Goal: Task Accomplishment & Management: Manage account settings

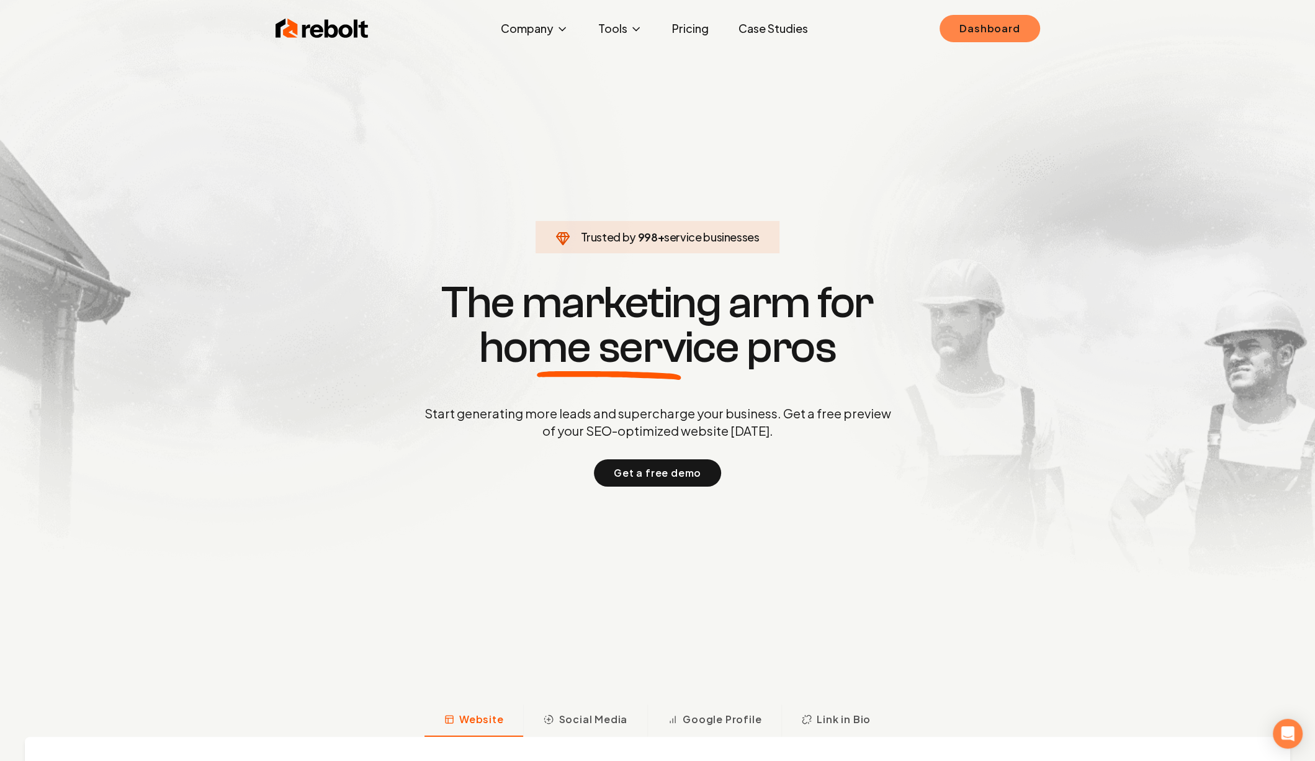
click at [987, 32] on link "Dashboard" at bounding box center [990, 28] width 100 height 27
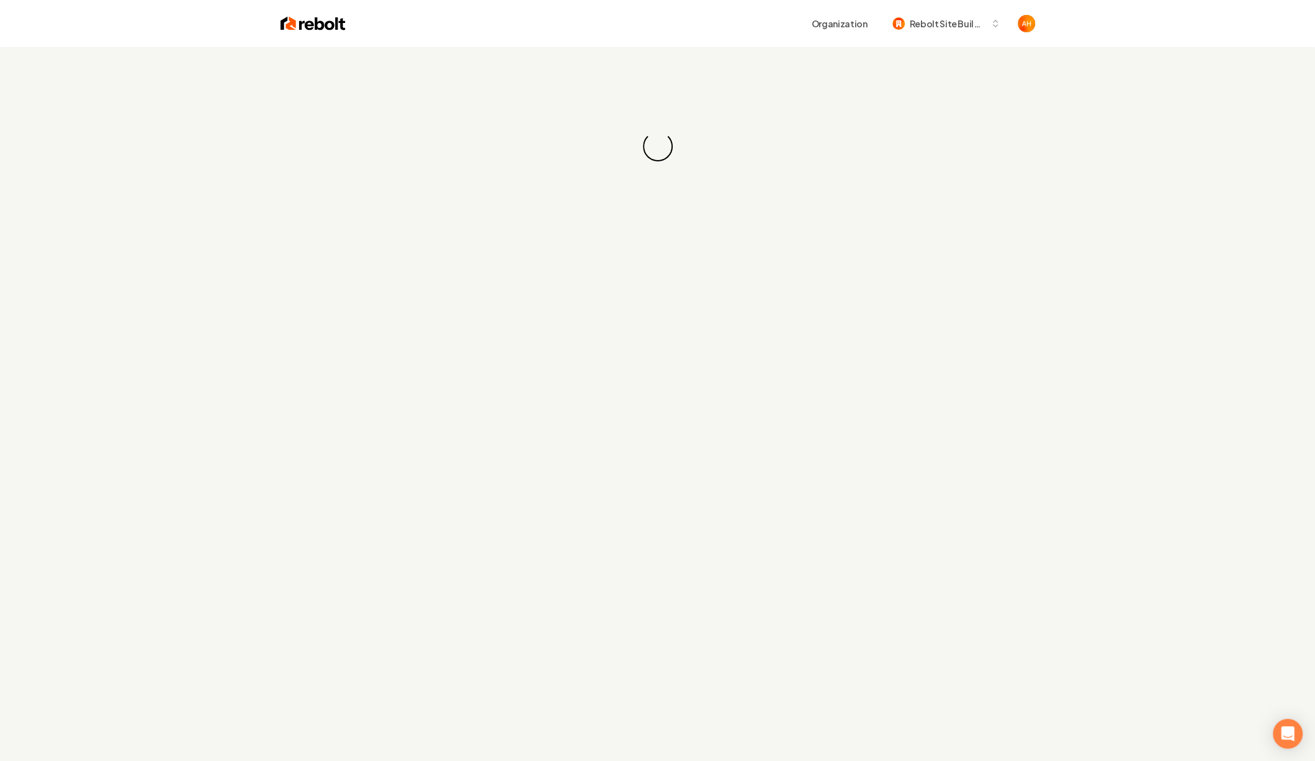
click at [716, 32] on div "Organization Rebolt Site Builder" at bounding box center [691, 23] width 690 height 22
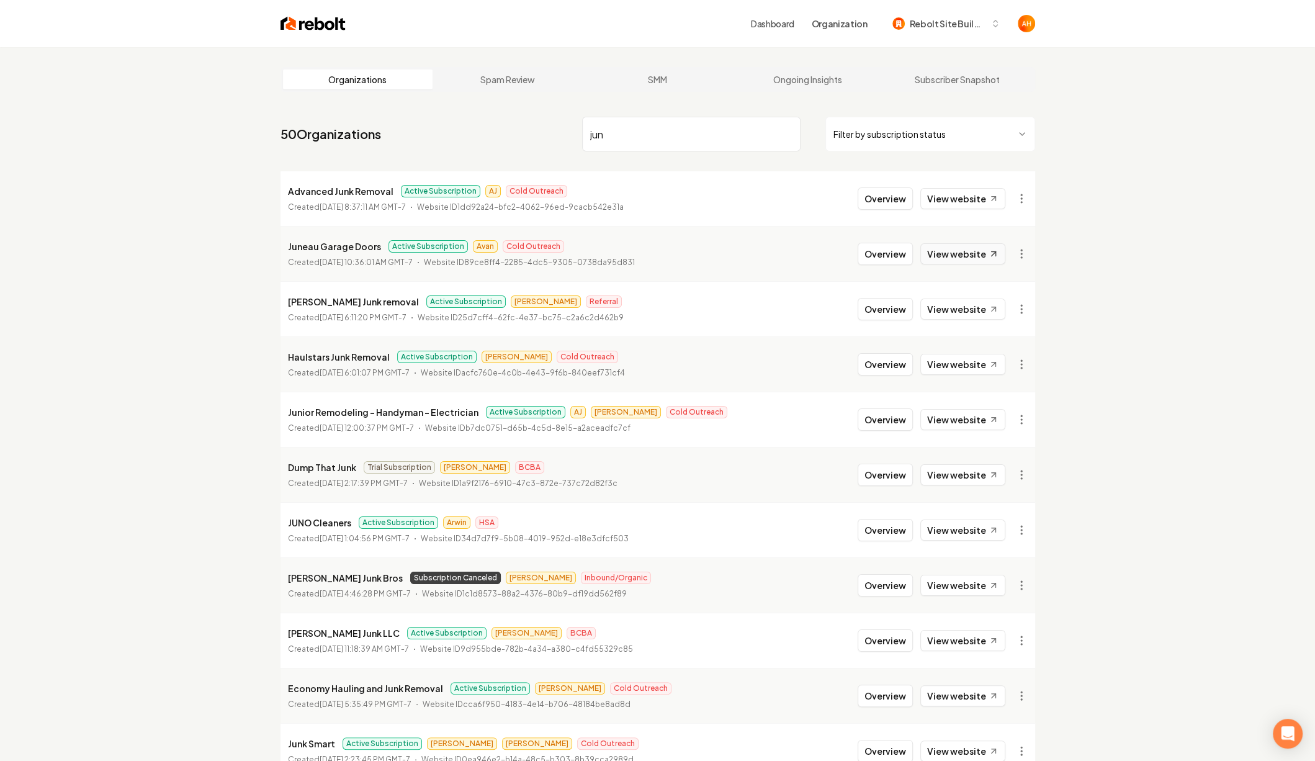
type input "jun"
click at [940, 253] on link "View website" at bounding box center [962, 253] width 85 height 21
click at [868, 259] on button "Overview" at bounding box center [885, 254] width 55 height 22
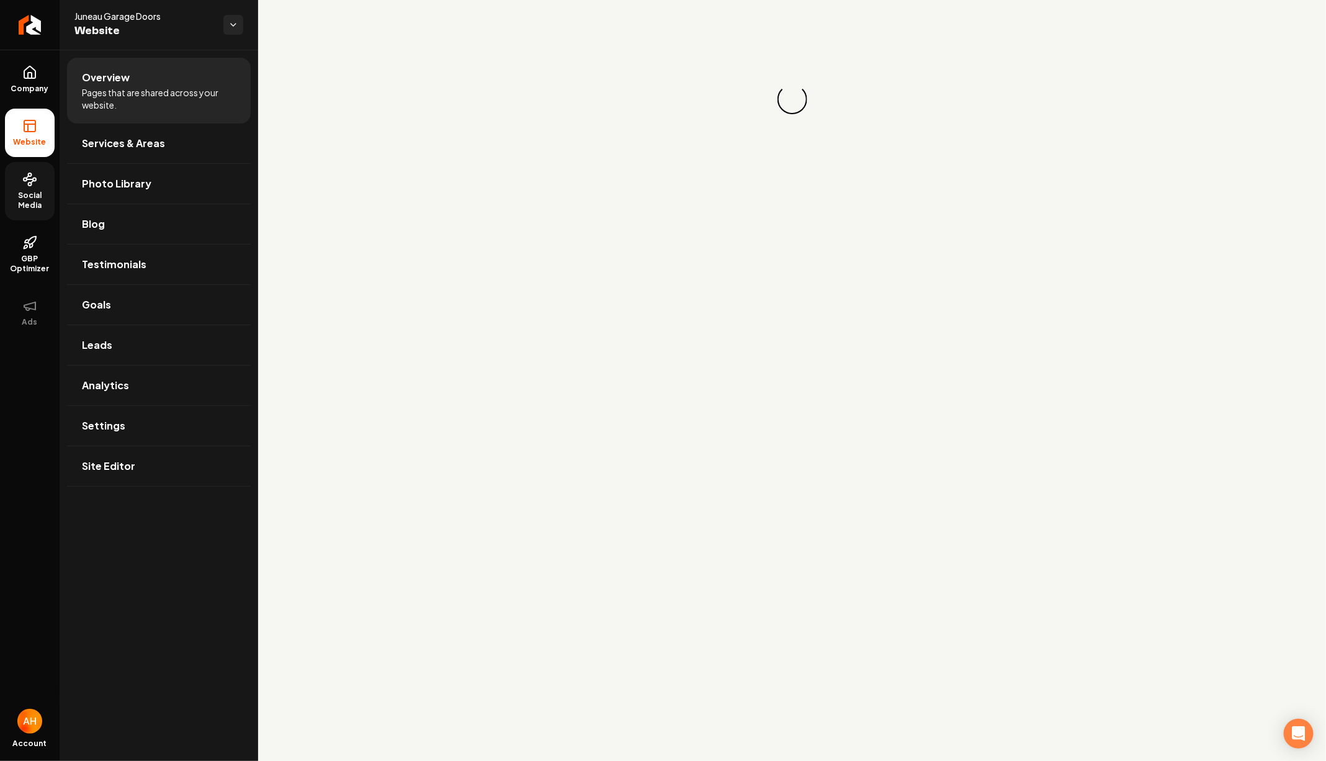
click at [42, 180] on link "Social Media" at bounding box center [30, 191] width 50 height 58
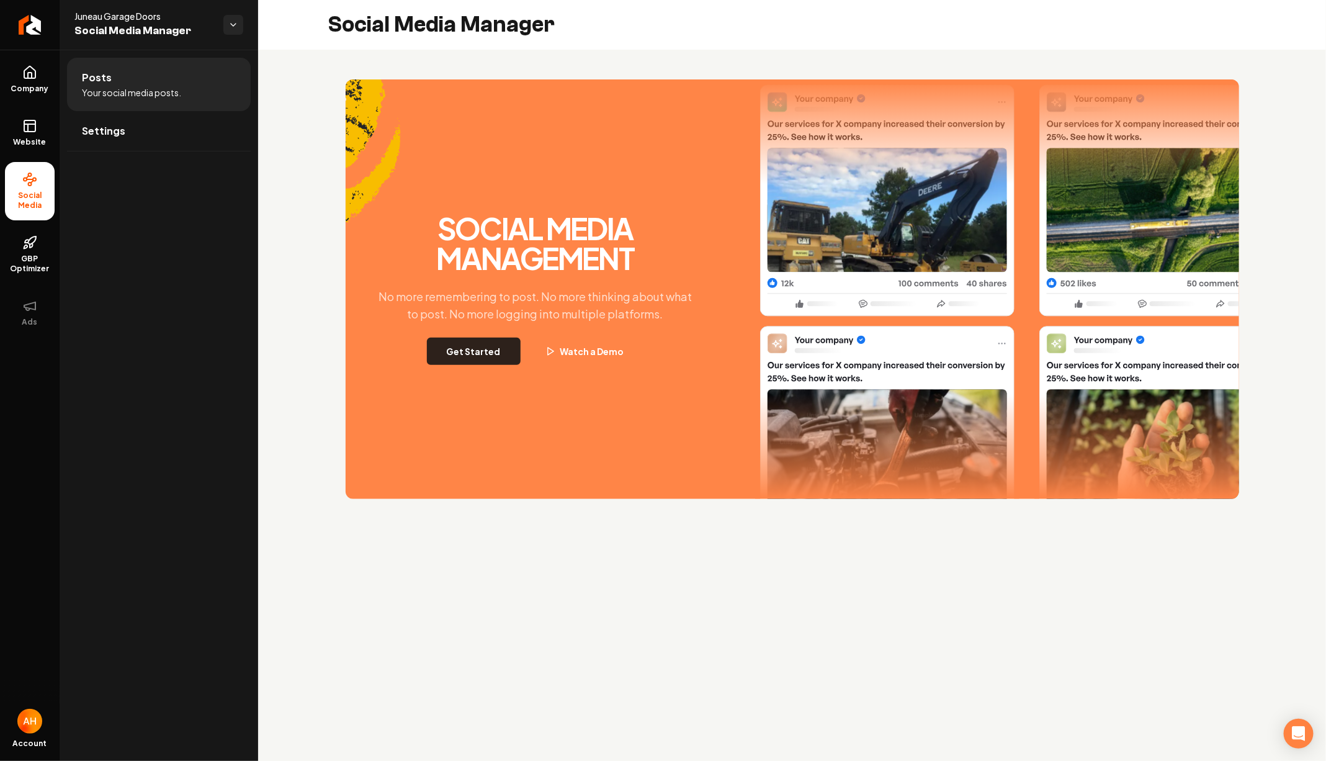
click at [456, 354] on button "Get Started" at bounding box center [474, 351] width 94 height 27
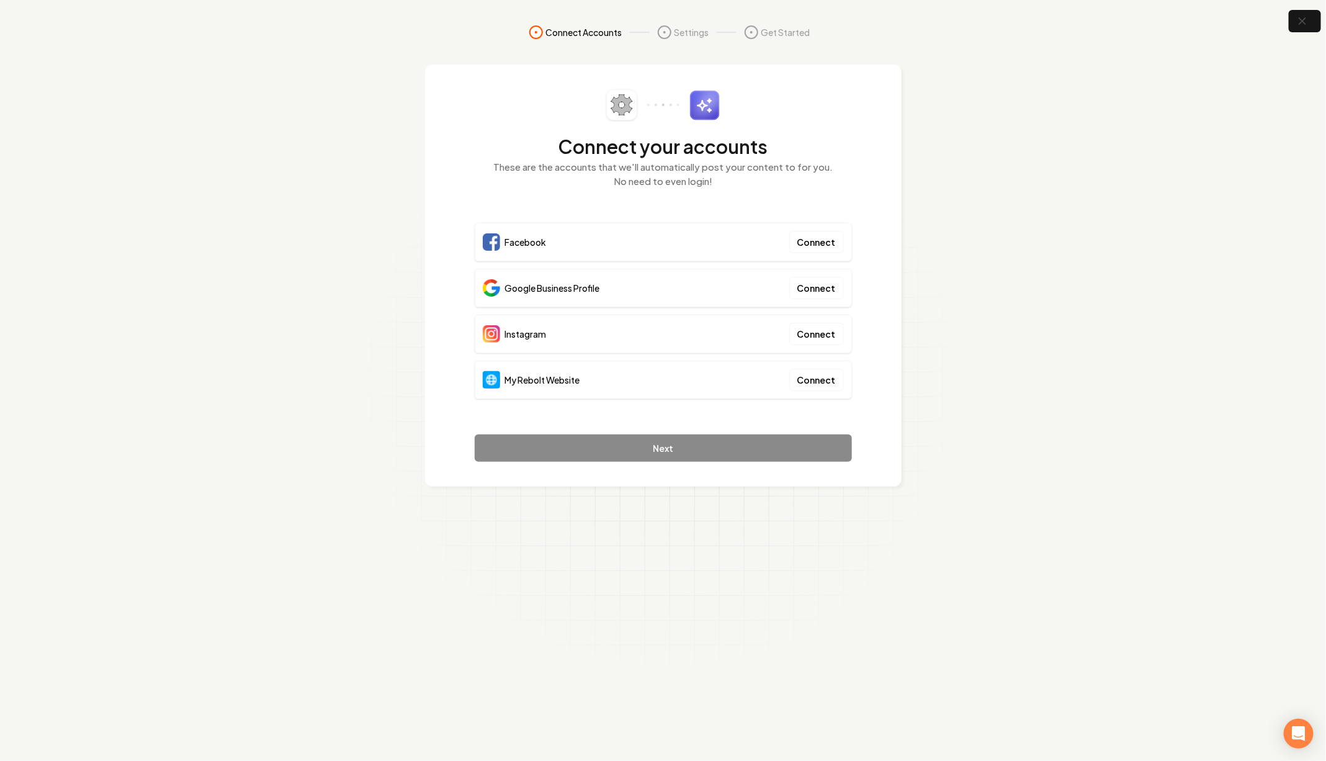
click at [815, 362] on div "My Rebolt Website Connect" at bounding box center [663, 380] width 377 height 38
click at [815, 369] on button "Connect" at bounding box center [816, 380] width 55 height 22
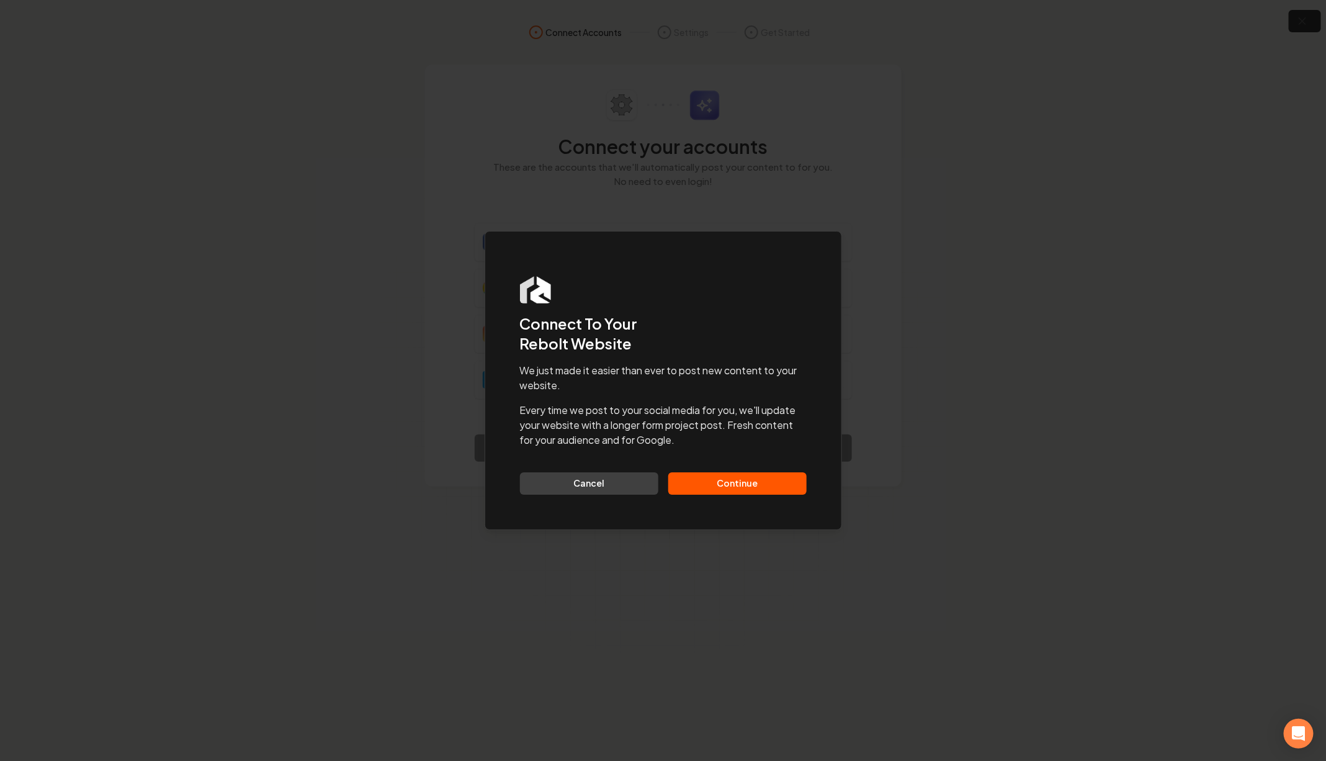
click at [765, 486] on button "Continue" at bounding box center [737, 483] width 138 height 22
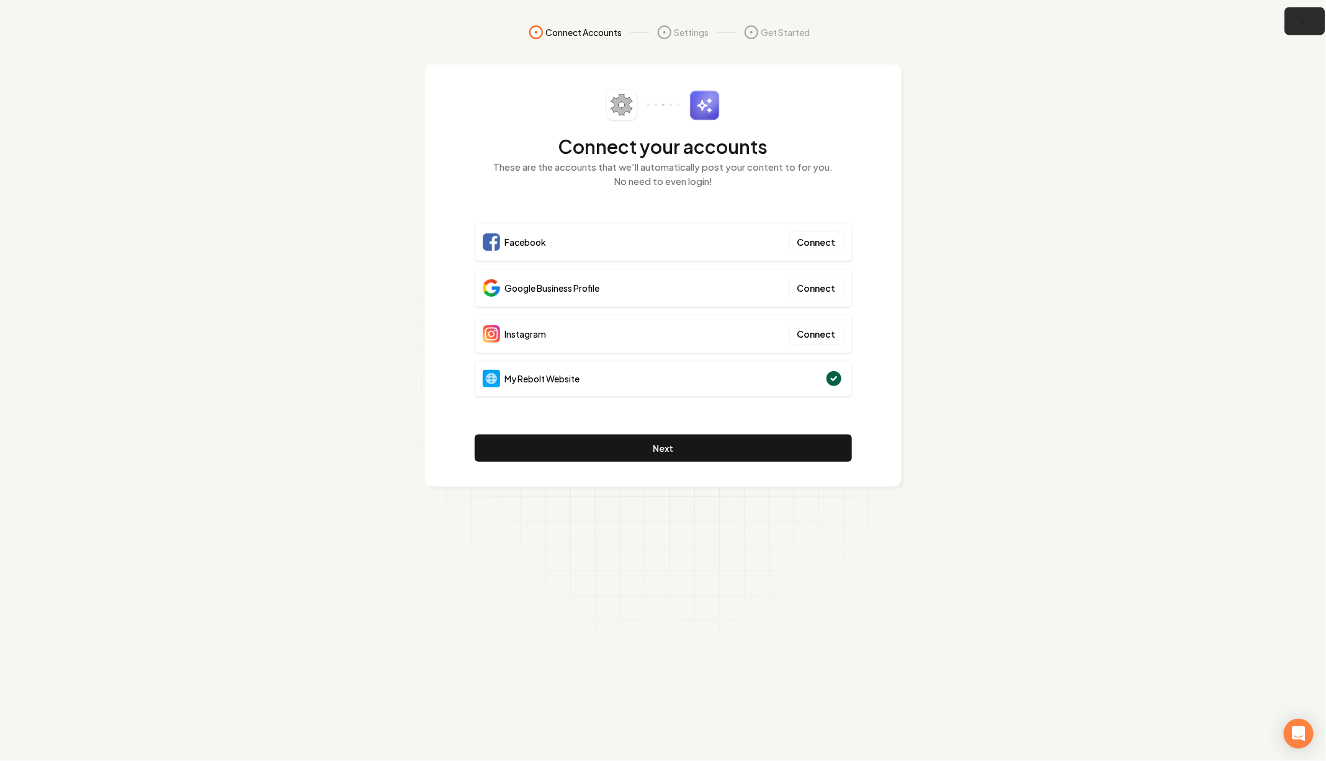
click at [1303, 17] on icon "button" at bounding box center [1303, 22] width 16 height 16
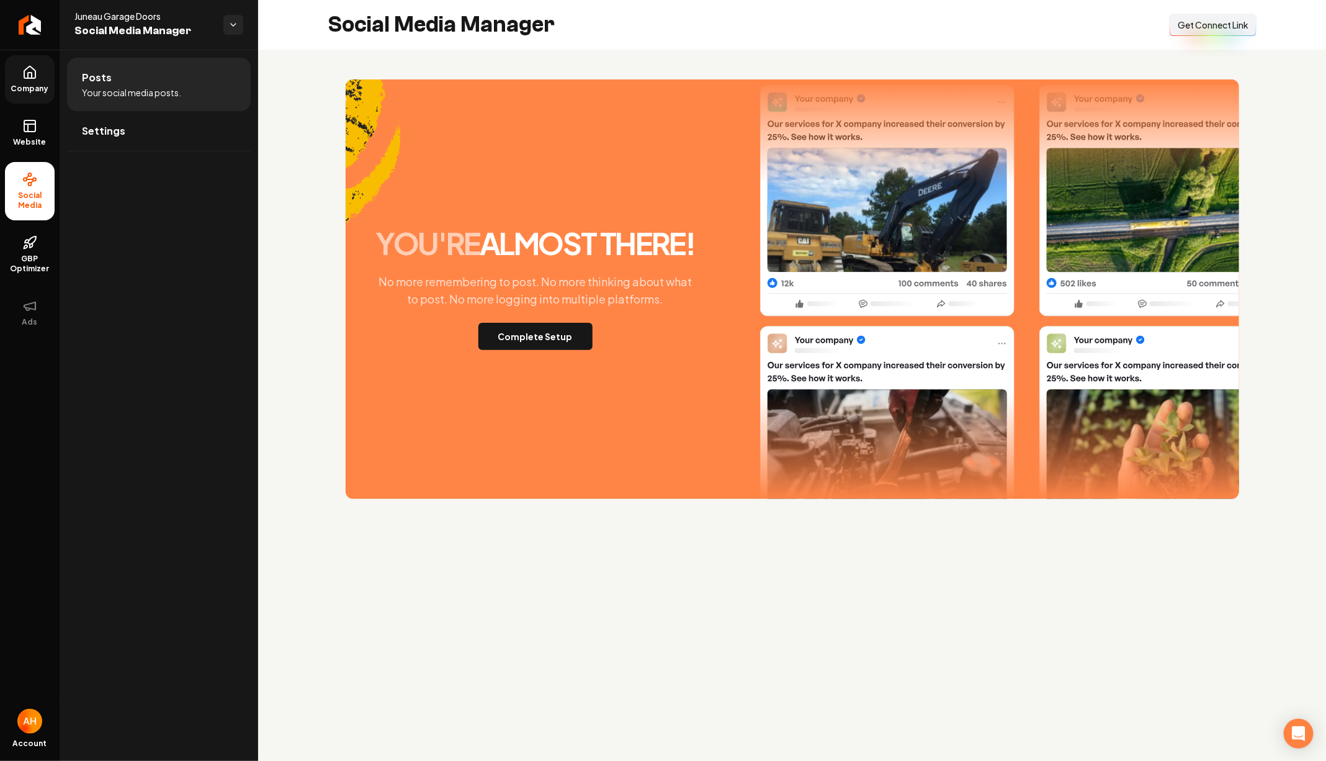
click at [15, 84] on span "Company" at bounding box center [30, 89] width 48 height 10
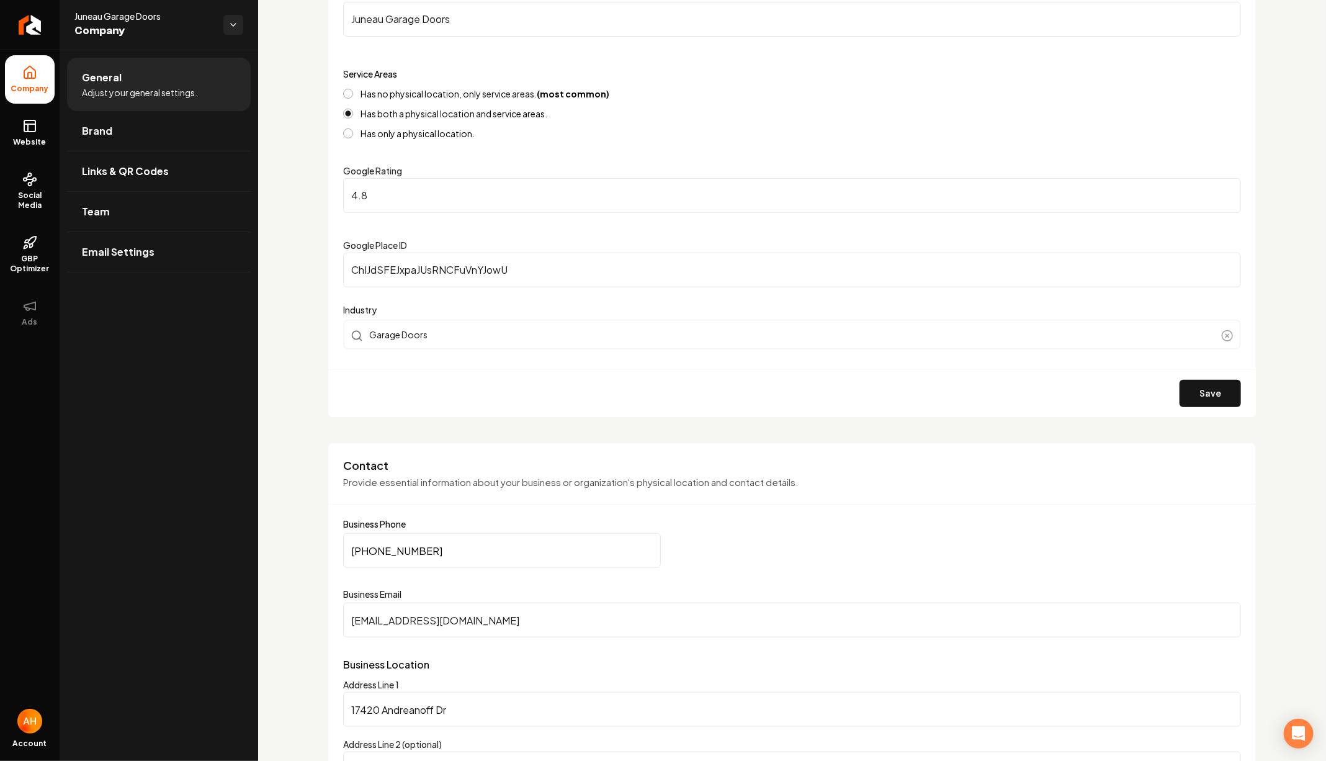
click at [601, 246] on div "Google Place ID ChIJdSFEJxpaJUsRNCFuVnYJowU" at bounding box center [792, 263] width 898 height 50
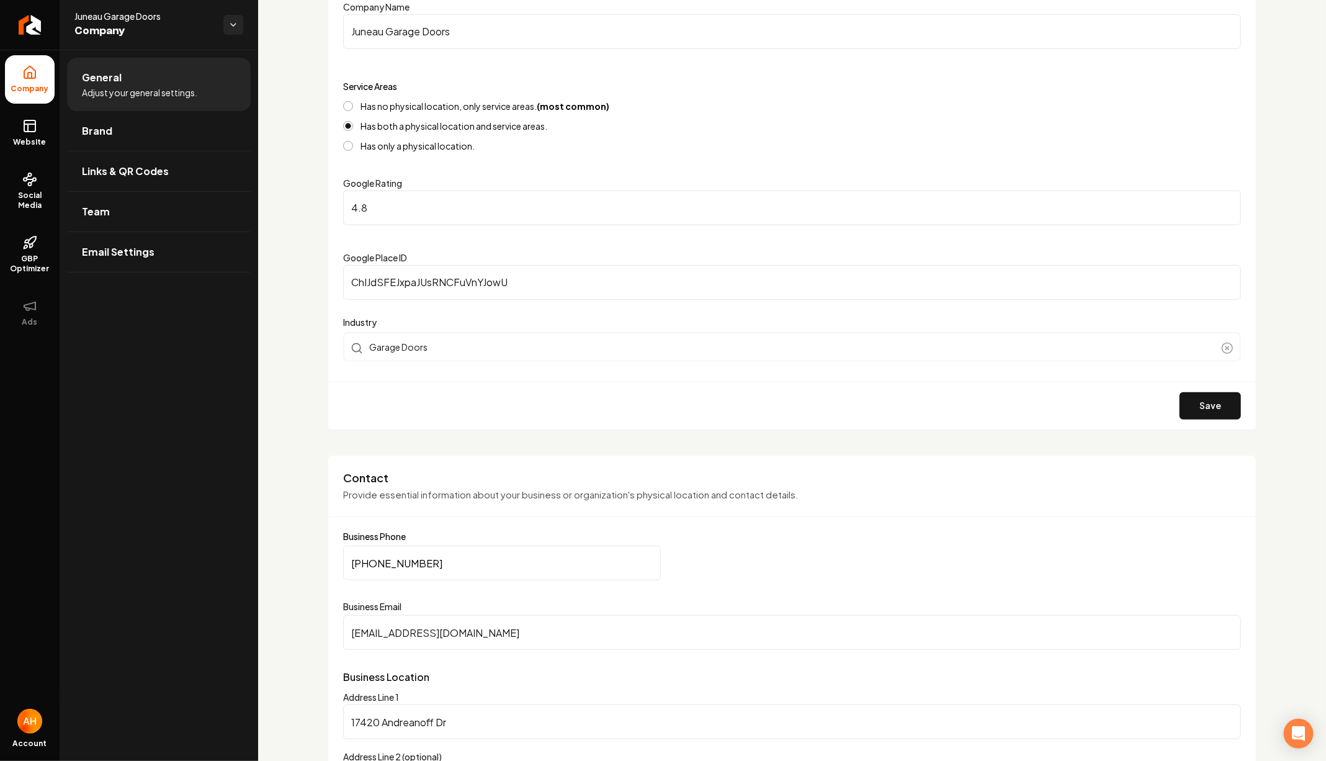
scroll to position [236, 0]
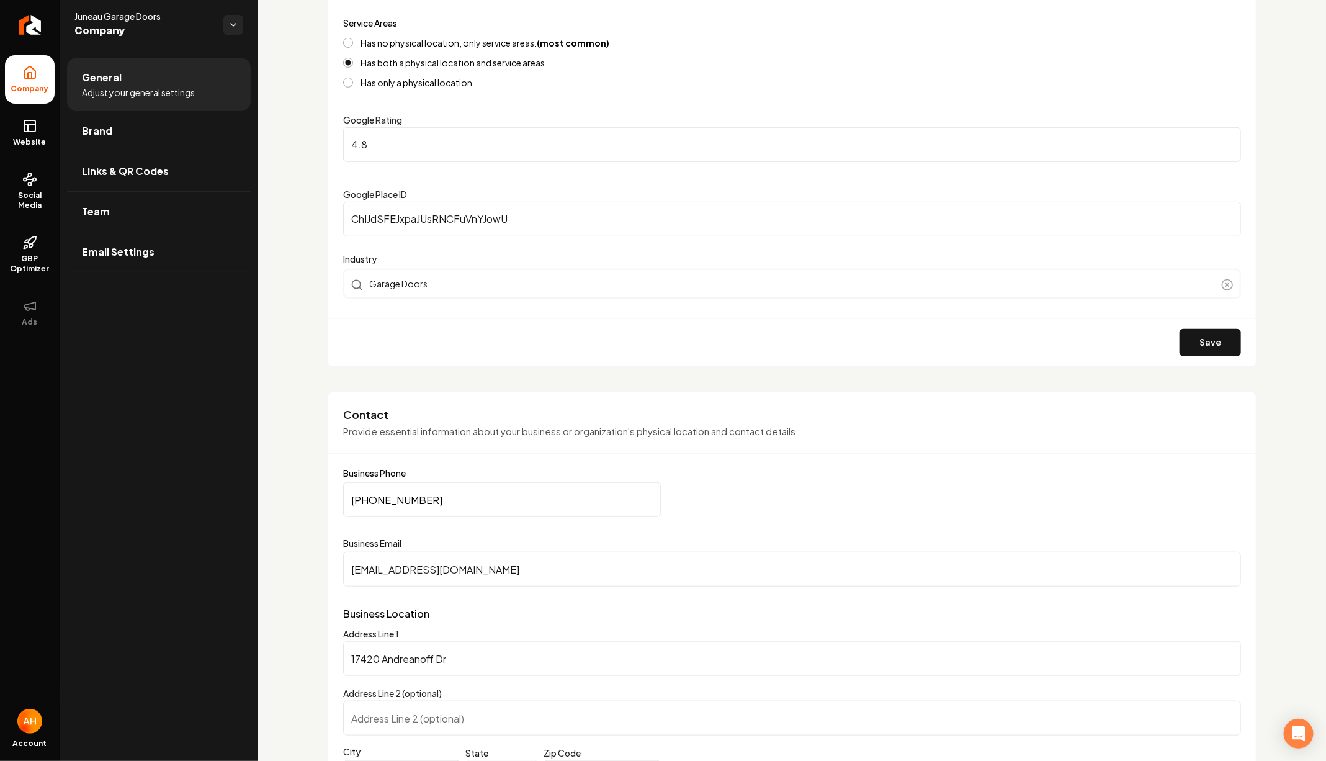
click at [562, 569] on input "JuneauGaragedoors@gmail.com" at bounding box center [792, 569] width 898 height 35
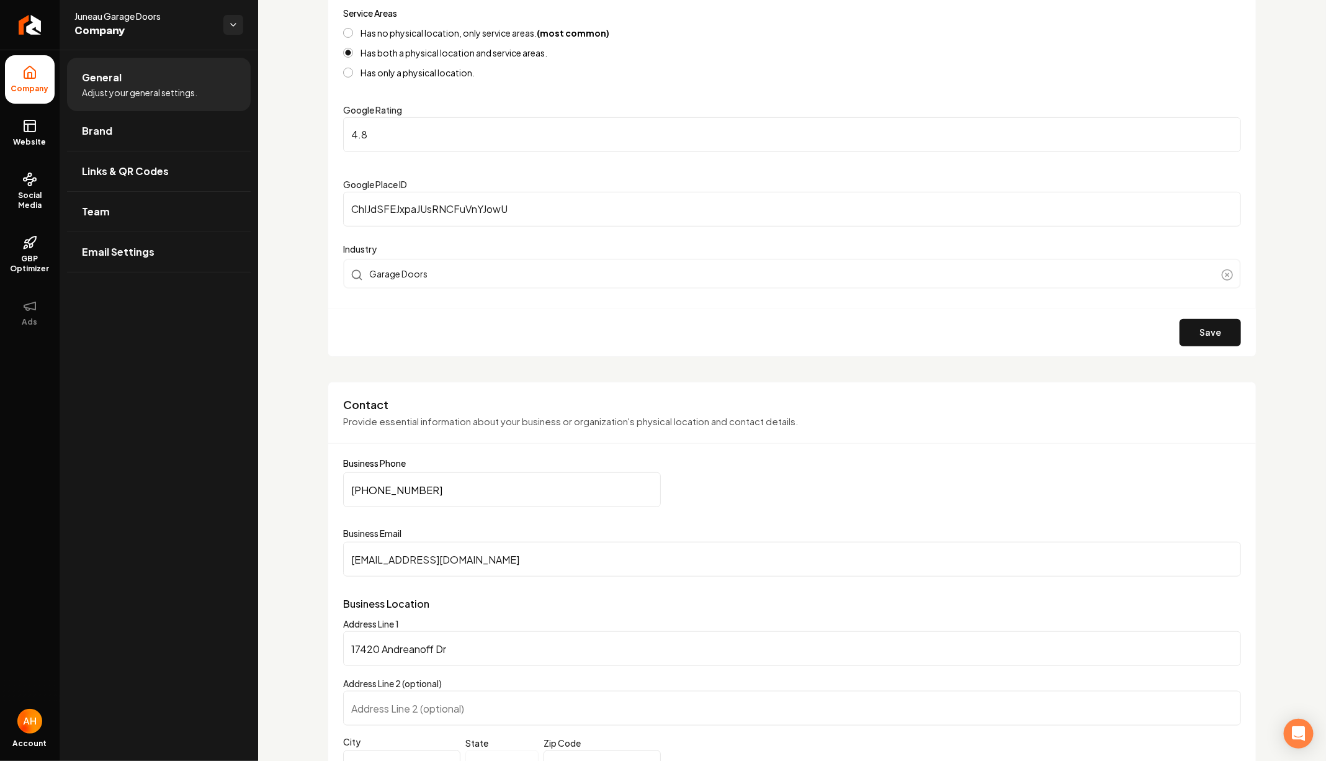
scroll to position [0, 0]
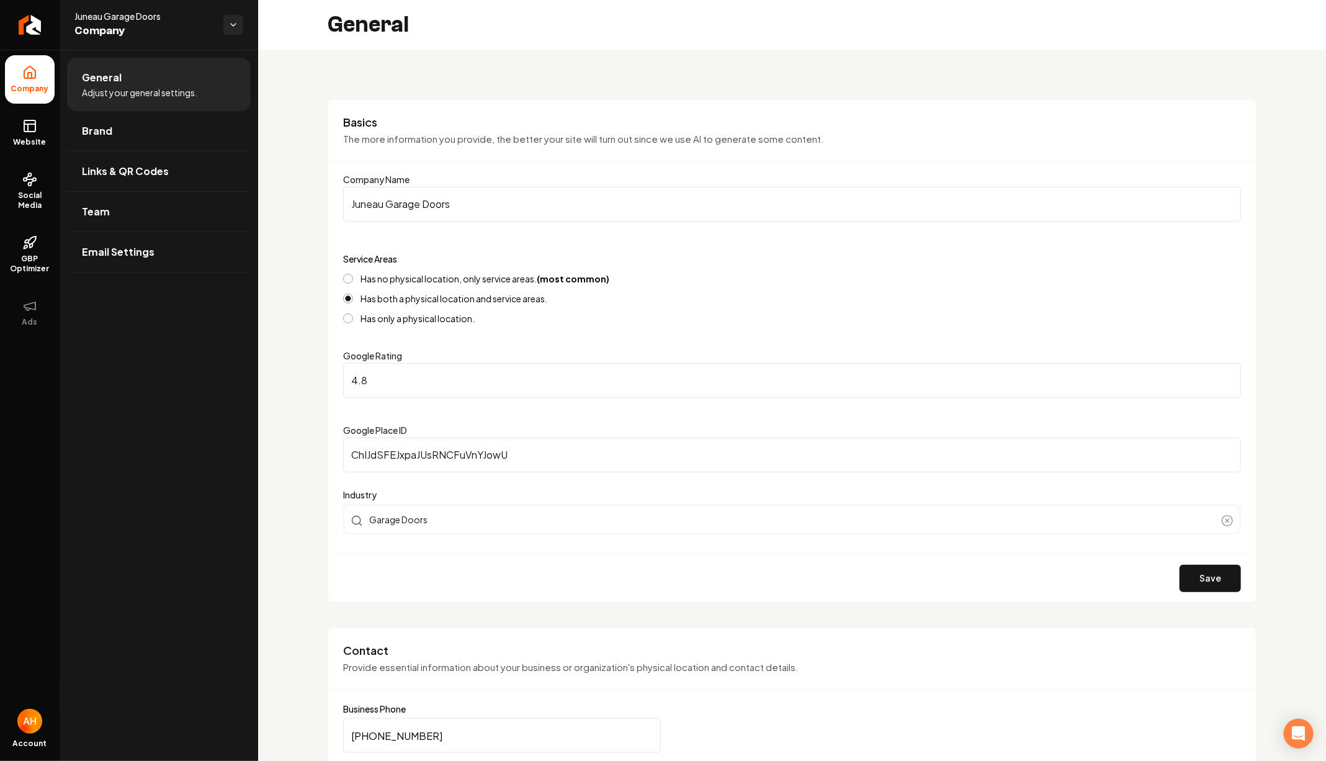
click at [484, 199] on input "Juneau Garage Doors" at bounding box center [792, 204] width 898 height 35
click at [23, 140] on span "Website" at bounding box center [30, 142] width 43 height 10
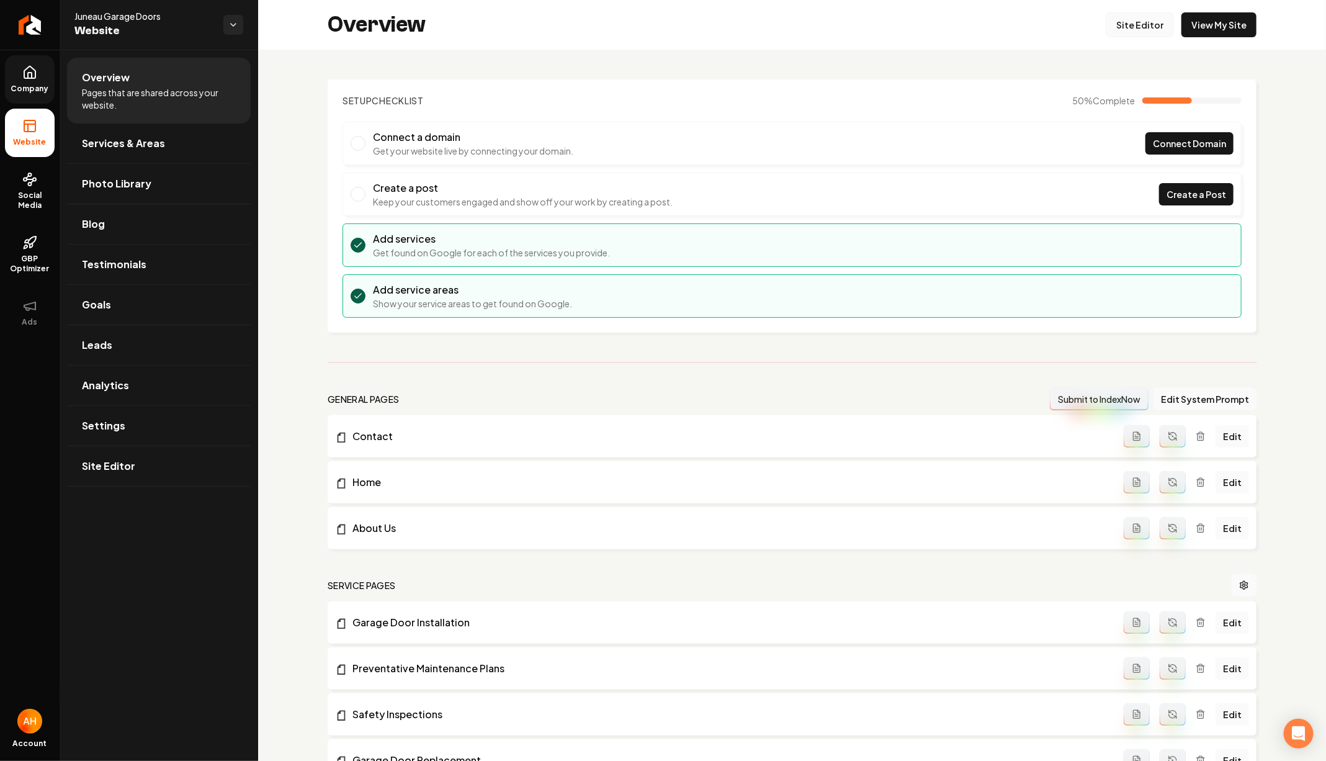
click at [1141, 27] on link "Site Editor" at bounding box center [1140, 24] width 68 height 25
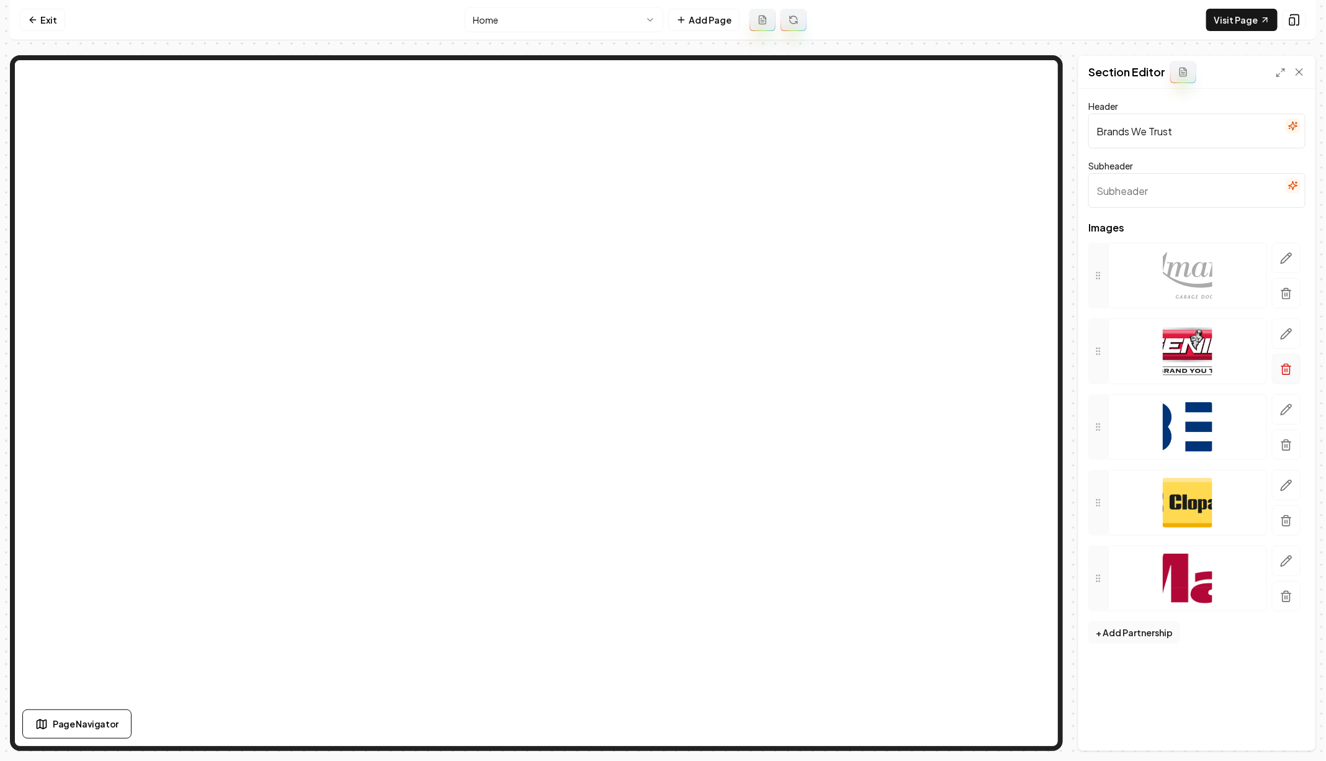
click at [1288, 364] on icon "button" at bounding box center [1286, 369] width 12 height 12
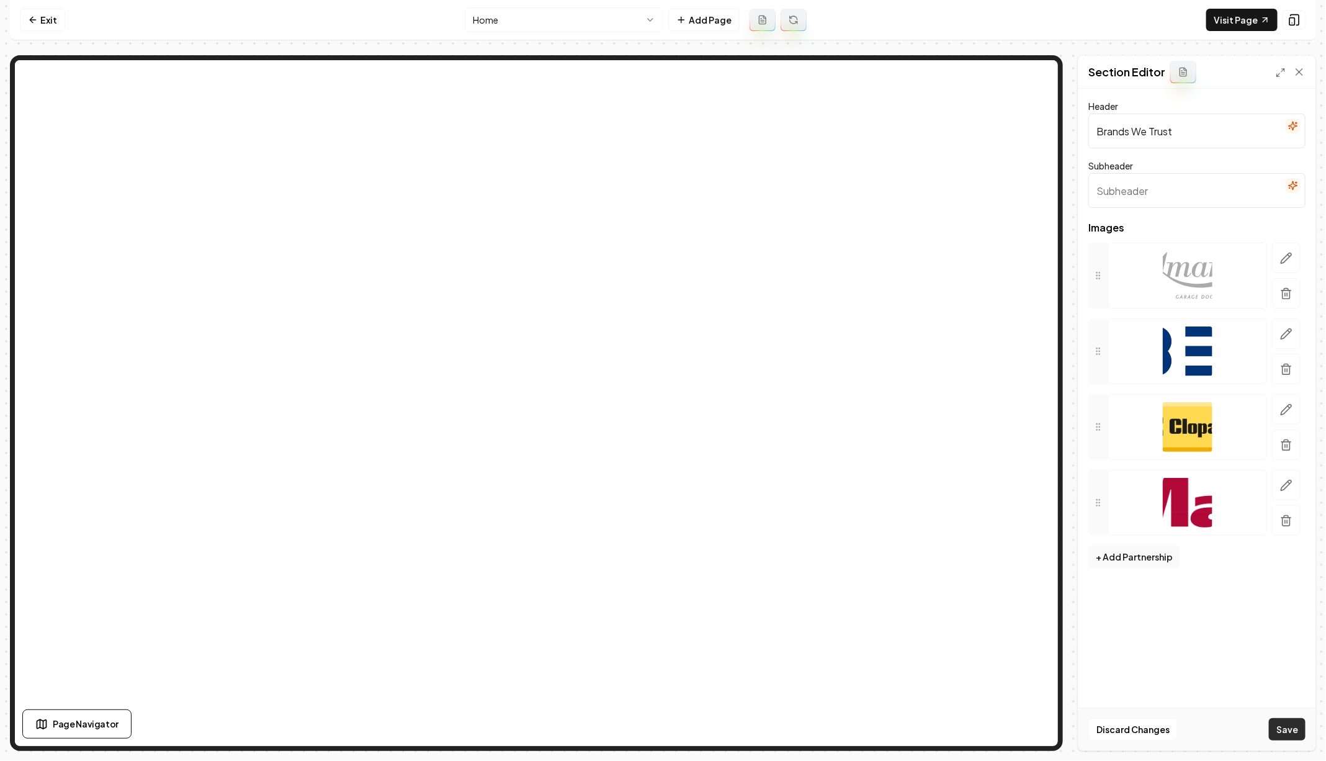
click at [1277, 735] on button "Save" at bounding box center [1287, 729] width 37 height 22
click at [1284, 367] on icon "button" at bounding box center [1286, 369] width 12 height 12
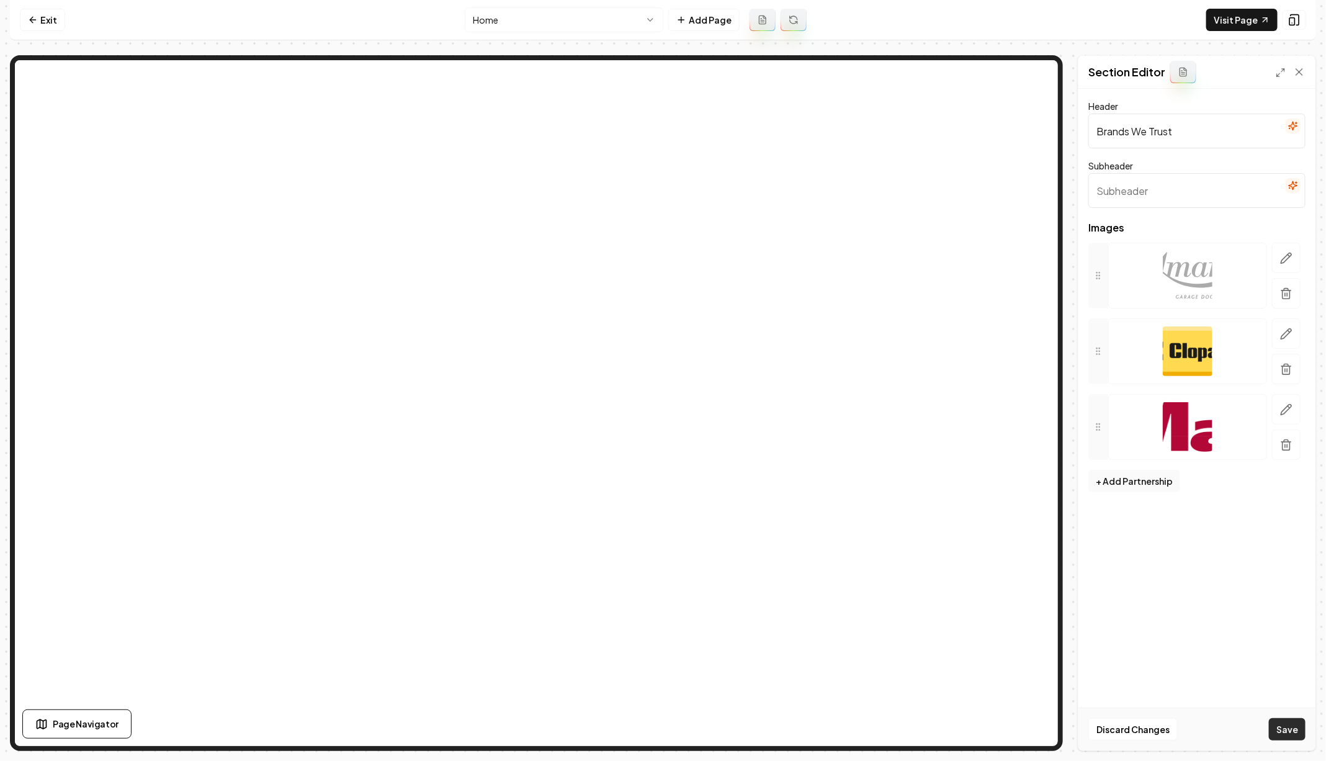
click at [1290, 739] on button "Save" at bounding box center [1287, 729] width 37 height 22
click at [47, 20] on link "Exit" at bounding box center [42, 20] width 45 height 22
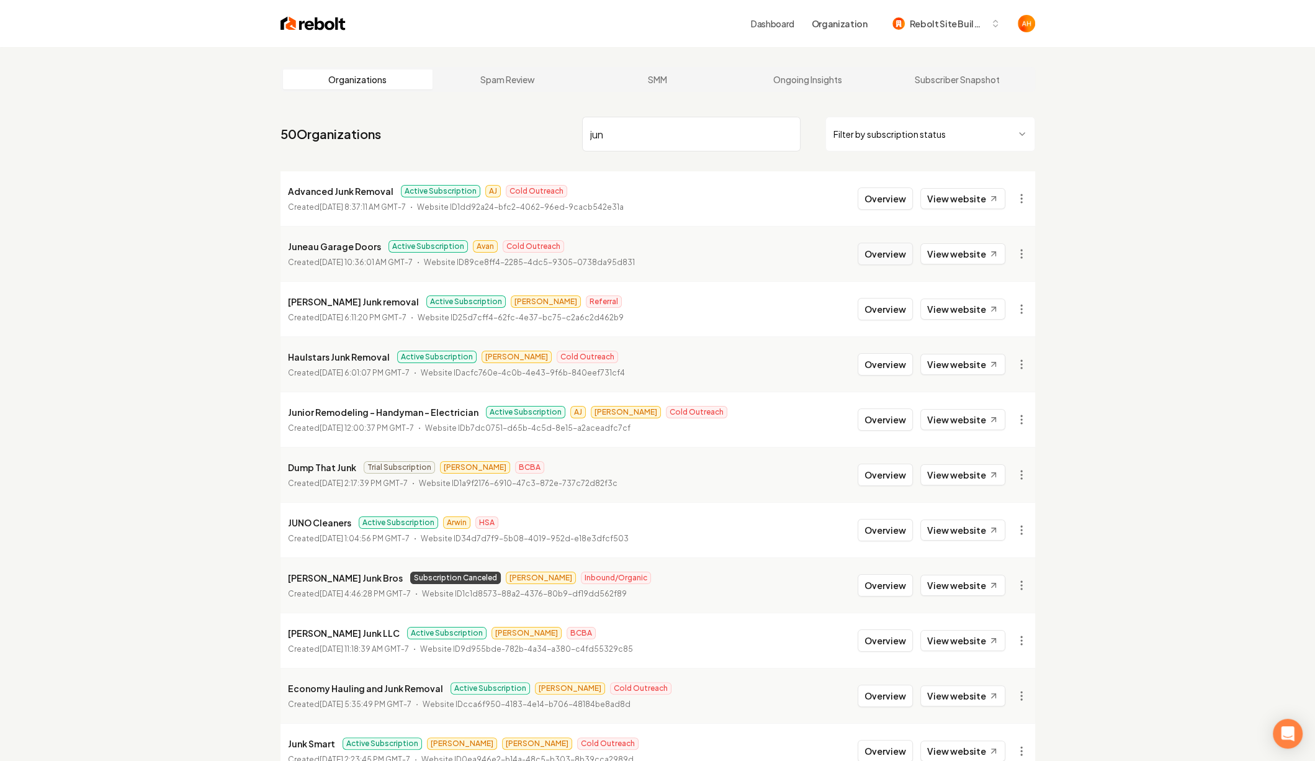
type input "jun"
click at [896, 244] on button "Overview" at bounding box center [885, 254] width 55 height 22
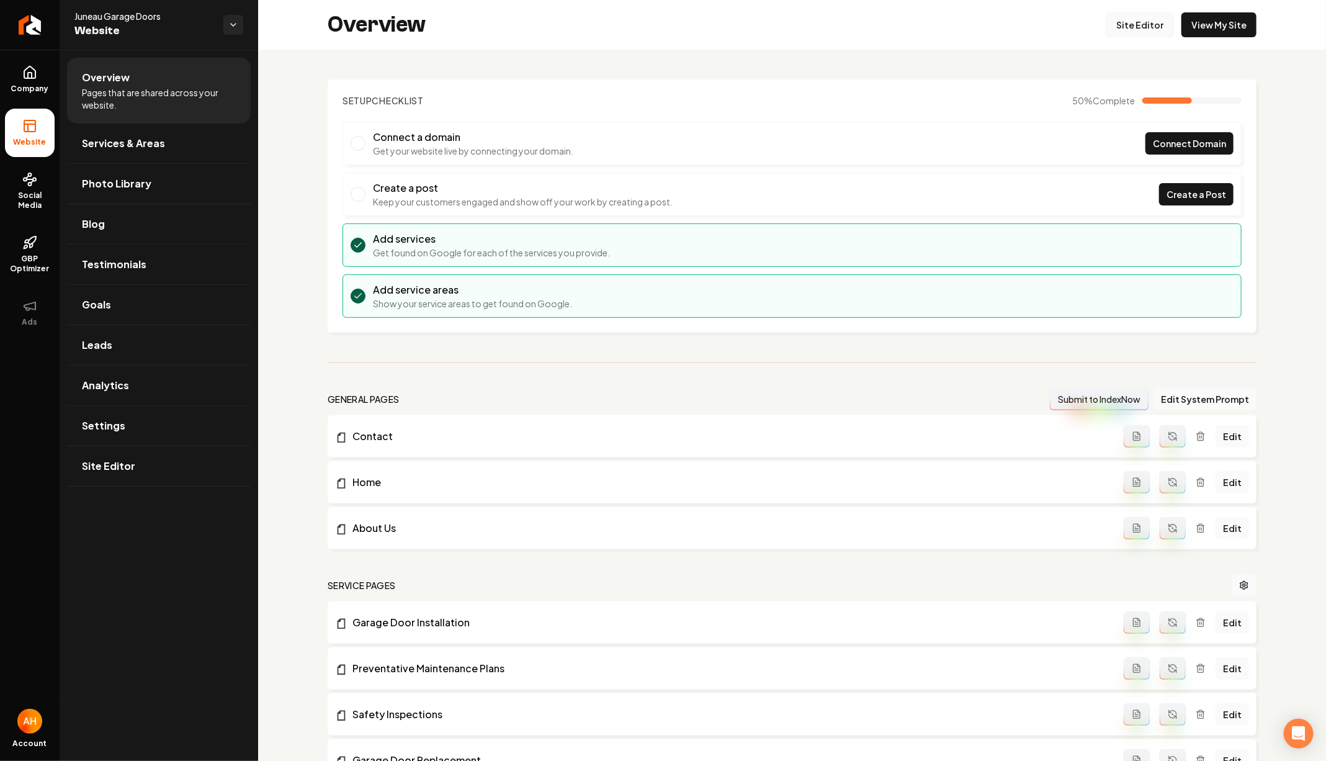
click at [1133, 16] on link "Site Editor" at bounding box center [1140, 24] width 68 height 25
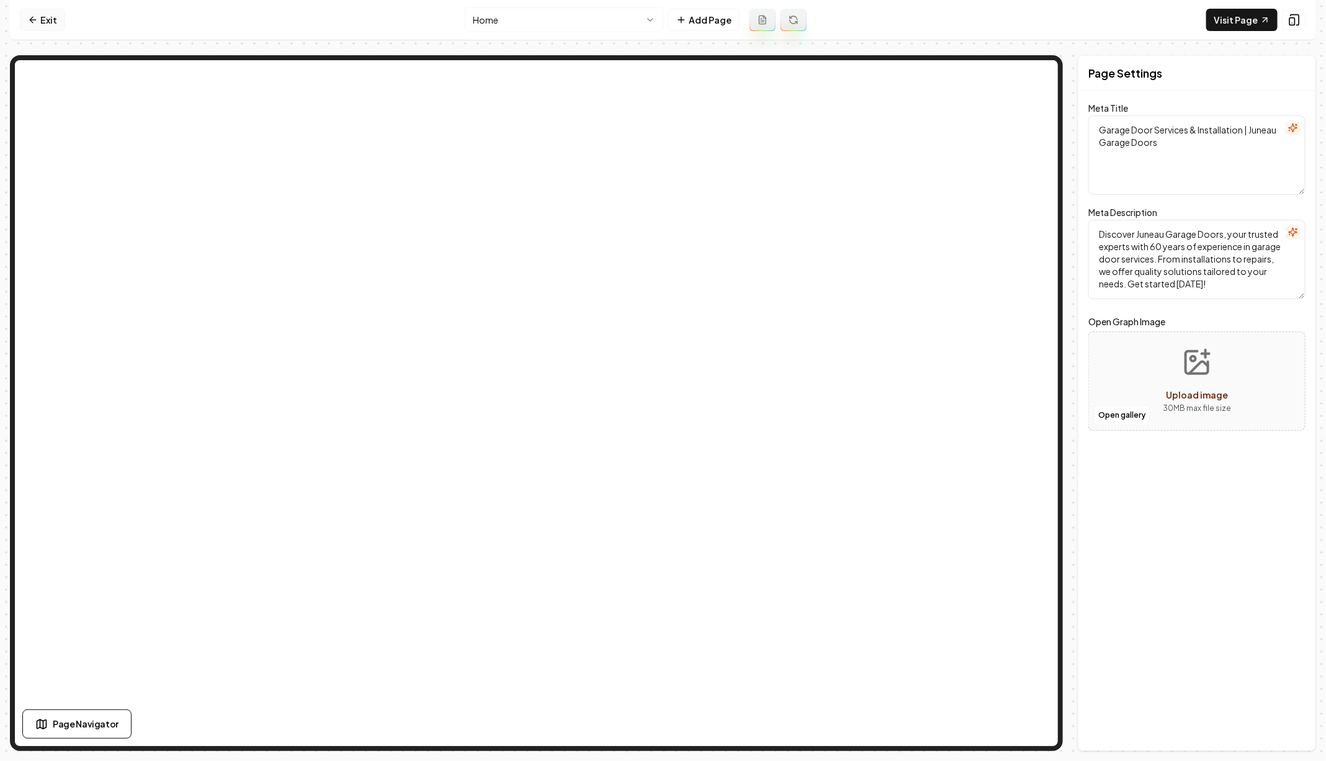
click at [40, 12] on link "Exit" at bounding box center [42, 20] width 45 height 22
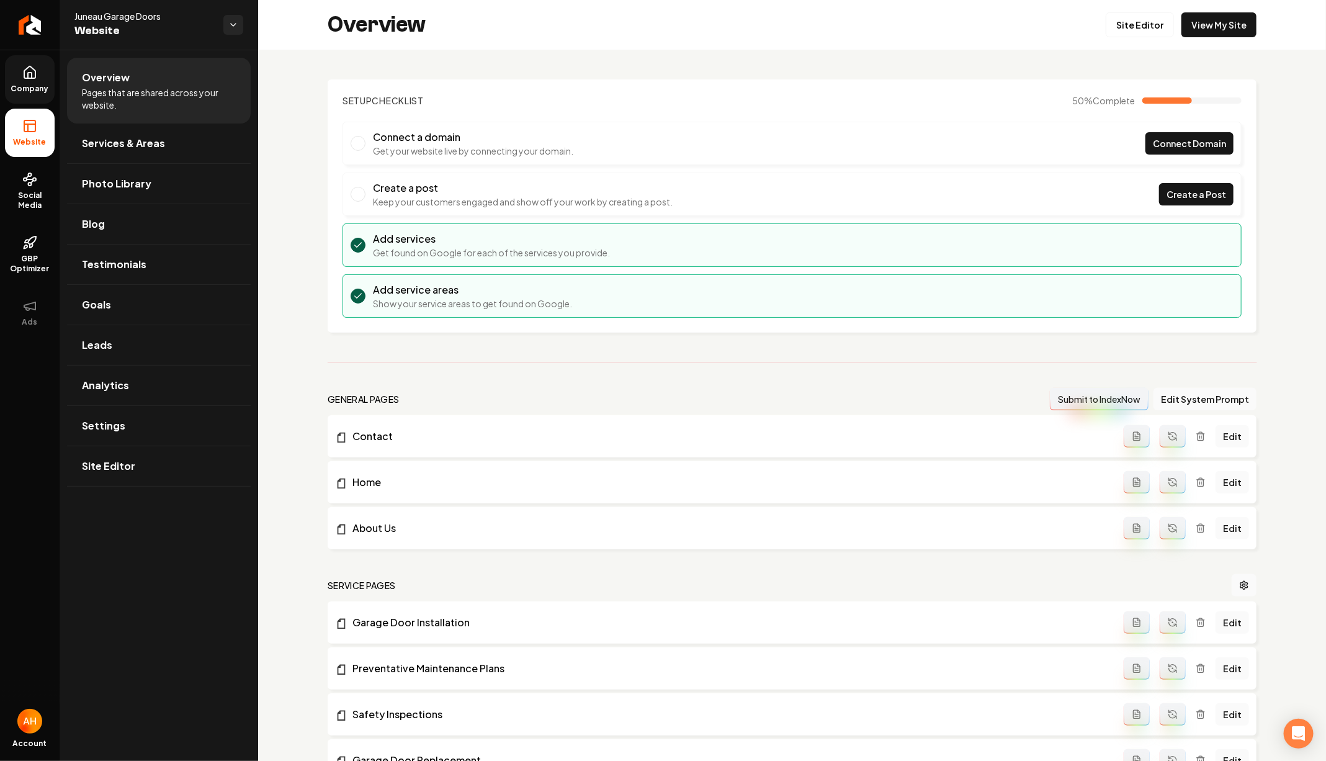
click at [13, 73] on link "Company" at bounding box center [30, 79] width 50 height 48
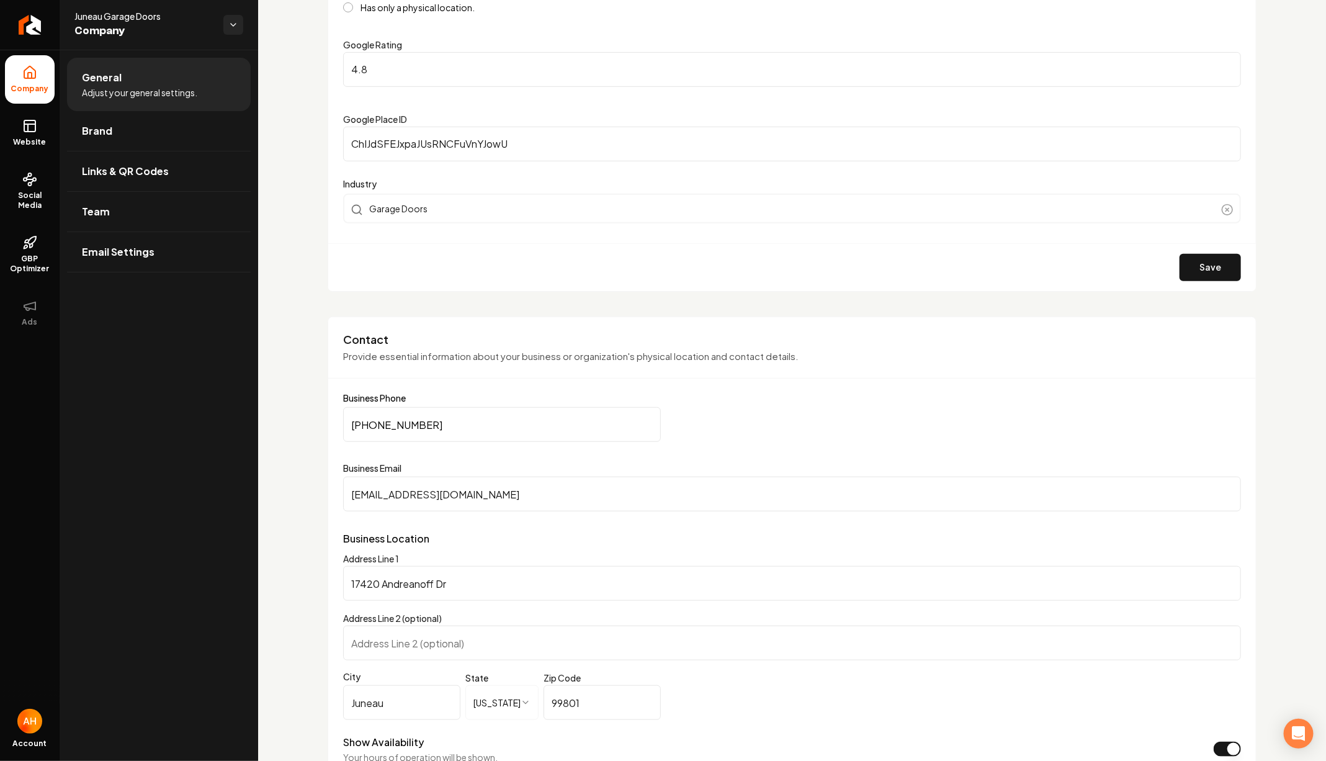
scroll to position [313, 0]
drag, startPoint x: 503, startPoint y: 416, endPoint x: 248, endPoint y: 416, distance: 255.7
click at [248, 416] on div "**********" at bounding box center [663, 380] width 1326 height 761
click at [34, 138] on span "Website" at bounding box center [30, 142] width 43 height 10
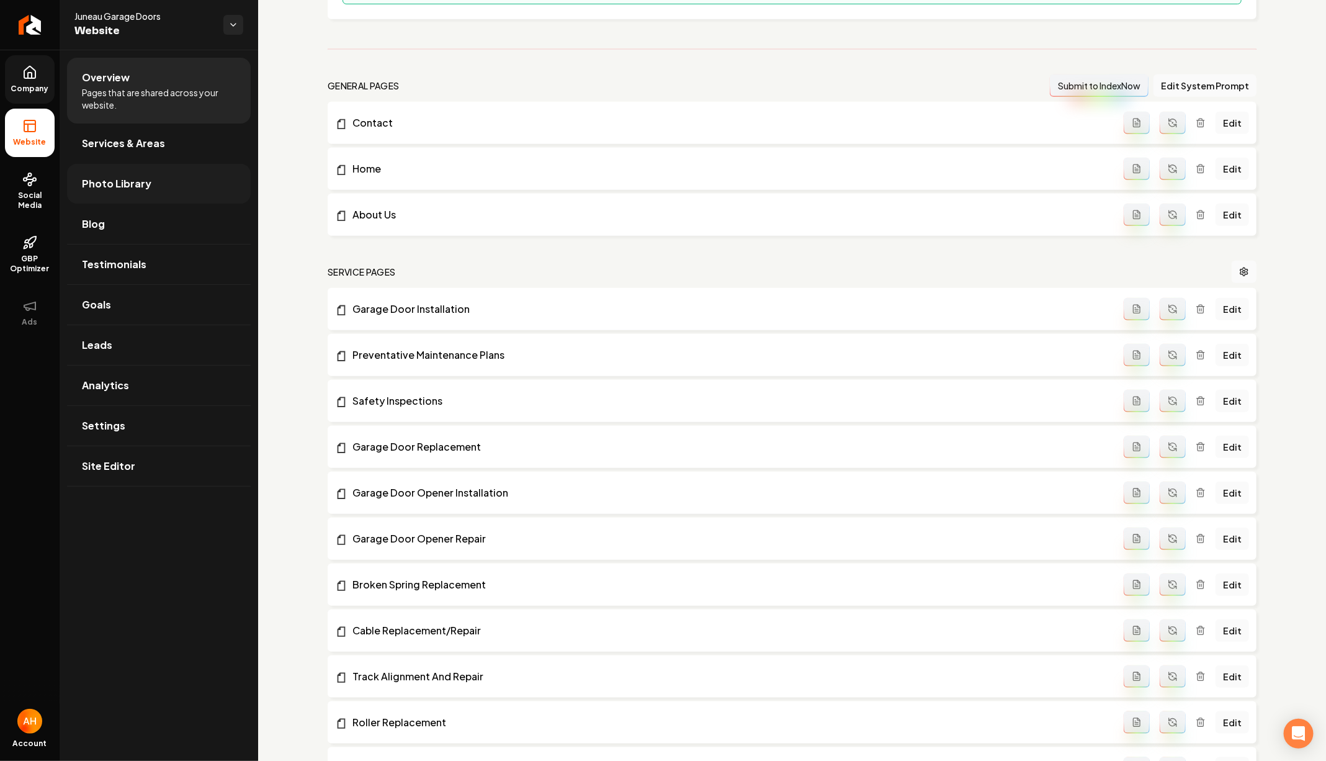
click at [215, 189] on link "Photo Library" at bounding box center [159, 184] width 184 height 40
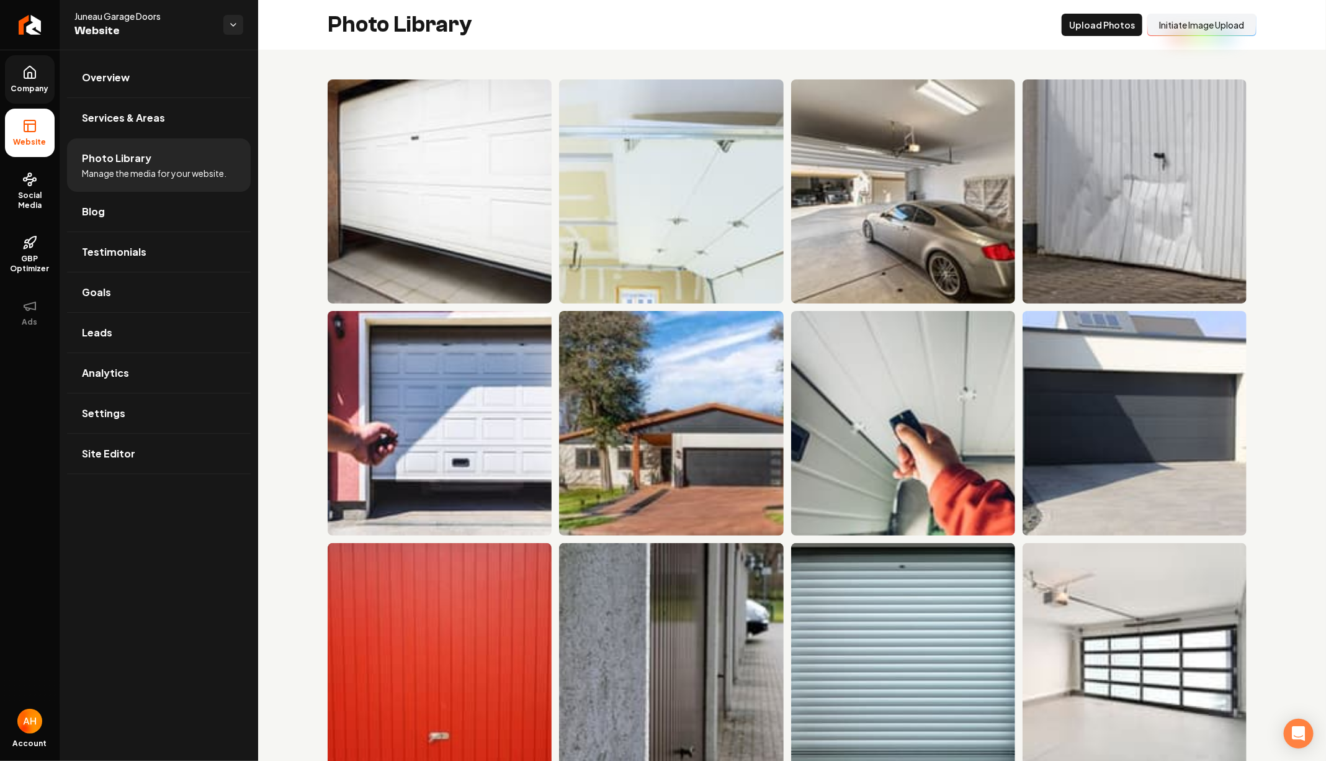
click at [1206, 25] on button "Initiate Image Upload" at bounding box center [1202, 25] width 109 height 22
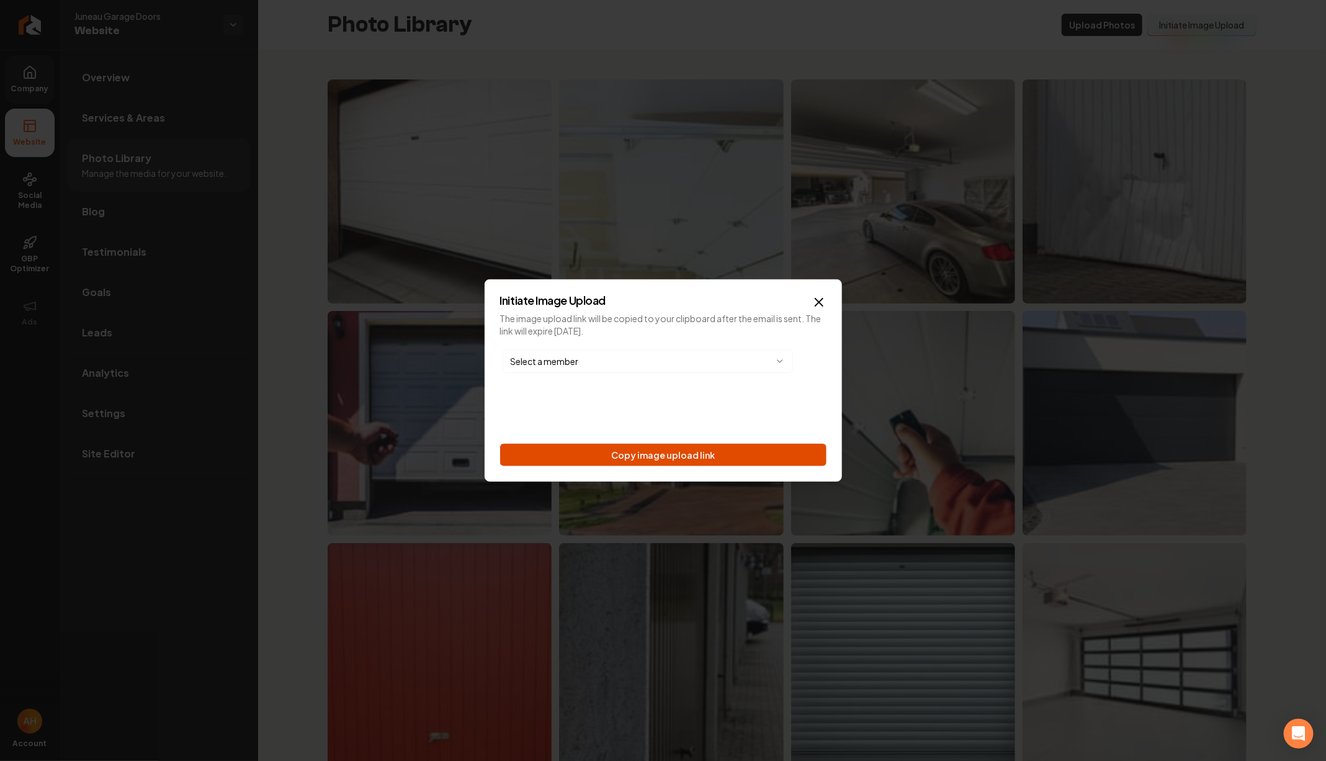
click at [745, 456] on button "Copy image upload link" at bounding box center [663, 455] width 326 height 22
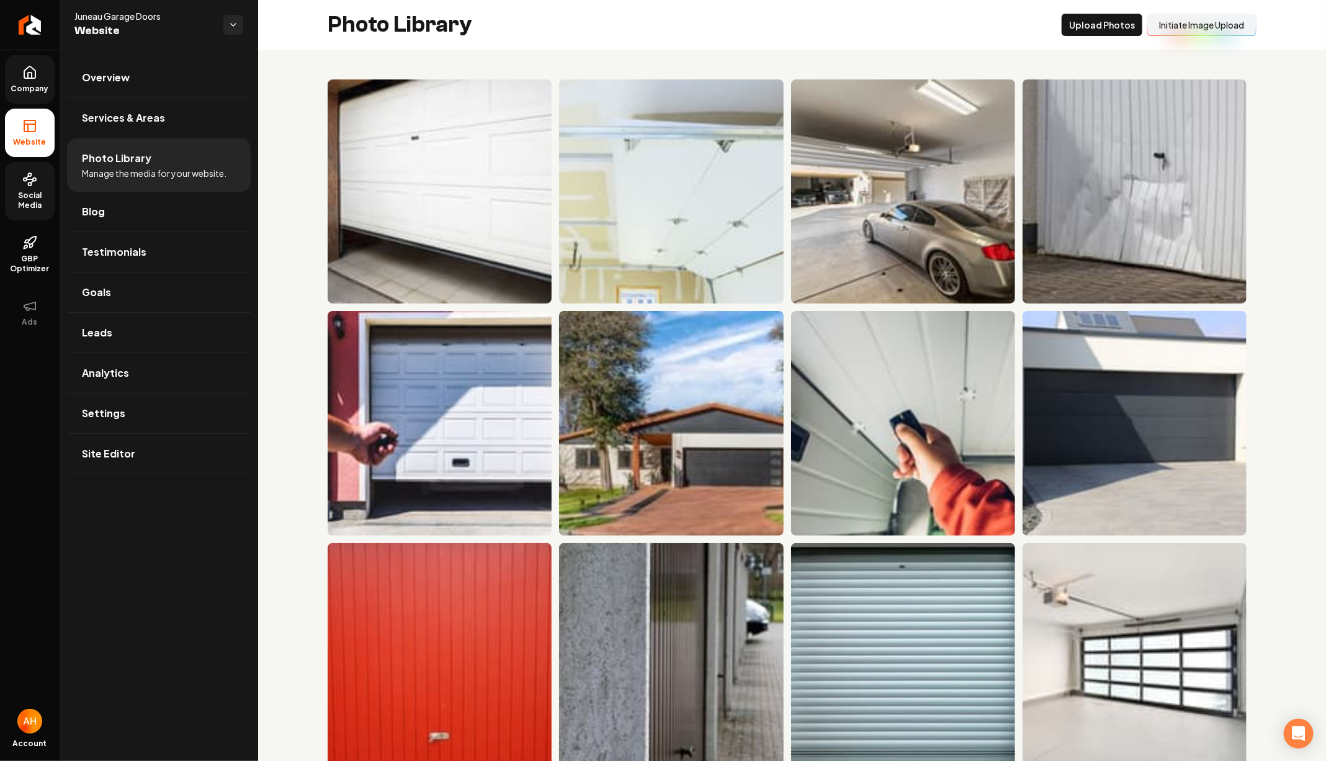
click at [42, 198] on span "Social Media" at bounding box center [30, 201] width 50 height 20
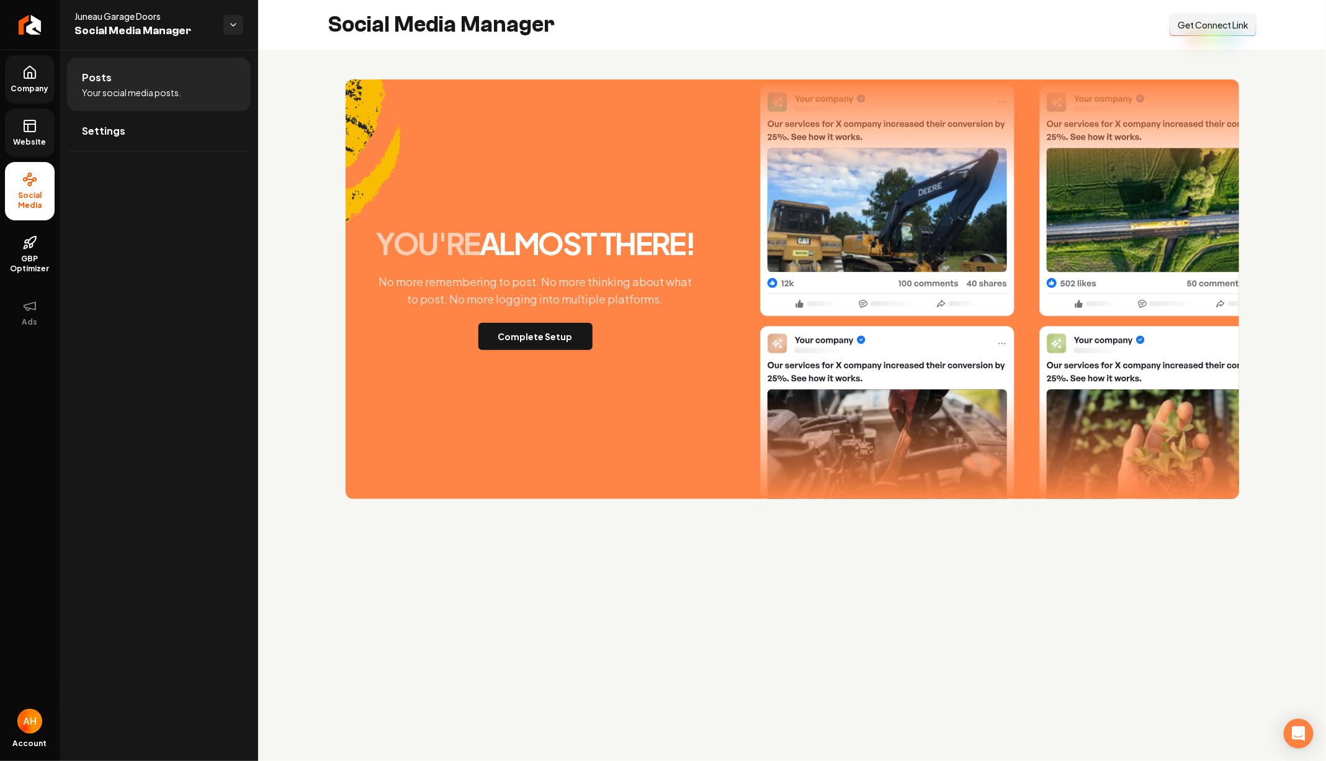
click at [1205, 19] on span "Get Connect Link" at bounding box center [1213, 25] width 71 height 12
click at [555, 325] on button "Complete Setup" at bounding box center [536, 336] width 114 height 27
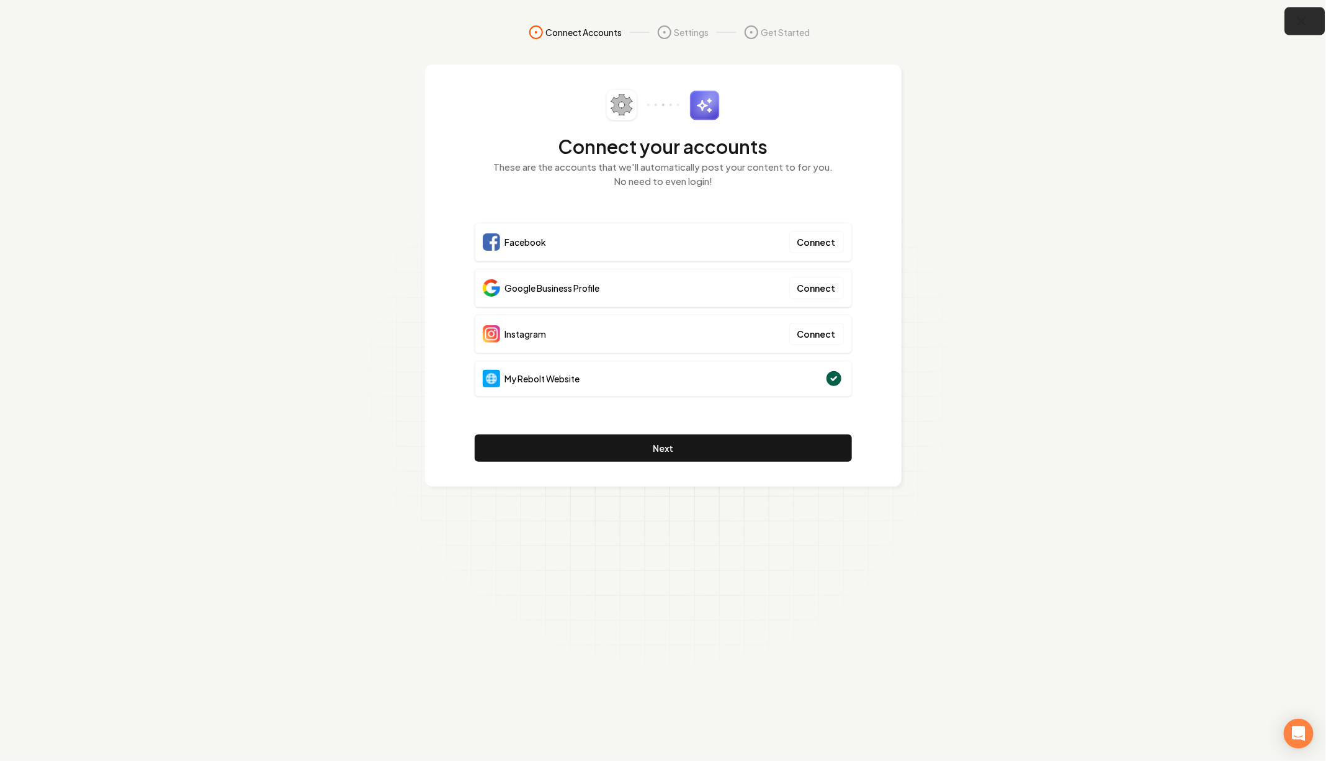
click at [1305, 22] on icon "button" at bounding box center [1303, 22] width 16 height 16
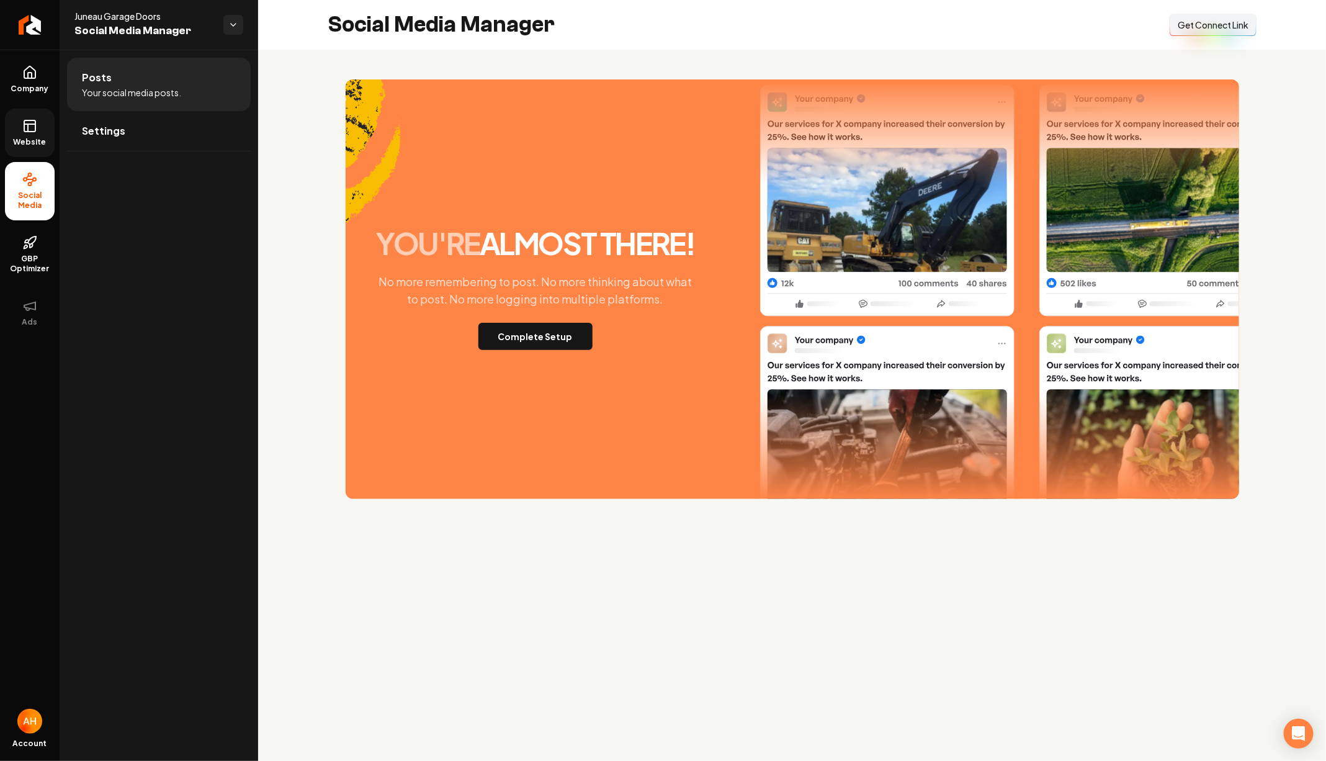
click at [45, 126] on link "Website" at bounding box center [30, 133] width 50 height 48
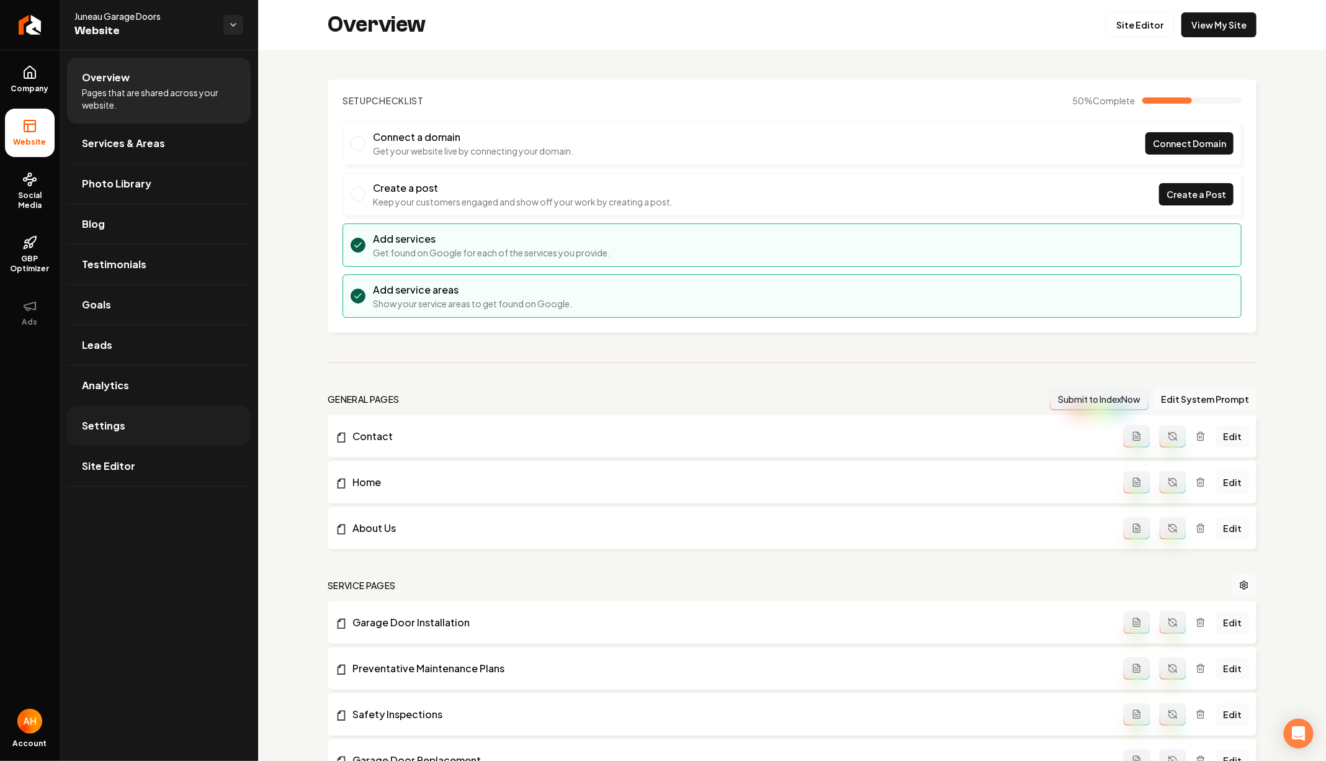
click at [132, 426] on link "Settings" at bounding box center [159, 426] width 184 height 40
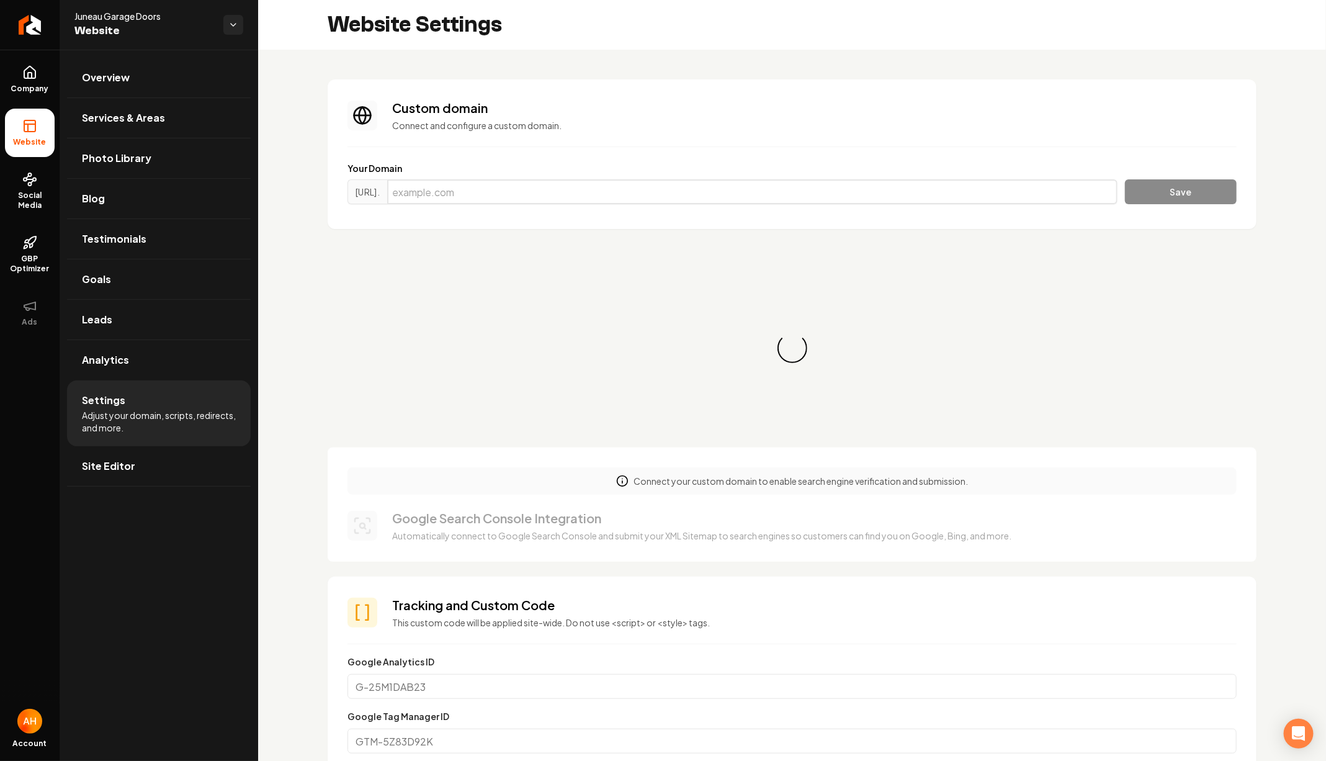
click at [769, 182] on input "Main content area" at bounding box center [752, 191] width 730 height 25
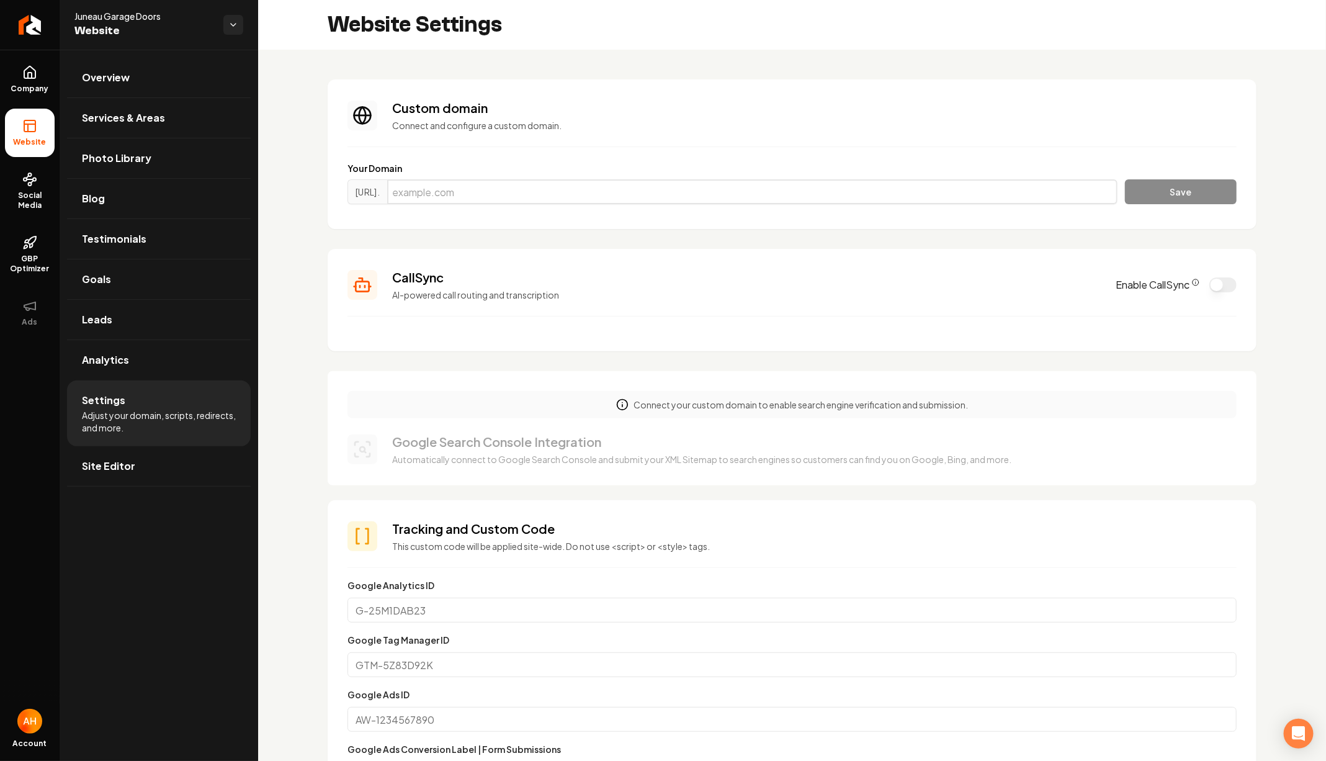
paste input "juneaugaragedoors.com"
type input "juneaugaragedoors.com"
drag, startPoint x: 1137, startPoint y: 188, endPoint x: 1123, endPoint y: 188, distance: 14.3
click at [1137, 188] on button "Save" at bounding box center [1181, 191] width 112 height 25
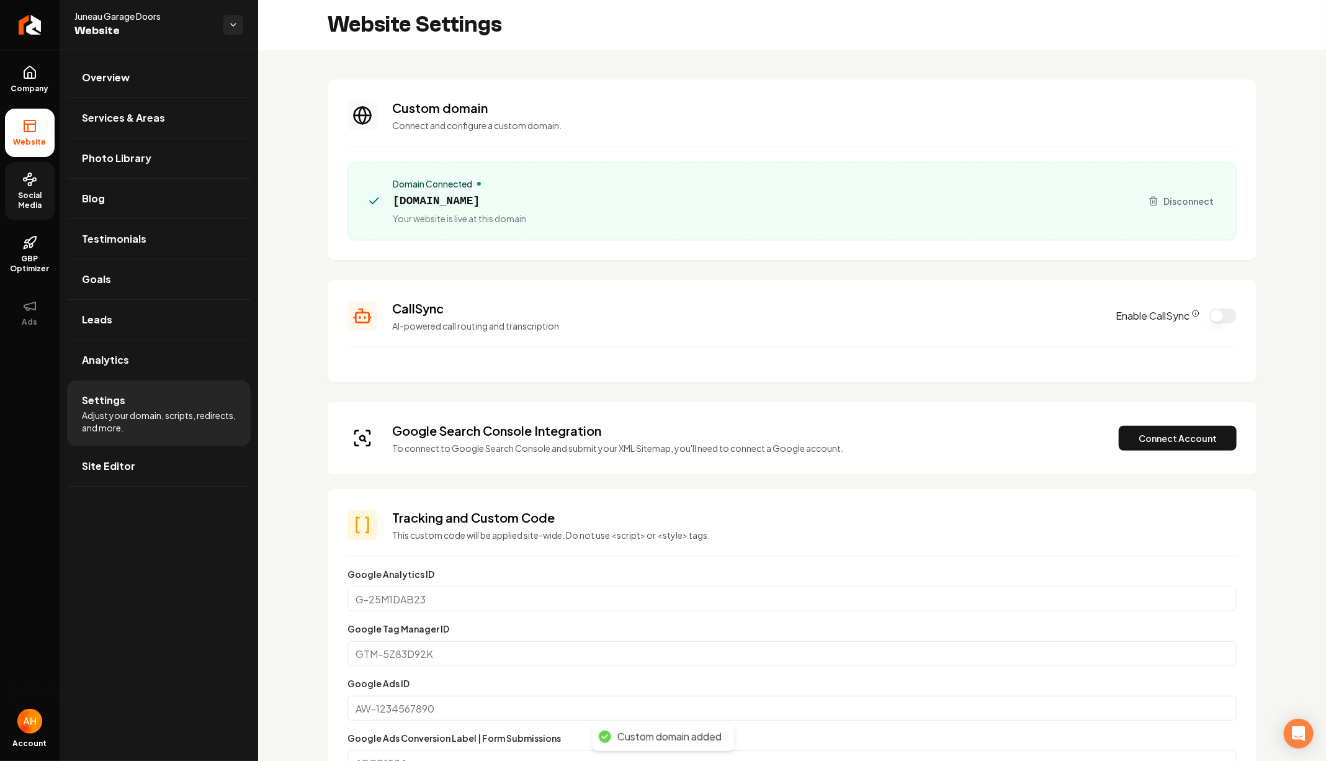
click at [12, 185] on link "Social Media" at bounding box center [30, 191] width 50 height 58
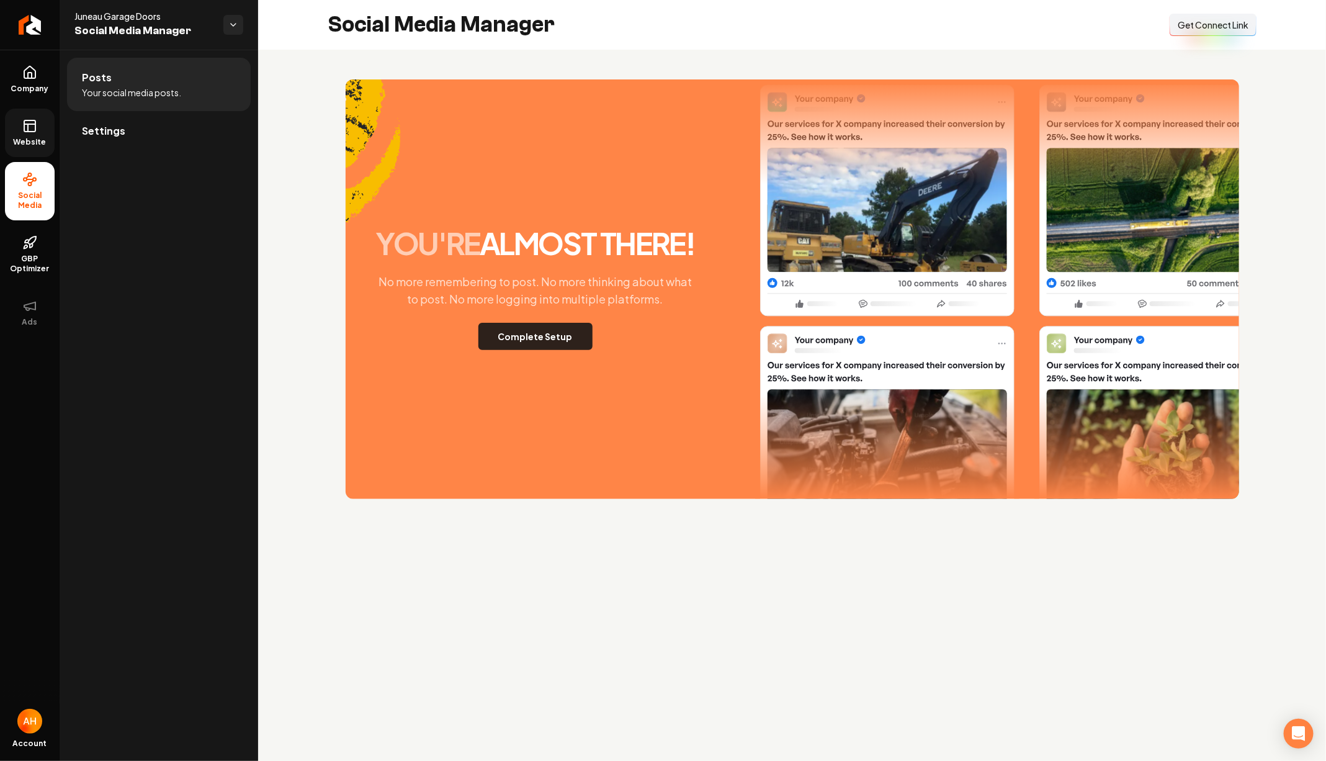
click at [555, 335] on button "Complete Setup" at bounding box center [536, 336] width 114 height 27
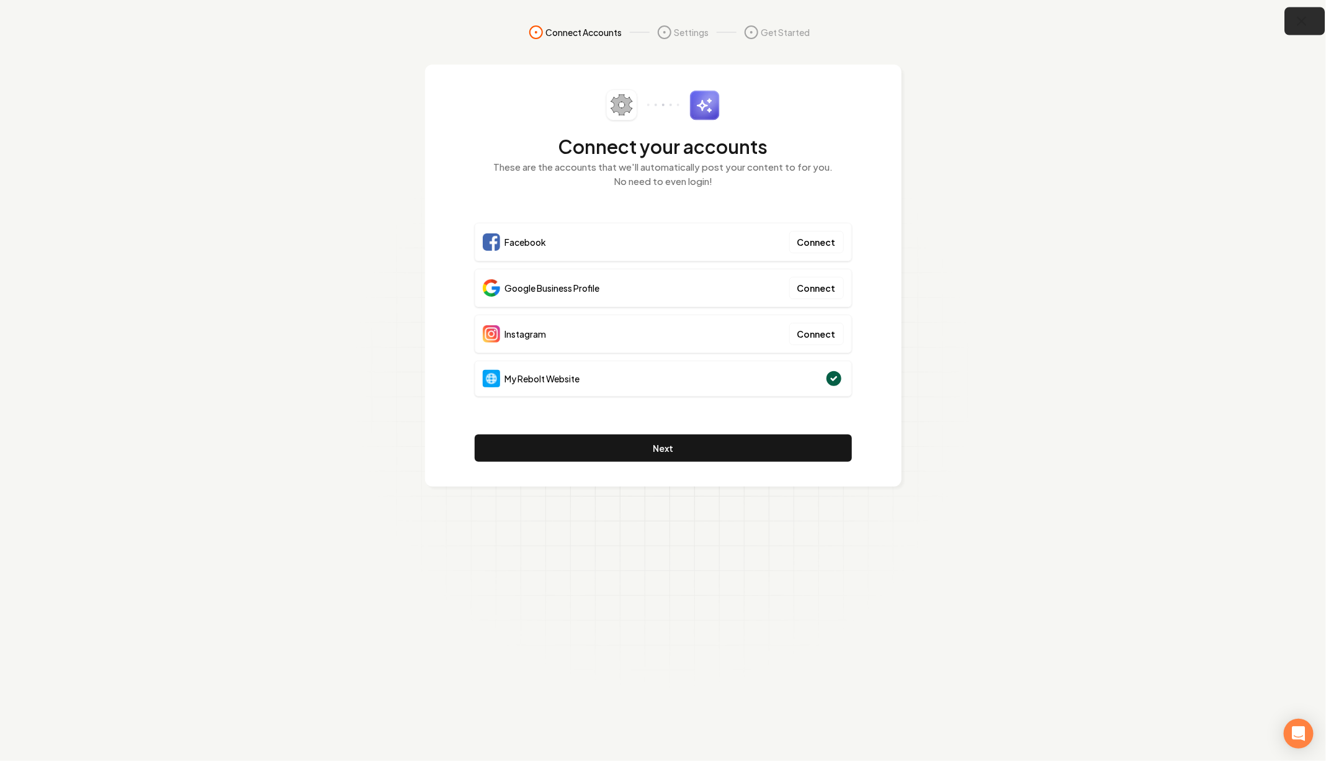
click at [1303, 20] on icon "button" at bounding box center [1302, 21] width 8 height 8
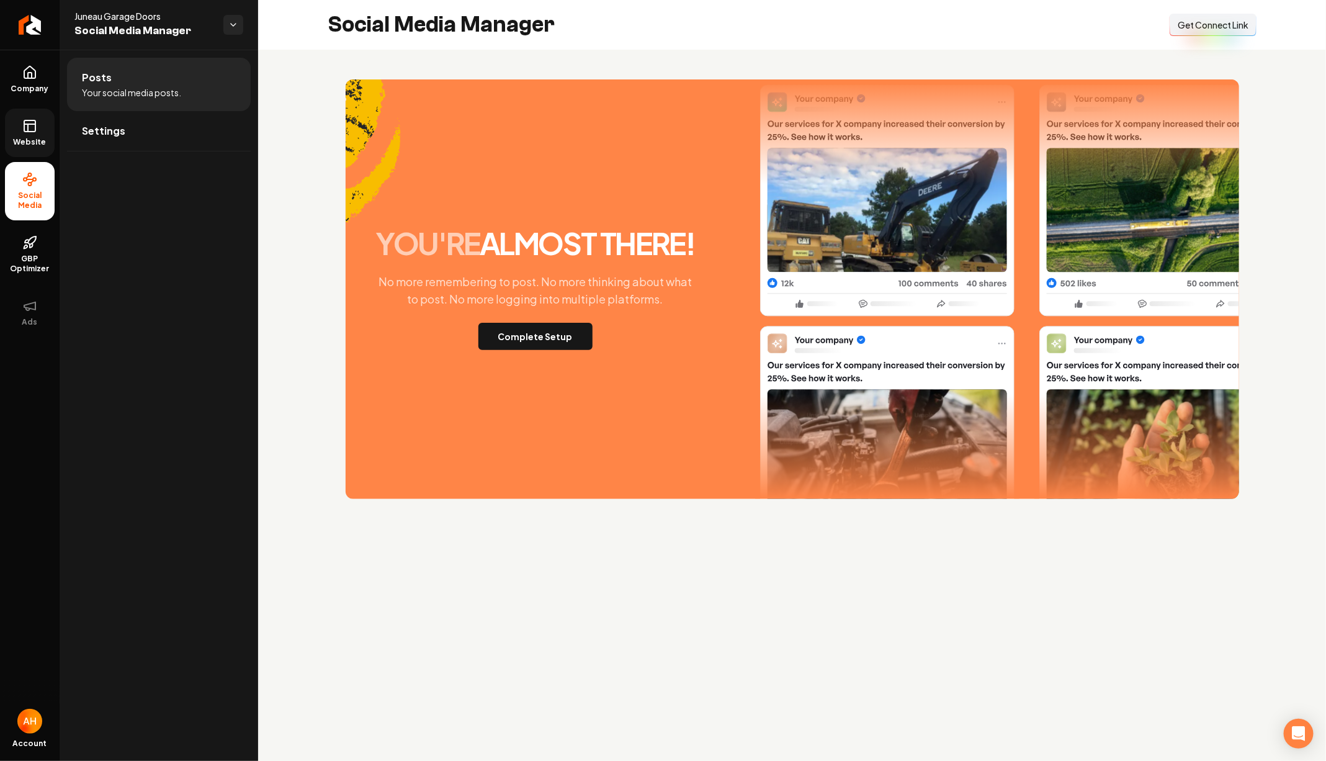
click at [44, 144] on span "Website" at bounding box center [30, 142] width 43 height 10
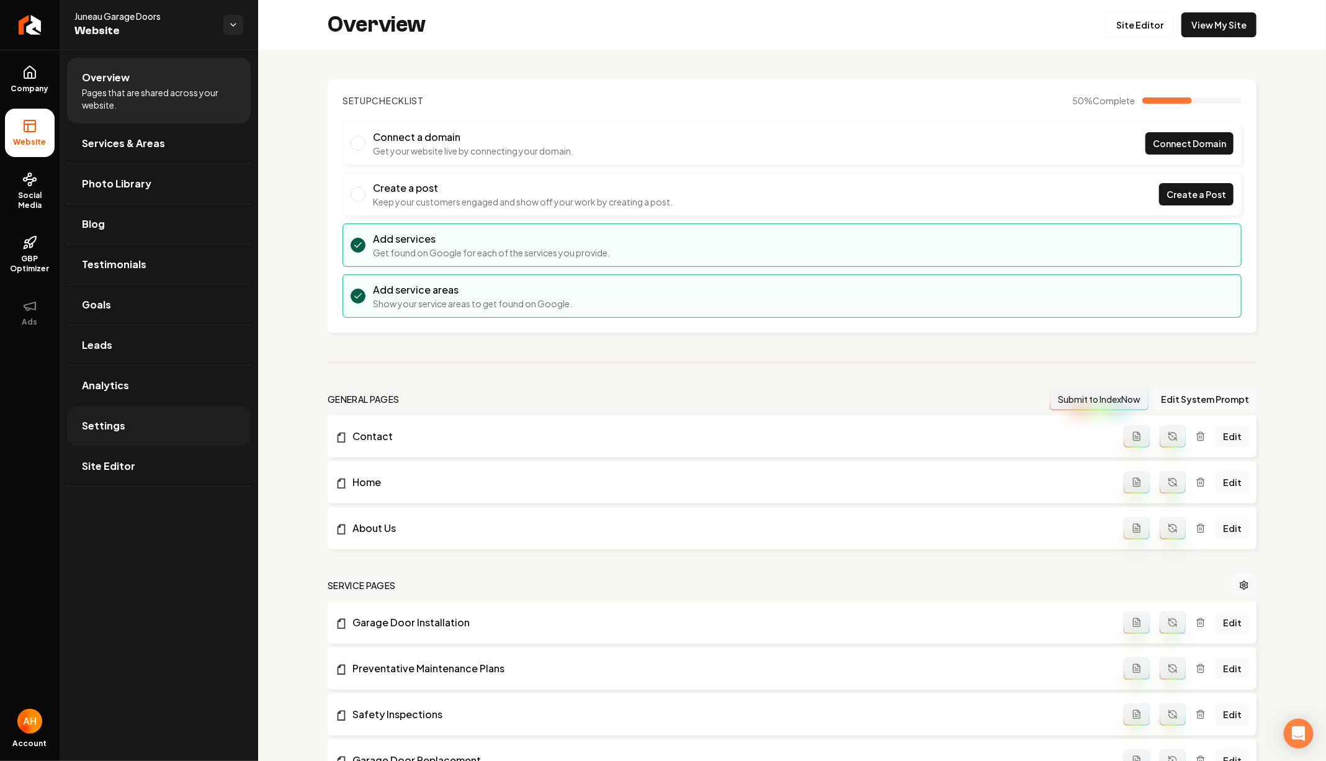
click at [163, 406] on link "Settings" at bounding box center [159, 426] width 184 height 40
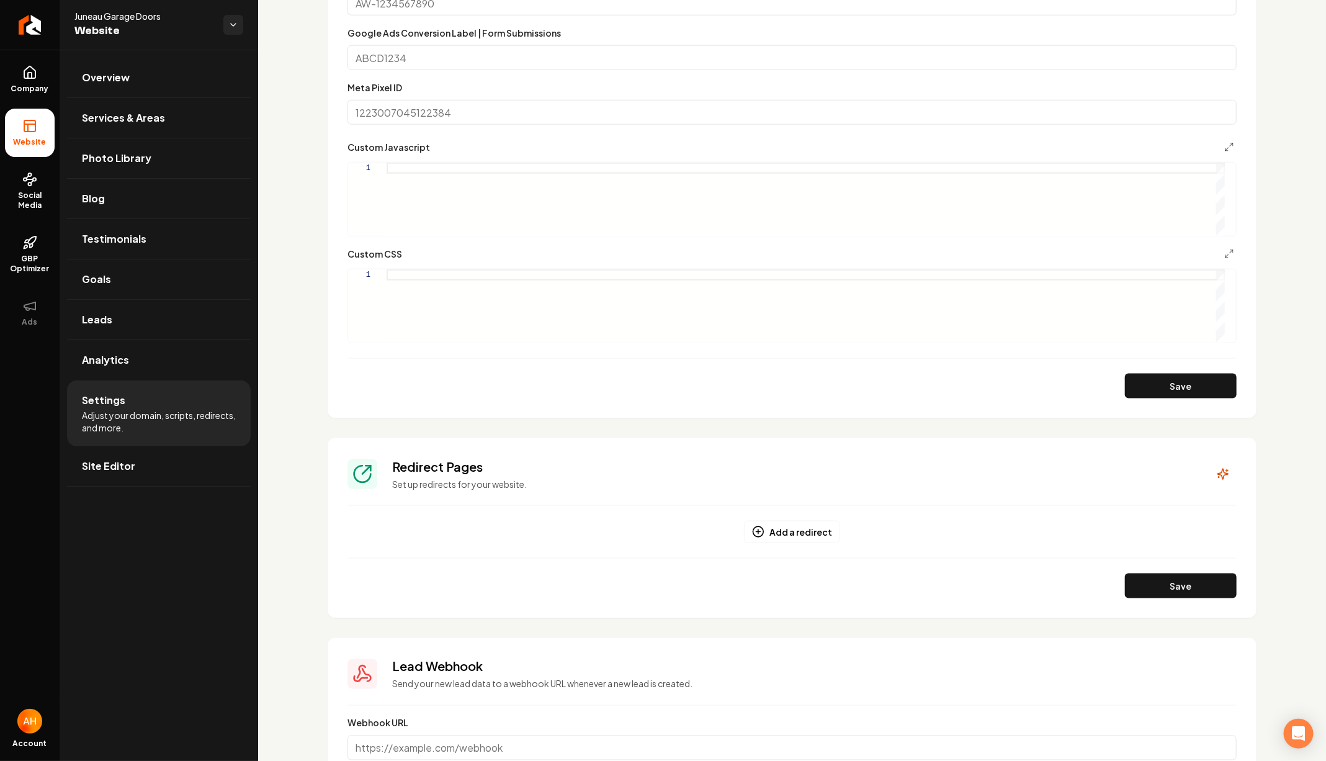
scroll to position [827, 0]
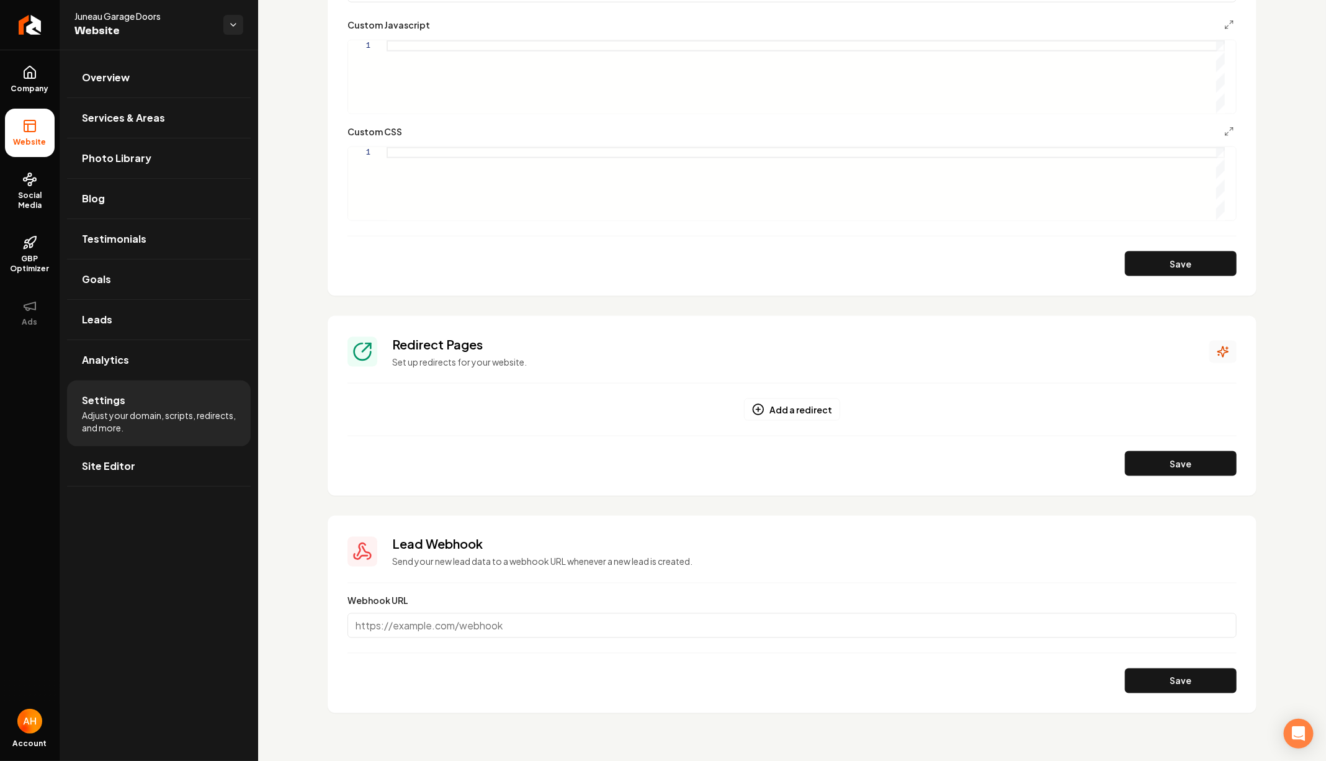
click at [1217, 348] on icon "Main content area" at bounding box center [1223, 352] width 12 height 12
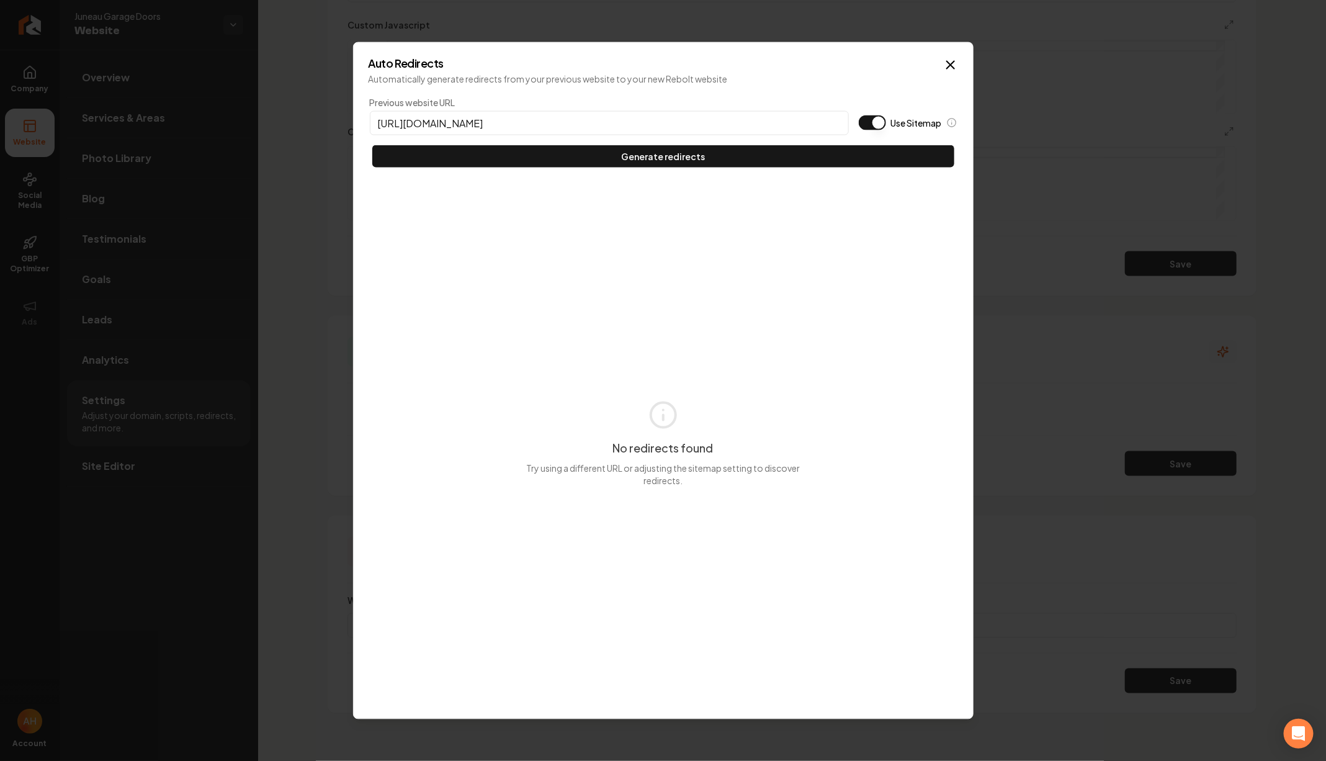
type input "https://juneaugaragedoors.com"
type button "on"
click at [859, 115] on button "Use Sitemap" at bounding box center [872, 122] width 27 height 15
click at [372, 145] on button "Generate redirects" at bounding box center [663, 156] width 582 height 22
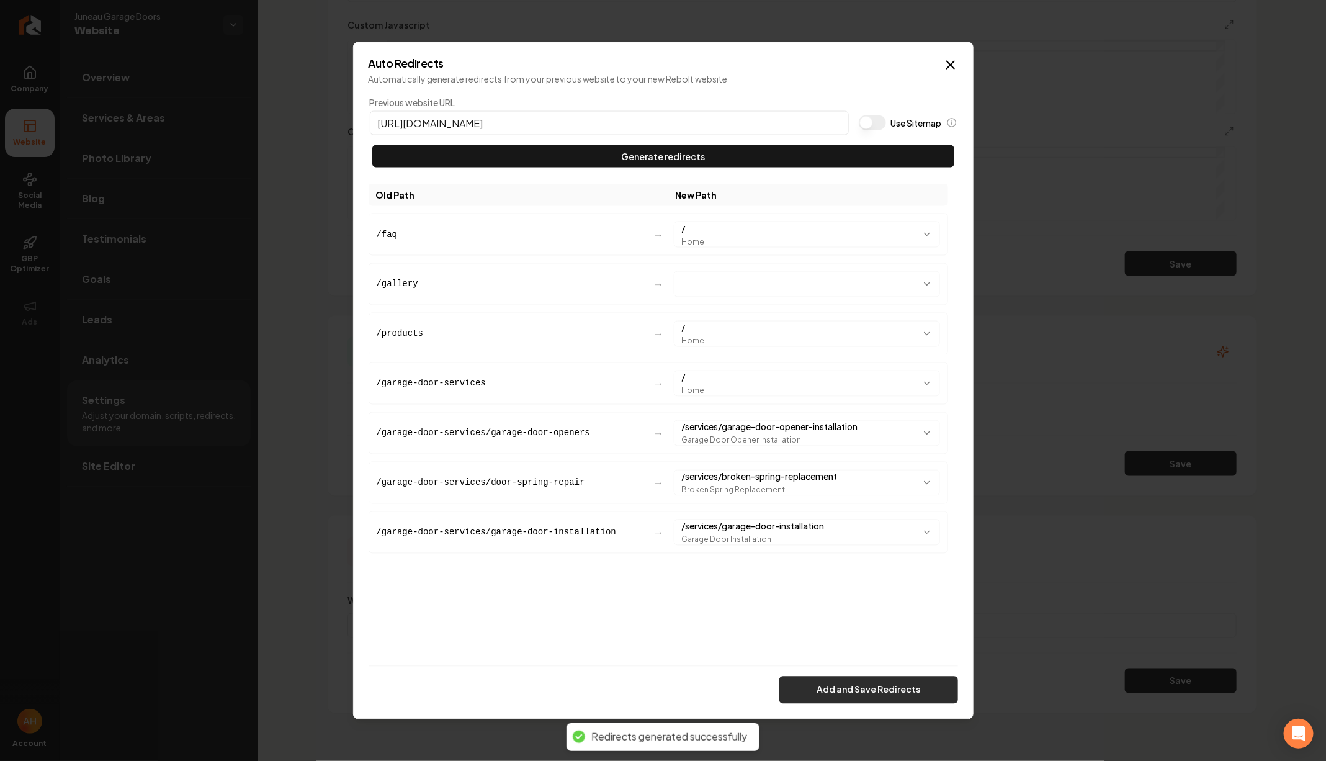
click at [813, 695] on button "Add and Save Redirects" at bounding box center [869, 689] width 179 height 27
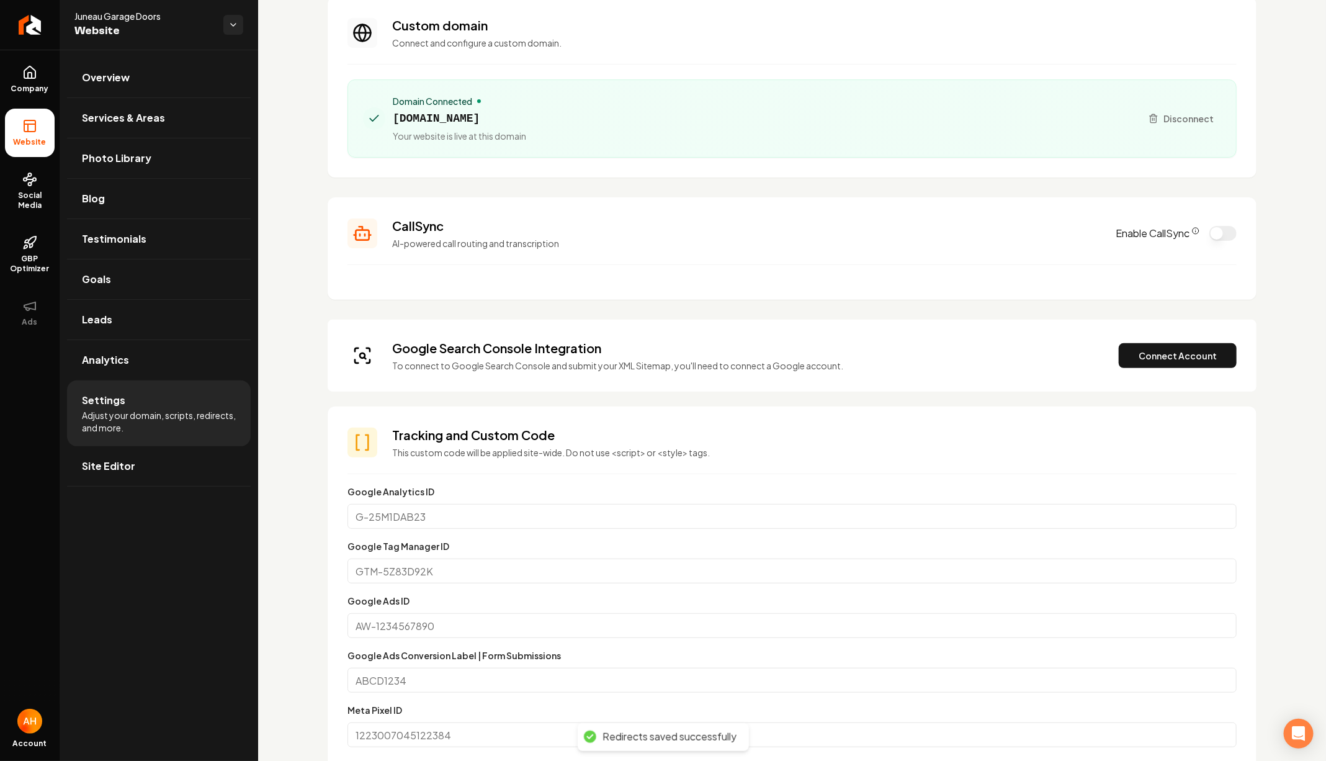
scroll to position [59, 0]
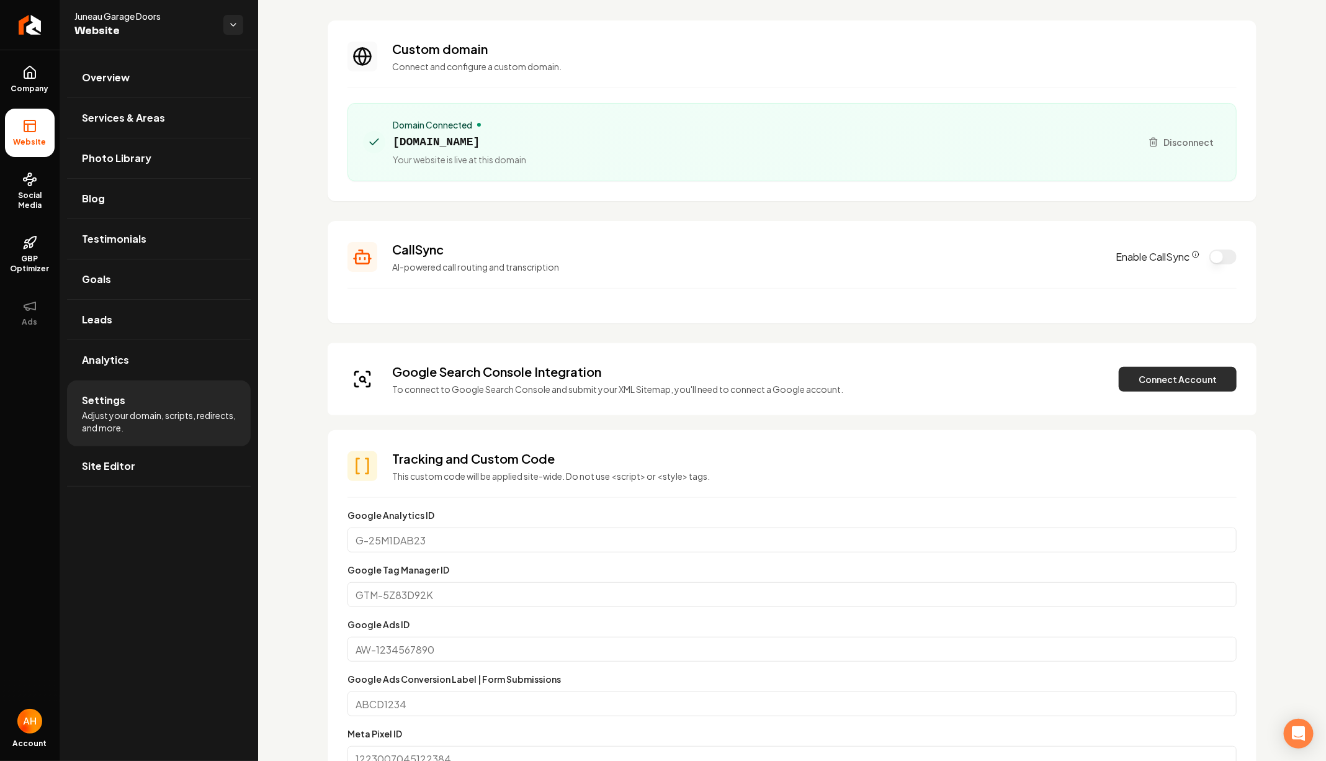
click at [1177, 373] on button "Connect Account" at bounding box center [1178, 379] width 118 height 25
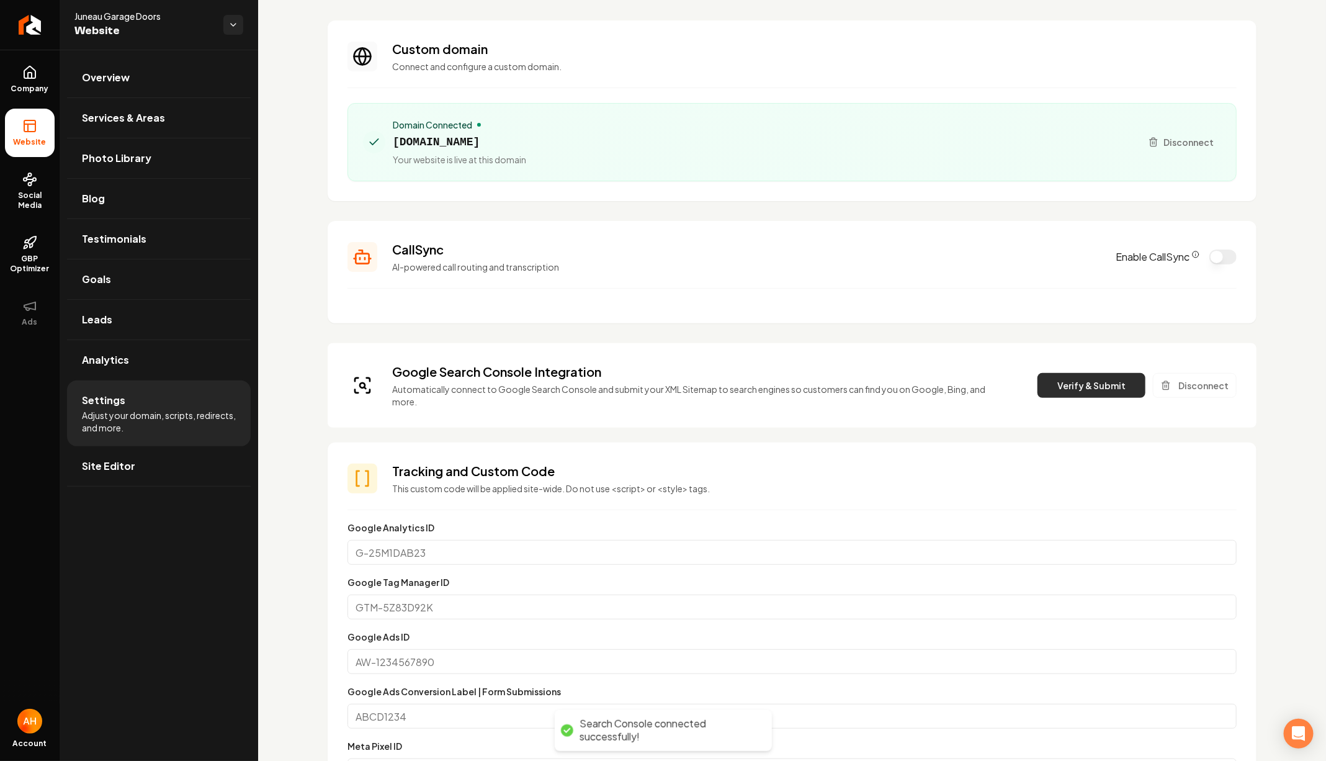
click at [1041, 376] on button "Verify & Submit" at bounding box center [1092, 385] width 108 height 25
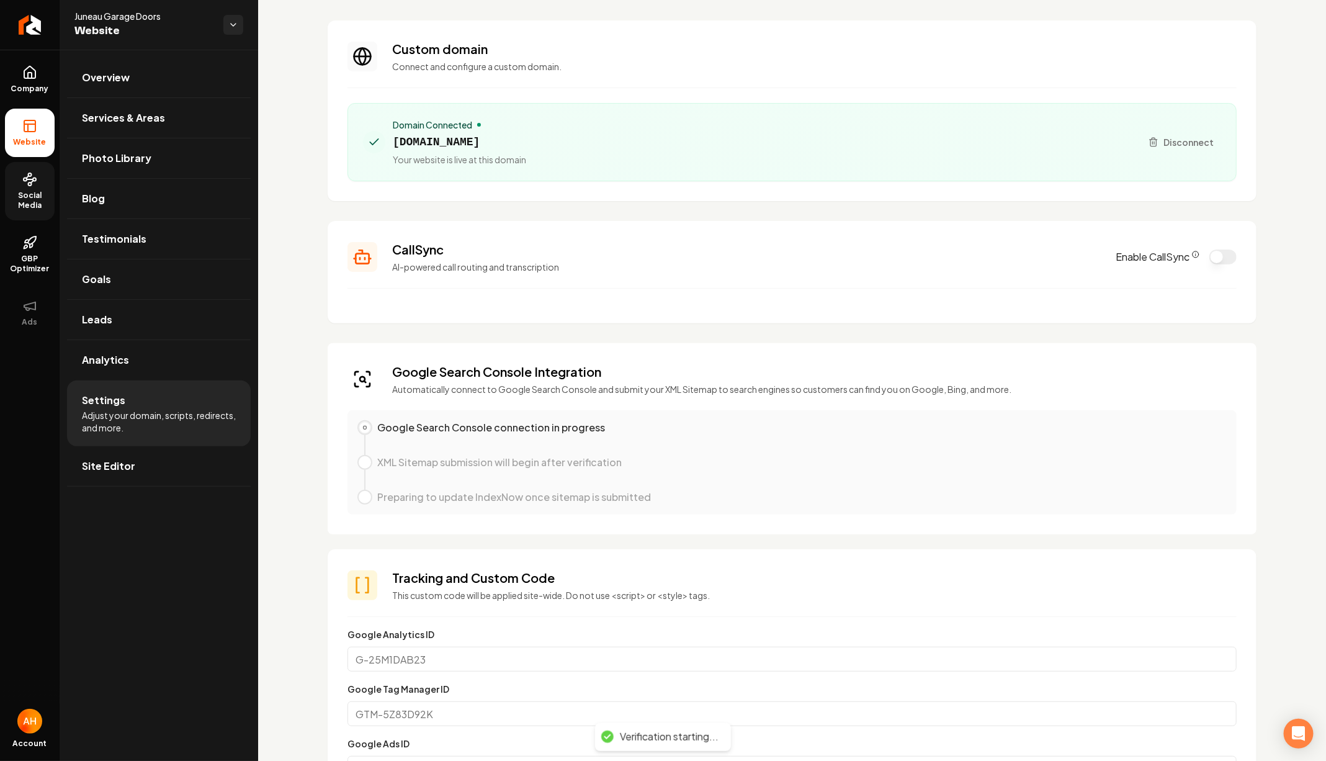
click at [40, 183] on link "Social Media" at bounding box center [30, 191] width 50 height 58
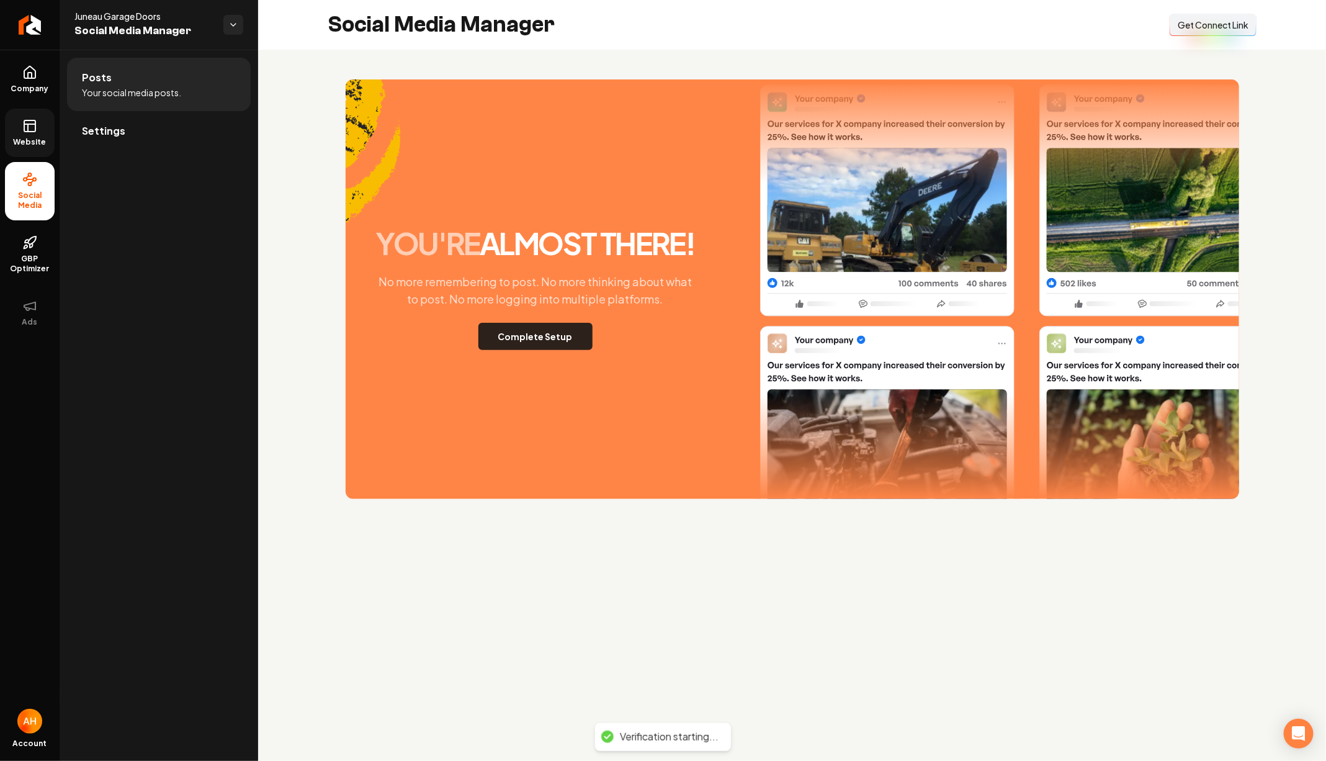
click at [584, 346] on button "Complete Setup" at bounding box center [536, 336] width 114 height 27
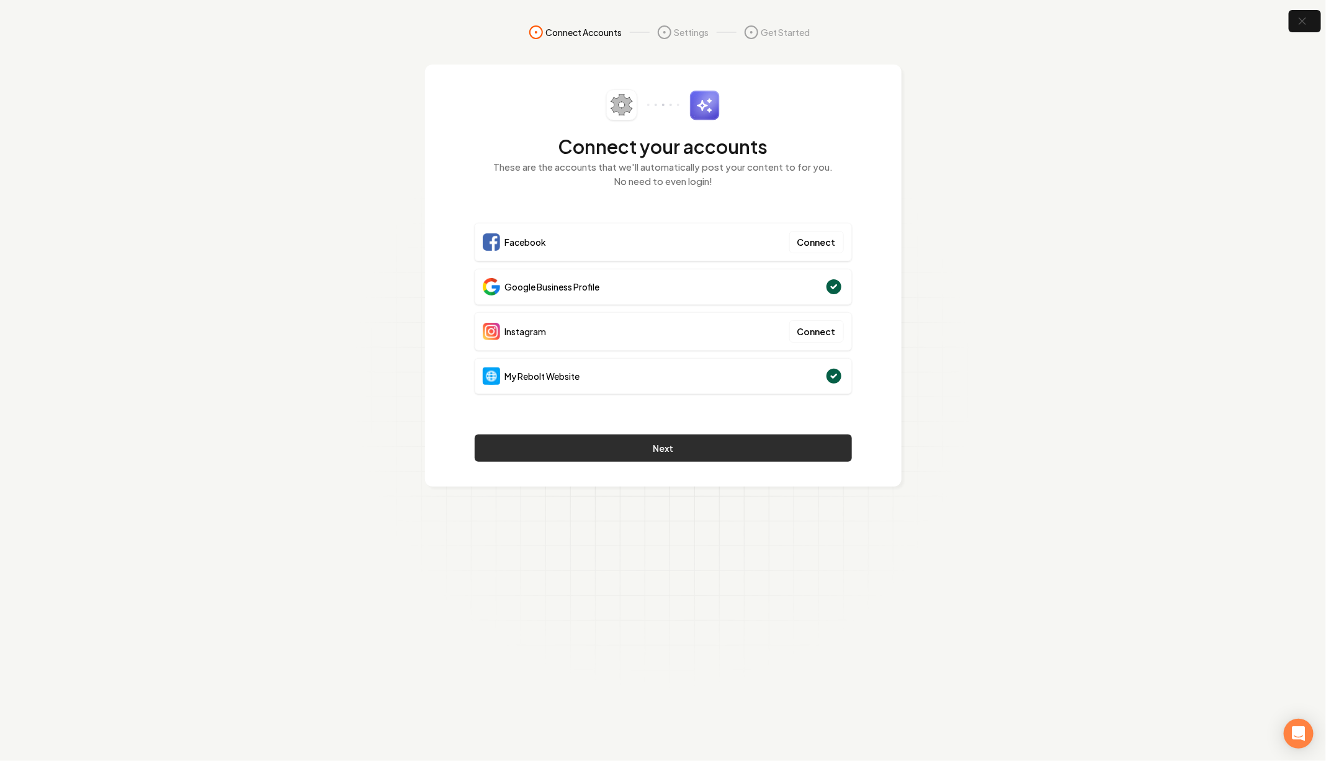
click at [699, 455] on button "Next" at bounding box center [663, 447] width 377 height 27
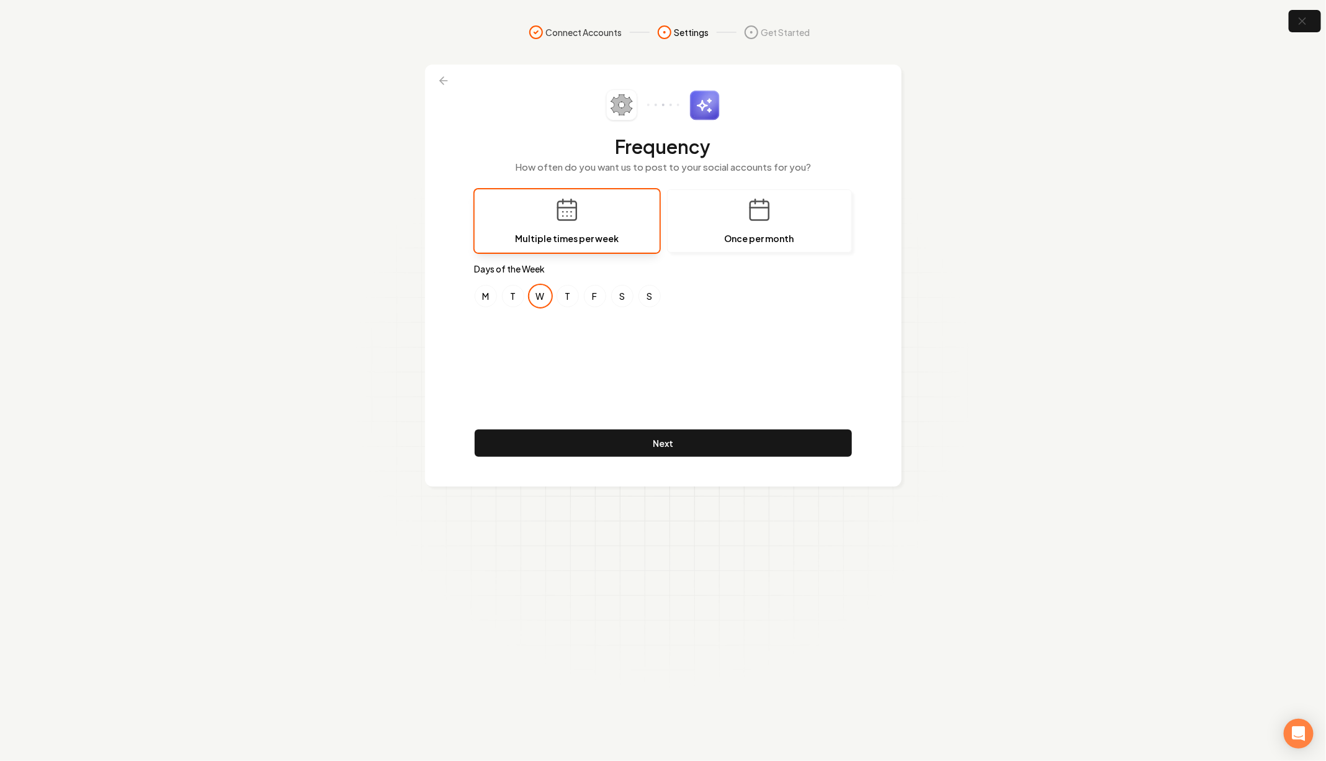
click at [544, 291] on button "W" at bounding box center [540, 296] width 22 height 22
click at [511, 292] on button "T" at bounding box center [513, 296] width 22 height 22
click at [532, 292] on button "W" at bounding box center [540, 296] width 22 height 22
click at [594, 293] on button "F" at bounding box center [595, 296] width 22 height 22
click at [516, 292] on button "T" at bounding box center [513, 296] width 22 height 22
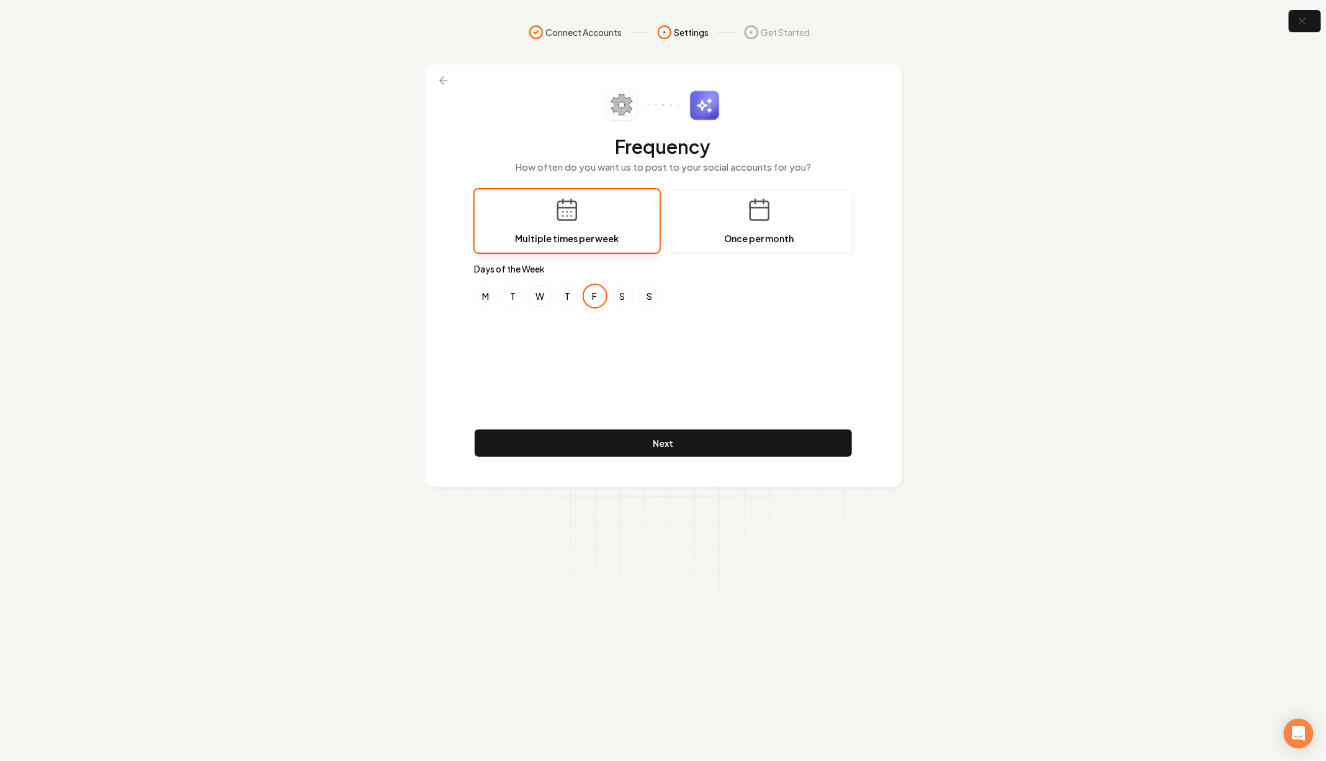
click at [541, 290] on button "W" at bounding box center [540, 296] width 22 height 22
click at [591, 292] on button "F" at bounding box center [595, 296] width 22 height 22
click at [594, 439] on button "Next" at bounding box center [663, 442] width 377 height 27
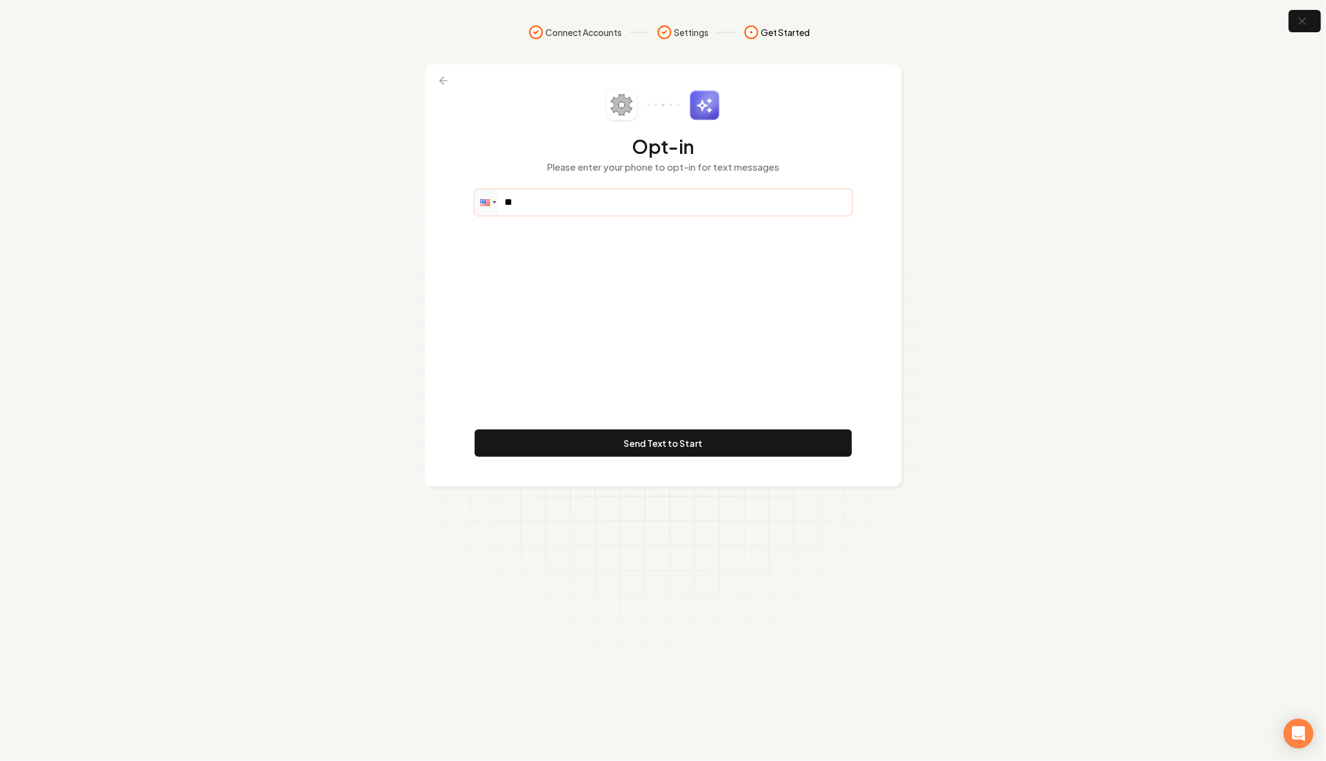
click at [567, 203] on input "**" at bounding box center [663, 202] width 376 height 25
paste input "**********"
type input "**********"
click at [714, 438] on button "Send Text to Start" at bounding box center [663, 442] width 377 height 27
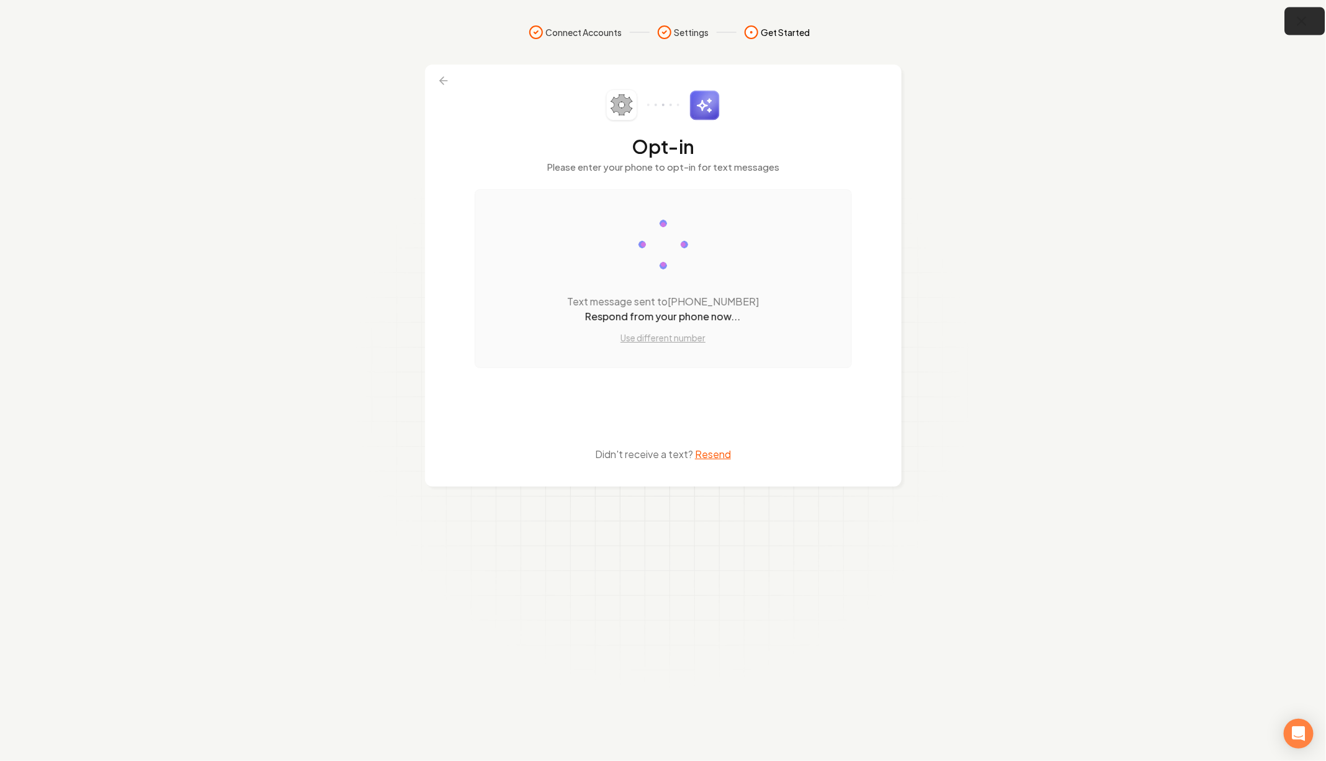
click at [1297, 17] on icon "button" at bounding box center [1303, 22] width 16 height 16
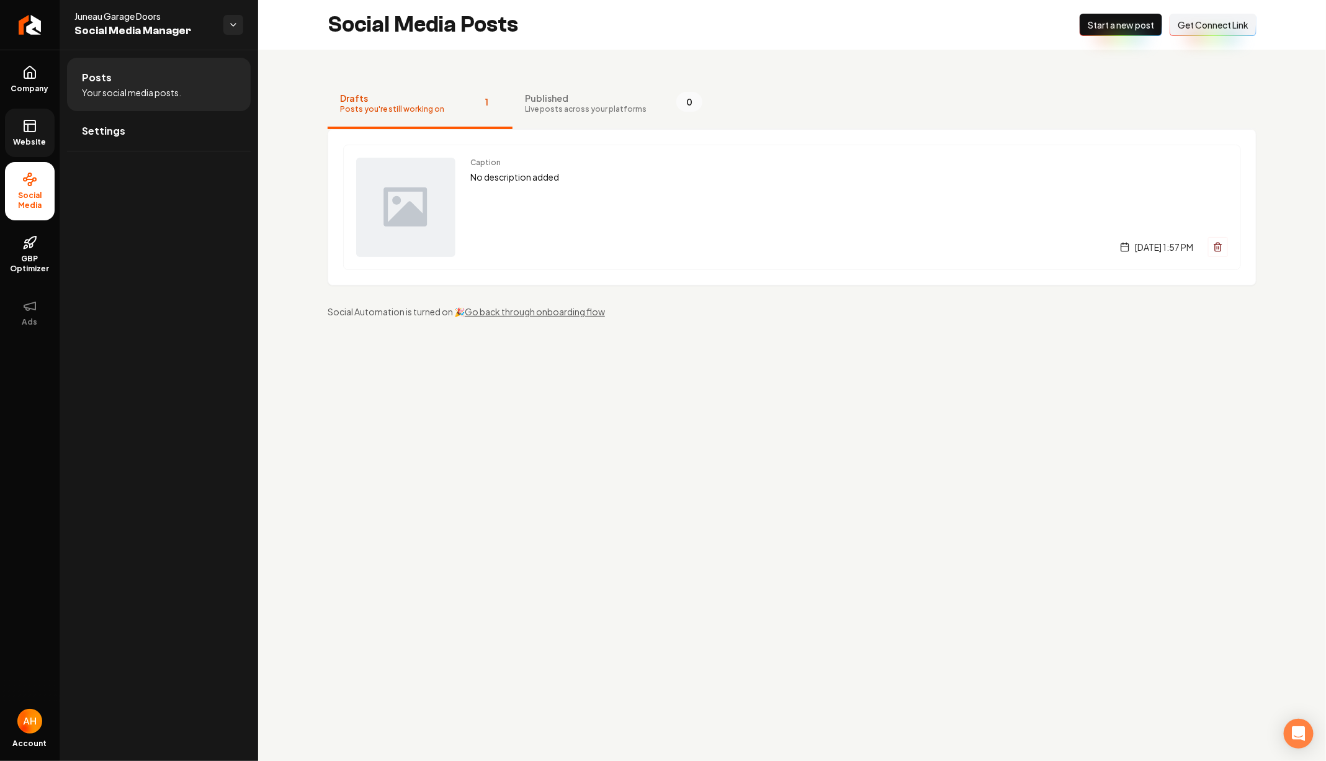
click at [41, 127] on link "Website" at bounding box center [30, 133] width 50 height 48
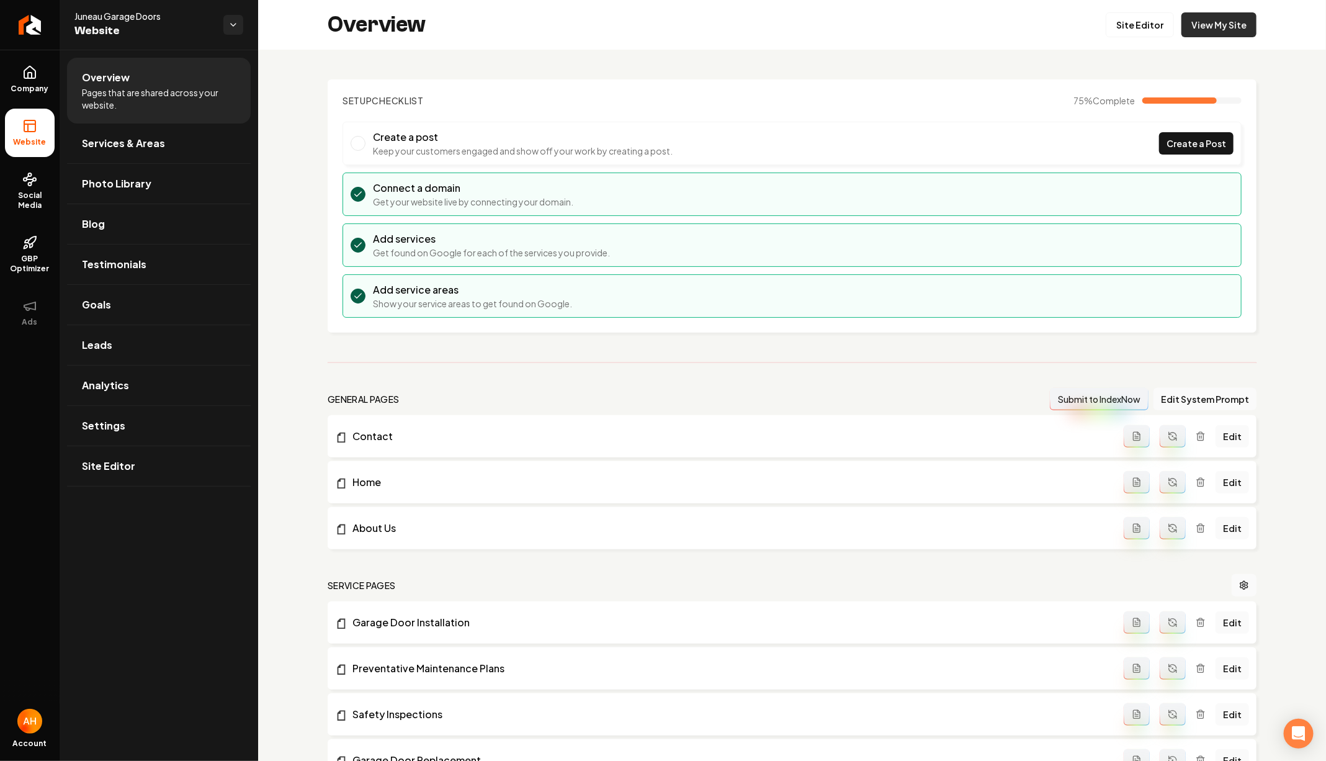
click at [1205, 15] on link "View My Site" at bounding box center [1219, 24] width 75 height 25
click at [43, 180] on link "Social Media" at bounding box center [30, 191] width 50 height 58
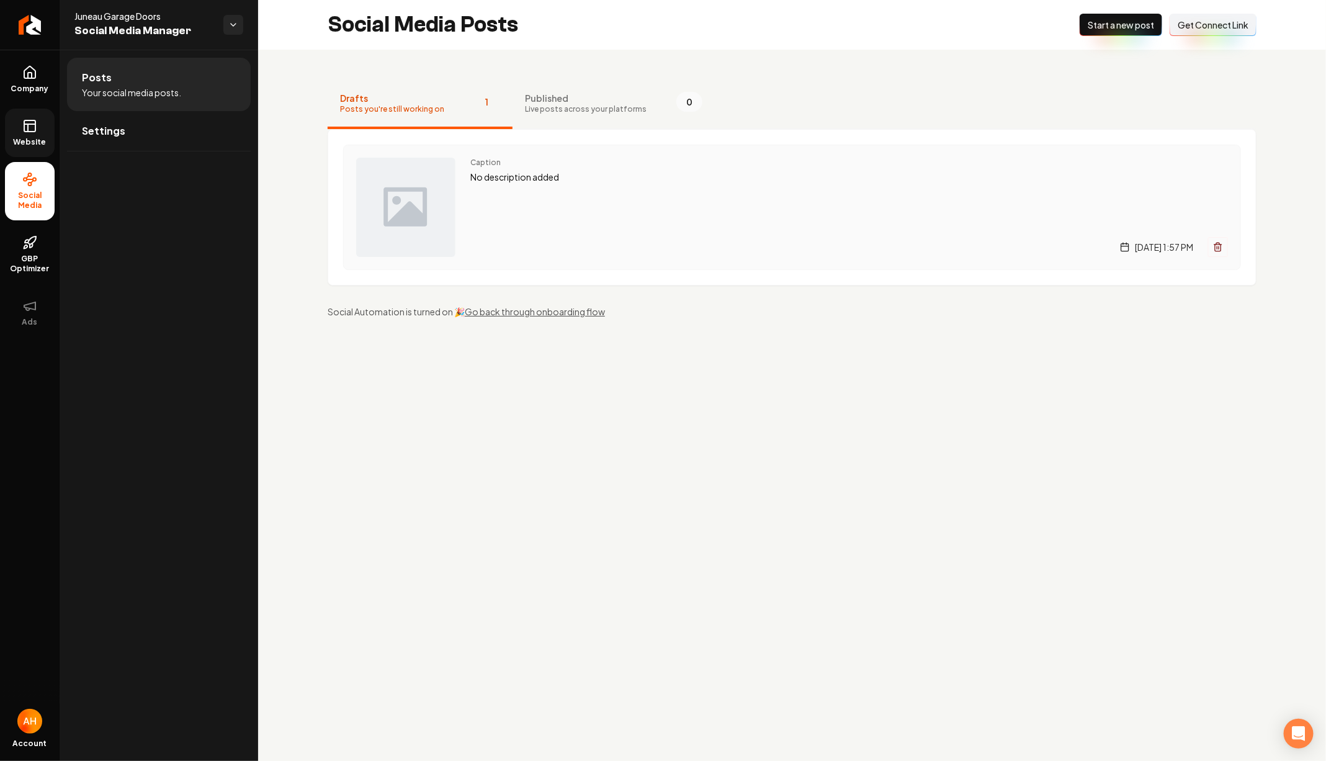
click at [463, 186] on div "Caption No description added Saturday, September 13, 2025 | 1:57 PM" at bounding box center [792, 207] width 898 height 125
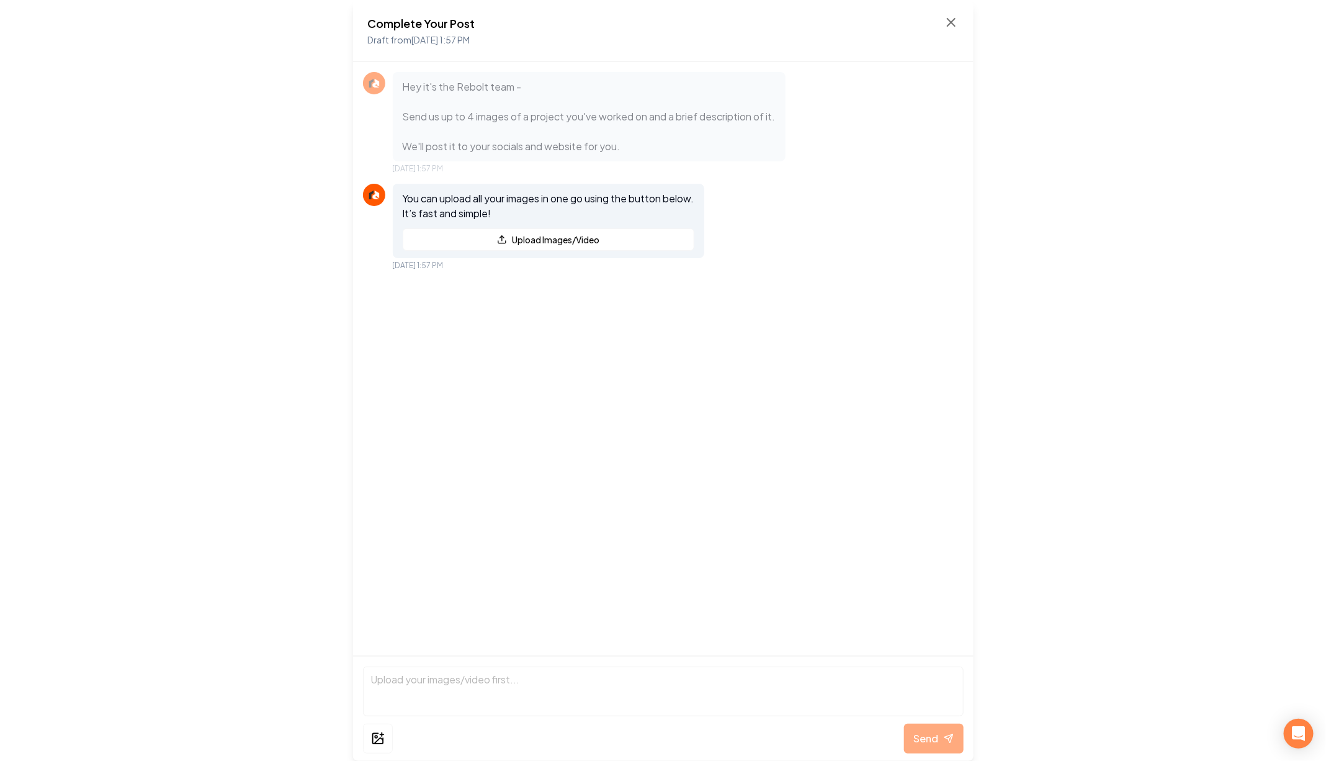
click at [915, 94] on div "Hey it's the Rebolt team - Send us up to 4 images of a project you've worked on…" at bounding box center [663, 123] width 601 height 102
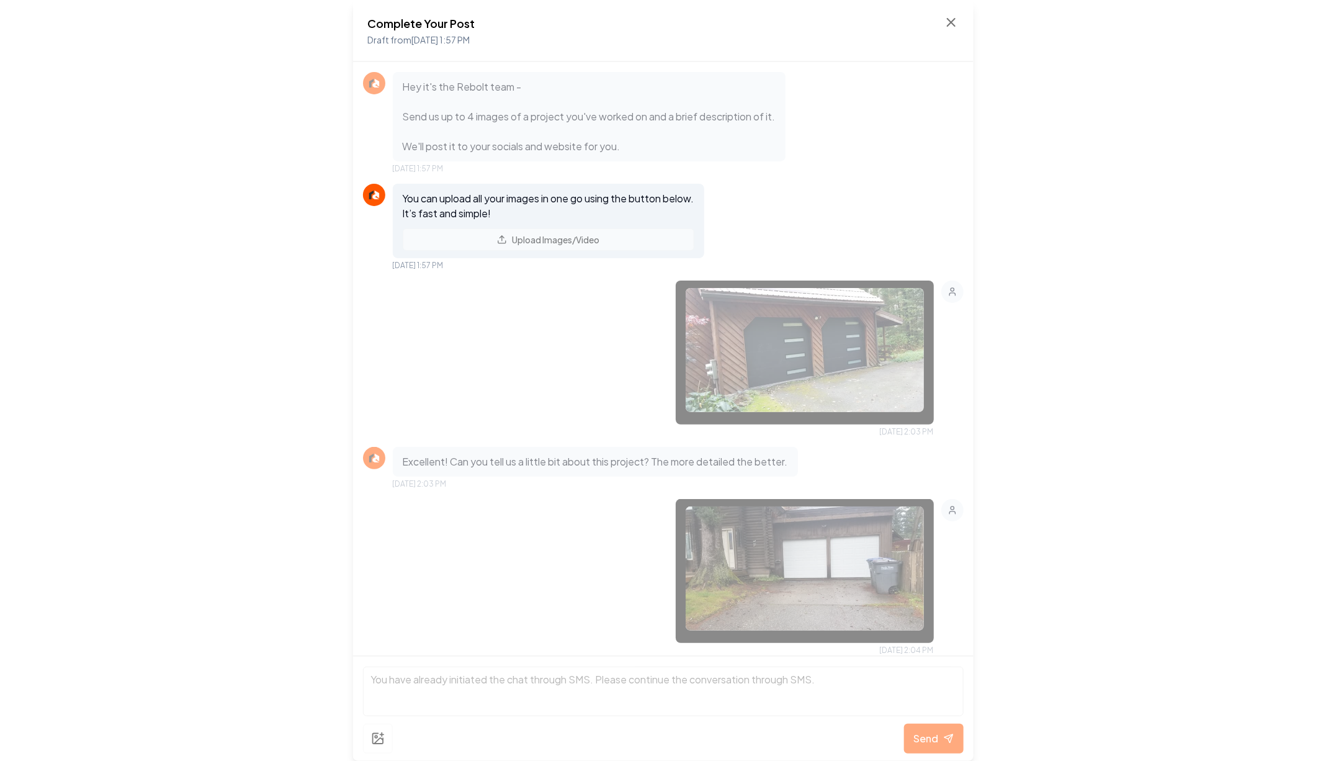
scroll to position [61, 0]
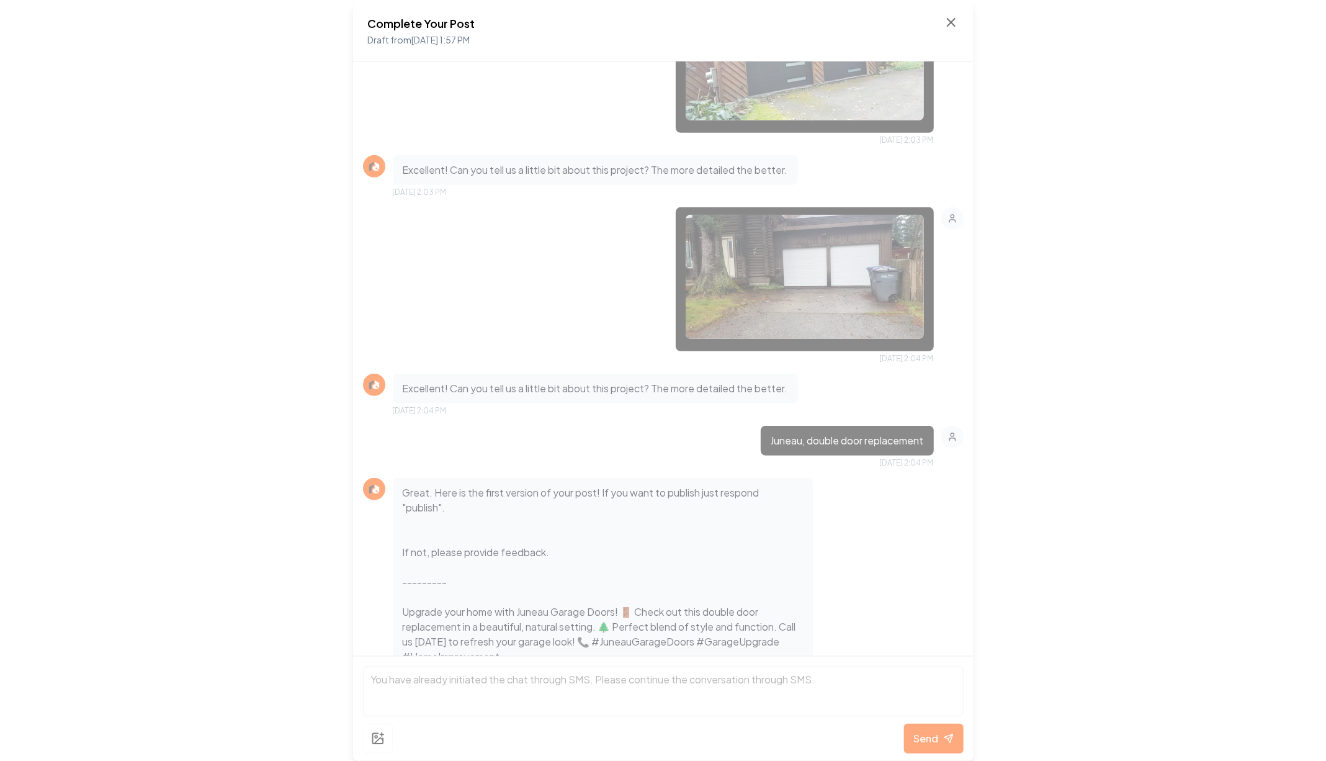
scroll to position [330, 0]
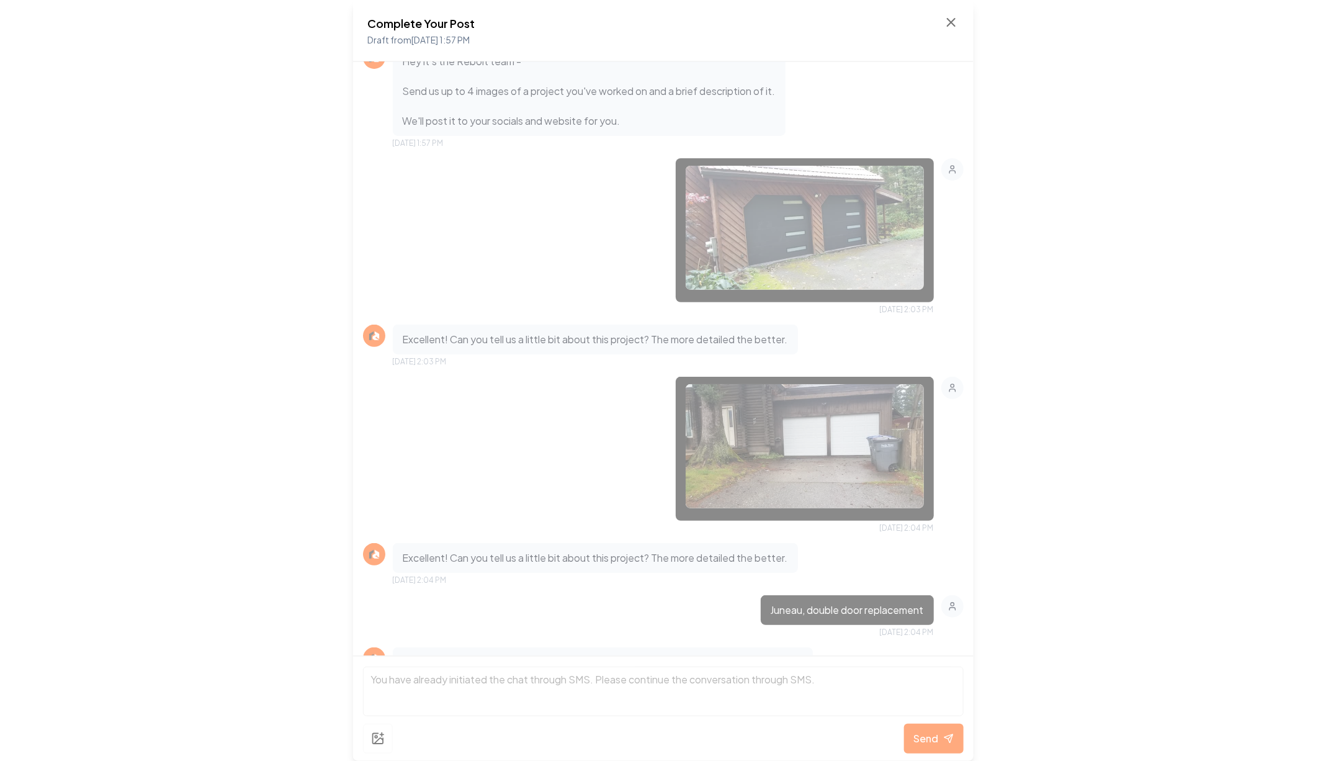
scroll to position [122, 0]
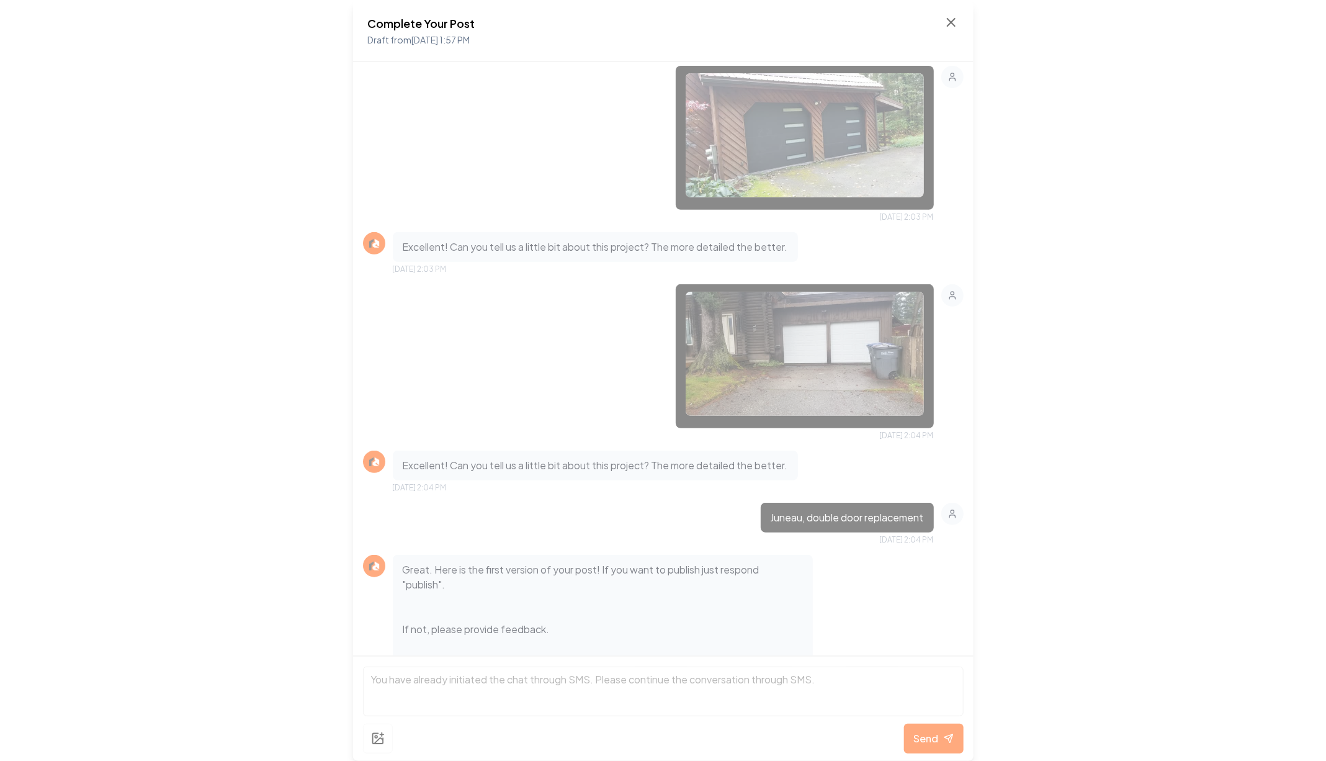
scroll to position [330, 0]
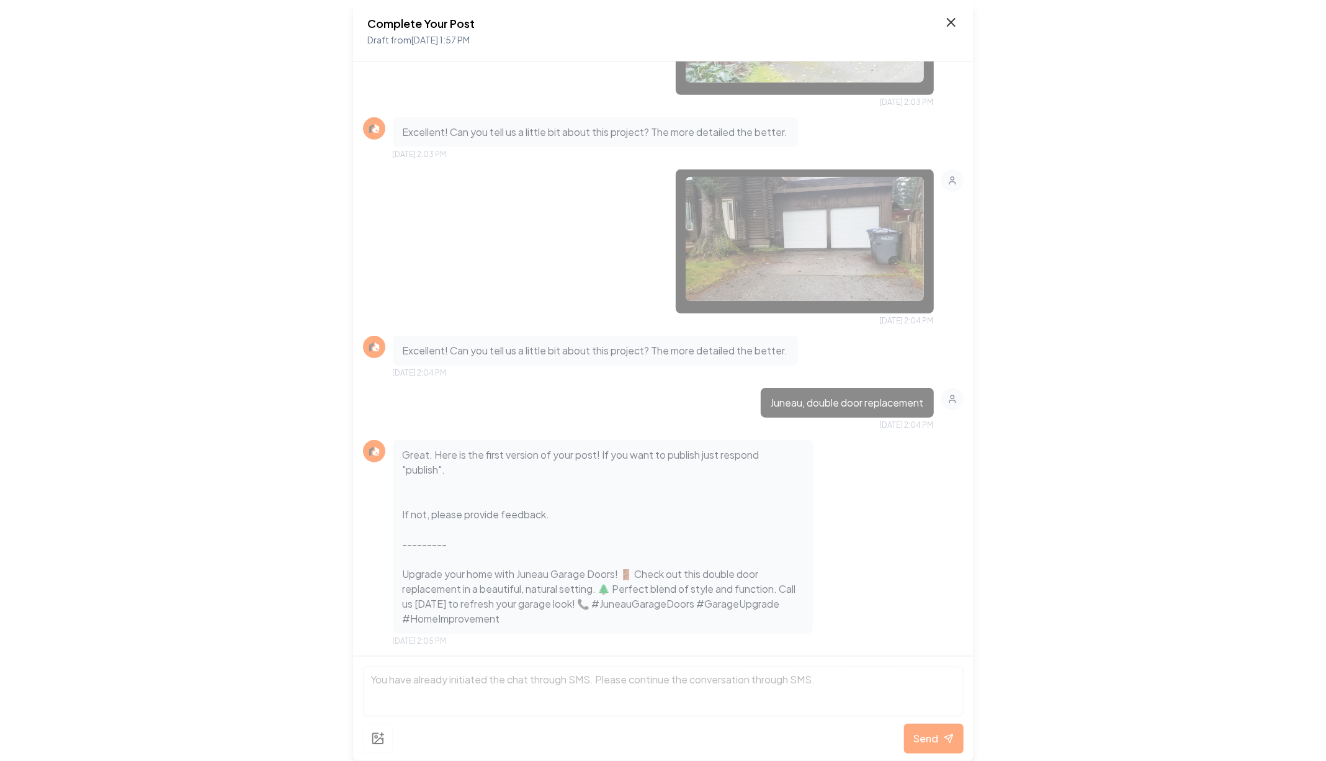
click at [955, 27] on icon at bounding box center [951, 22] width 15 height 15
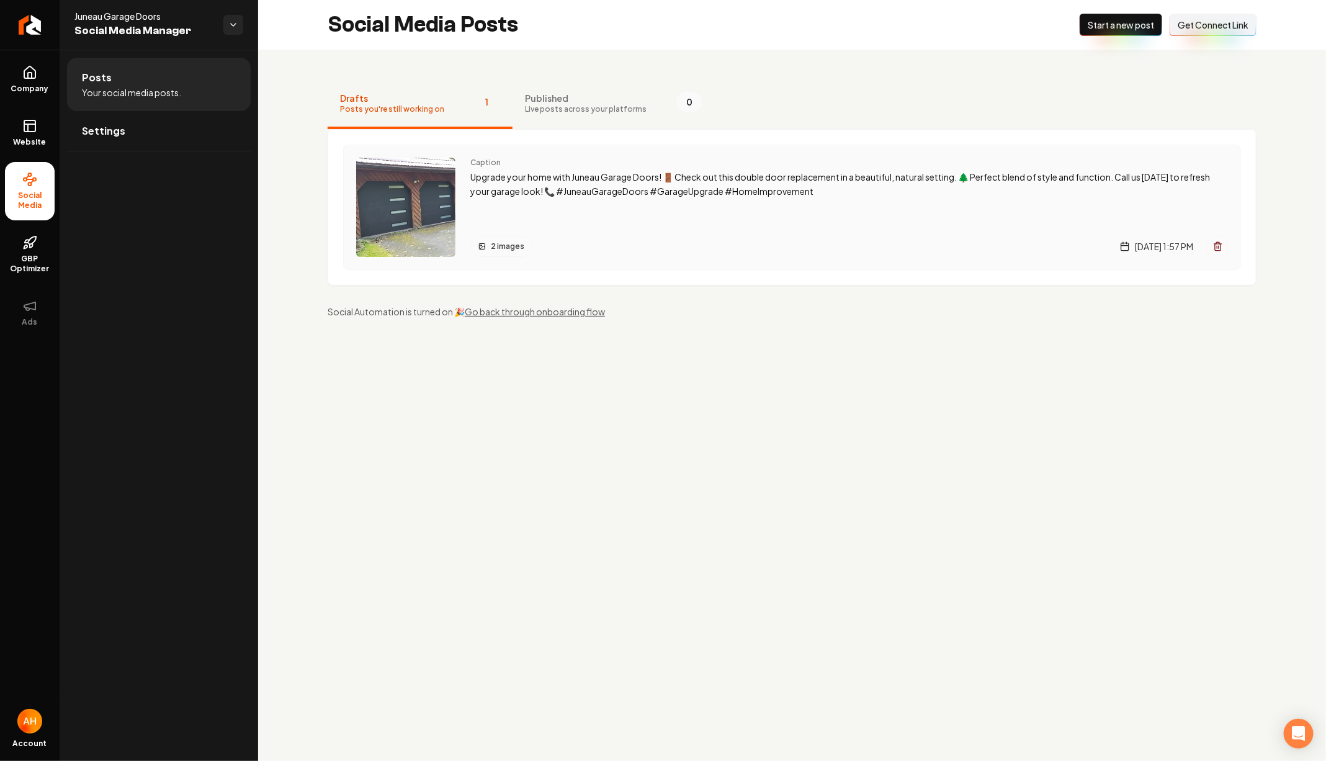
click at [1219, 243] on icon "Main content area" at bounding box center [1218, 246] width 10 height 10
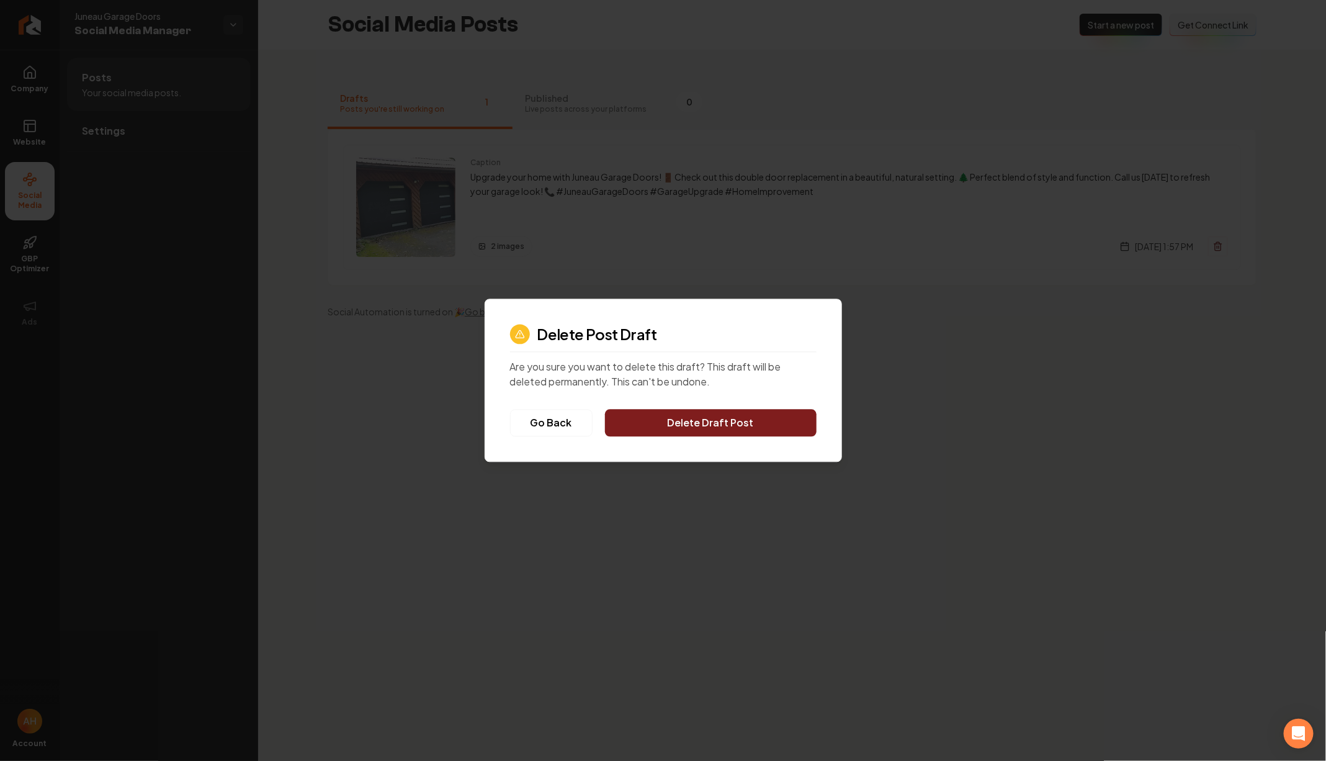
click at [761, 423] on button "Delete Draft Post" at bounding box center [711, 423] width 212 height 27
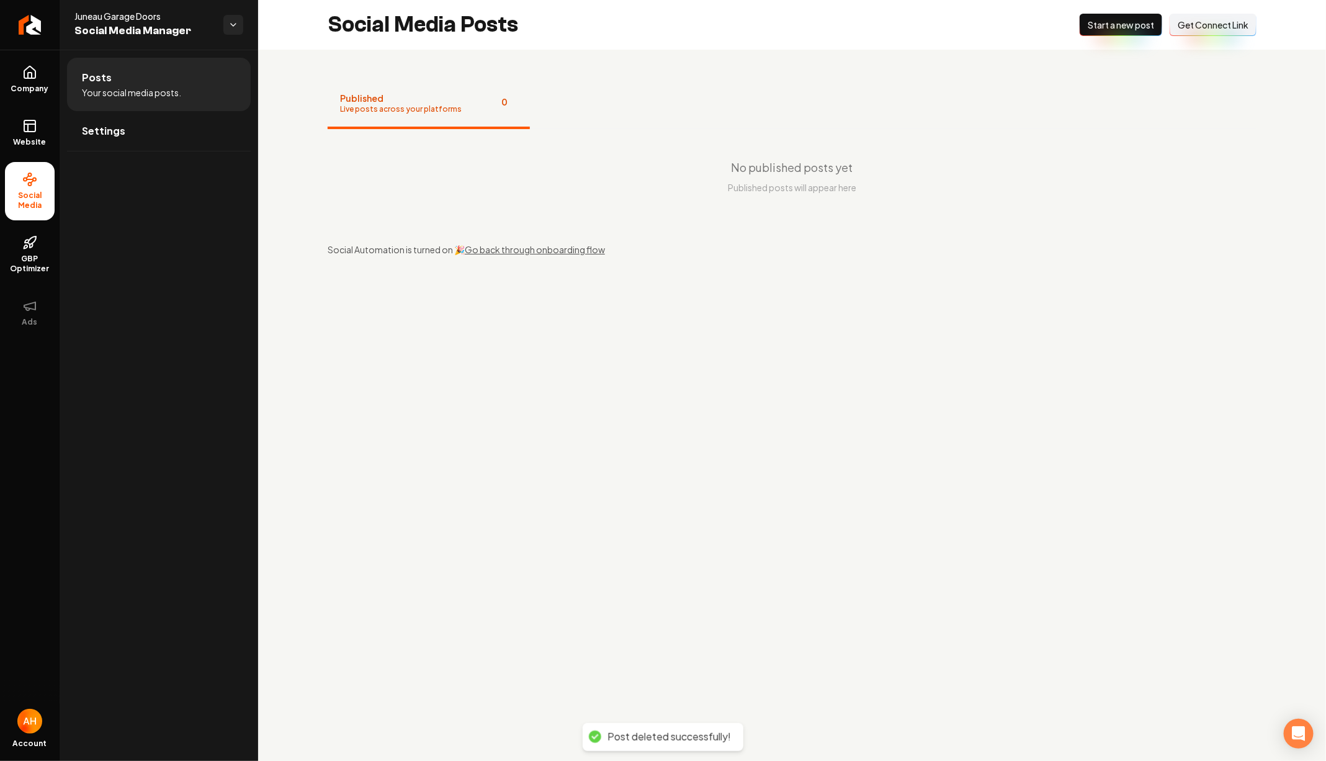
click at [1098, 25] on span "Start a new post" at bounding box center [1121, 25] width 66 height 12
click at [701, 56] on div "Published Live posts across your platforms 0 No published posts yet Published p…" at bounding box center [792, 168] width 1068 height 236
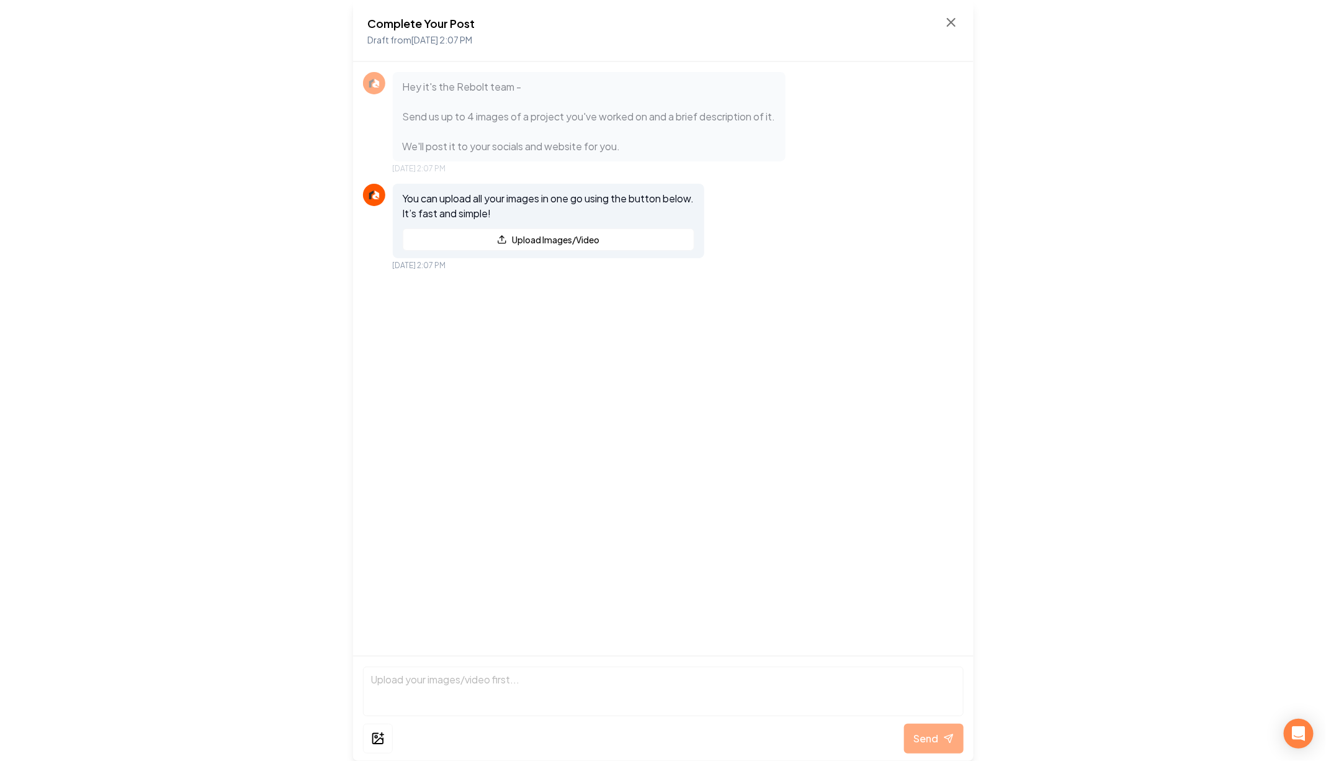
click at [969, 19] on div "Complete Your Post Draft from [DATE] 2:07 PM" at bounding box center [663, 31] width 621 height 62
click at [960, 19] on div "Complete Your Post Draft from [DATE] 2:07 PM" at bounding box center [663, 31] width 621 height 62
click at [955, 25] on icon at bounding box center [951, 22] width 7 height 7
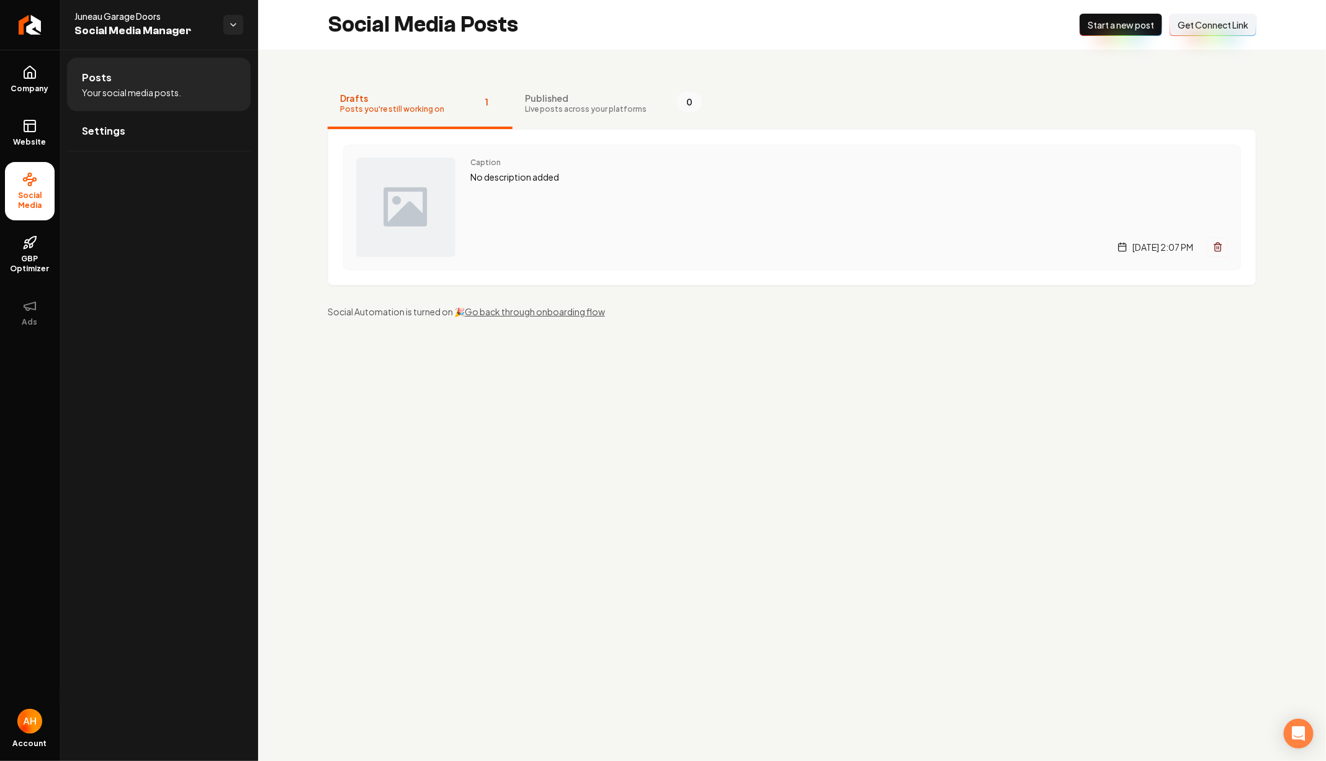
click at [606, 217] on div "Caption No description added [DATE] 2:07 PM" at bounding box center [849, 207] width 758 height 99
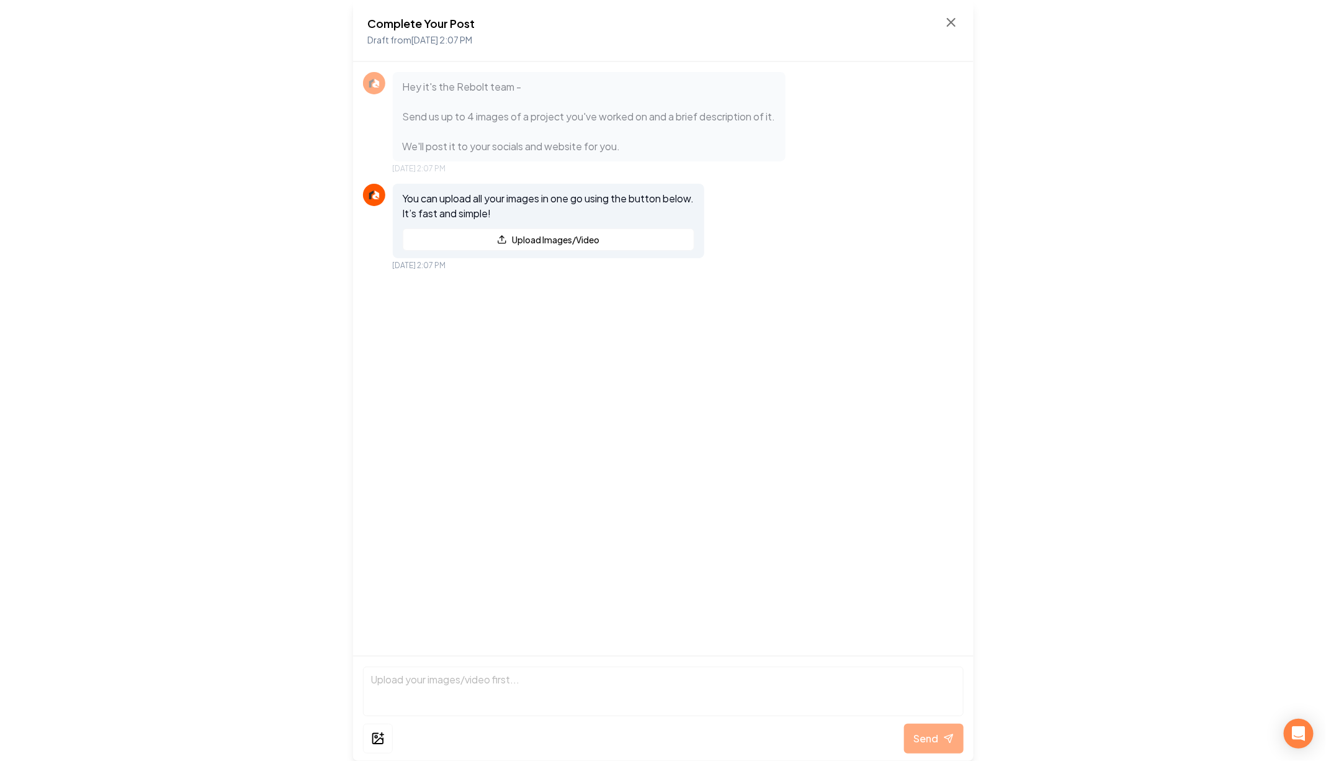
click at [954, 14] on div "Complete Your Post Draft from [DATE] 2:07 PM" at bounding box center [663, 31] width 621 height 62
click at [944, 19] on icon at bounding box center [951, 22] width 15 height 15
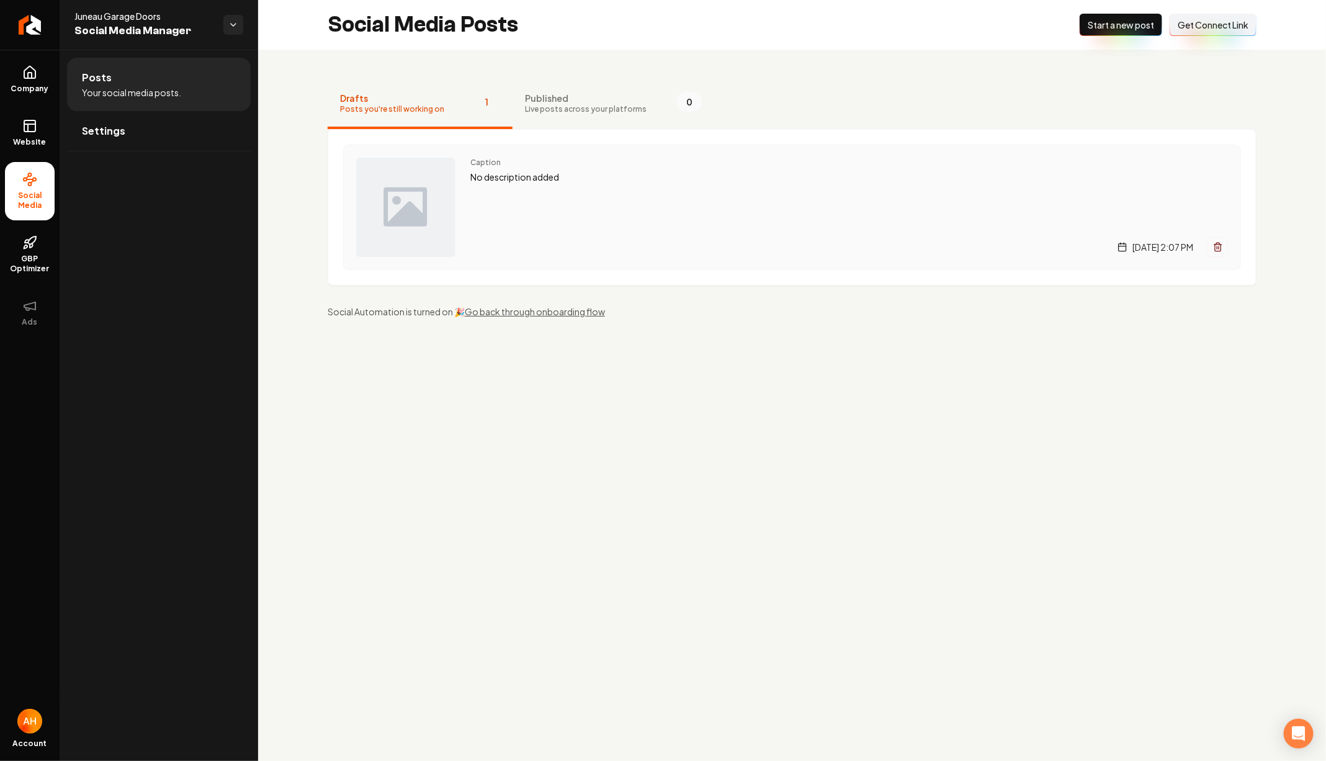
click at [588, 178] on p "No description added" at bounding box center [849, 177] width 758 height 14
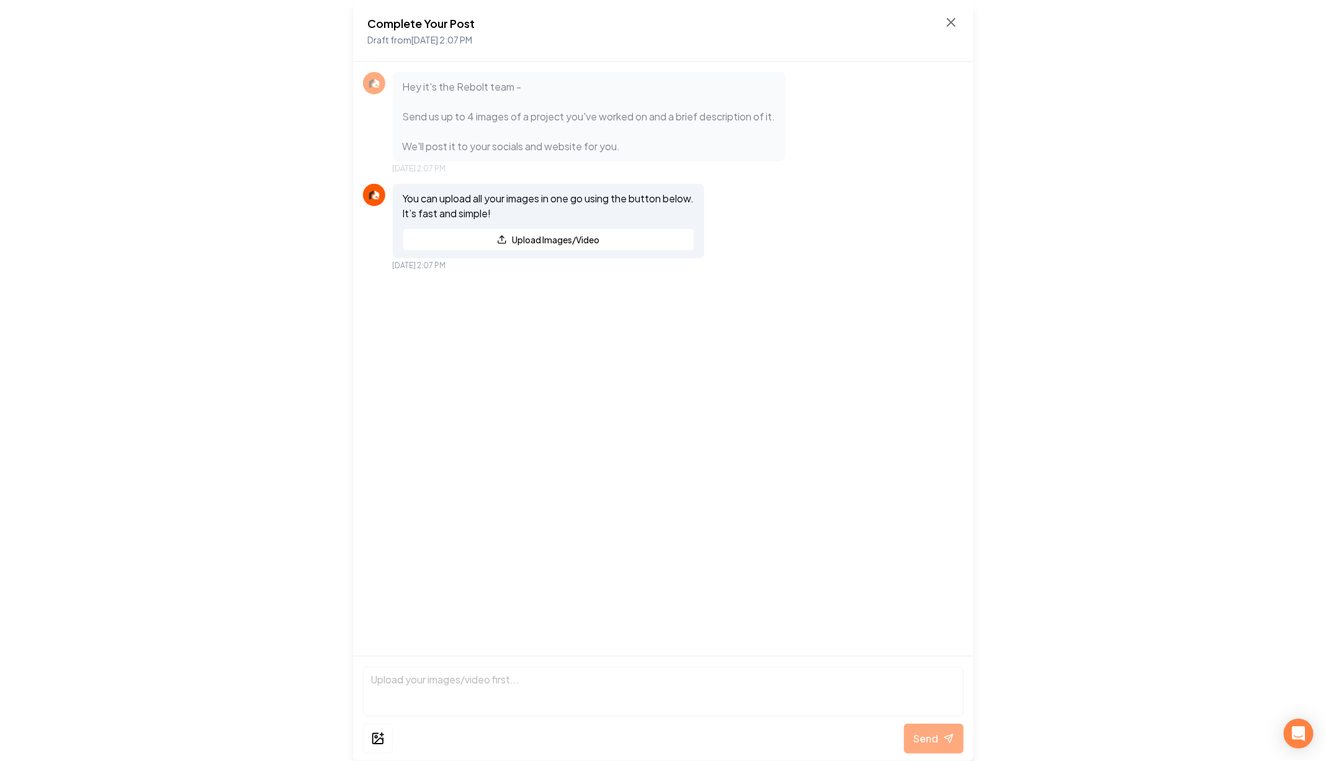
click at [255, 72] on div "Complete Your Post Draft from Sep 13, 2025 2:07 PM Hey it's the Rebolt team - S…" at bounding box center [663, 380] width 1326 height 761
click at [949, 24] on icon at bounding box center [951, 22] width 7 height 7
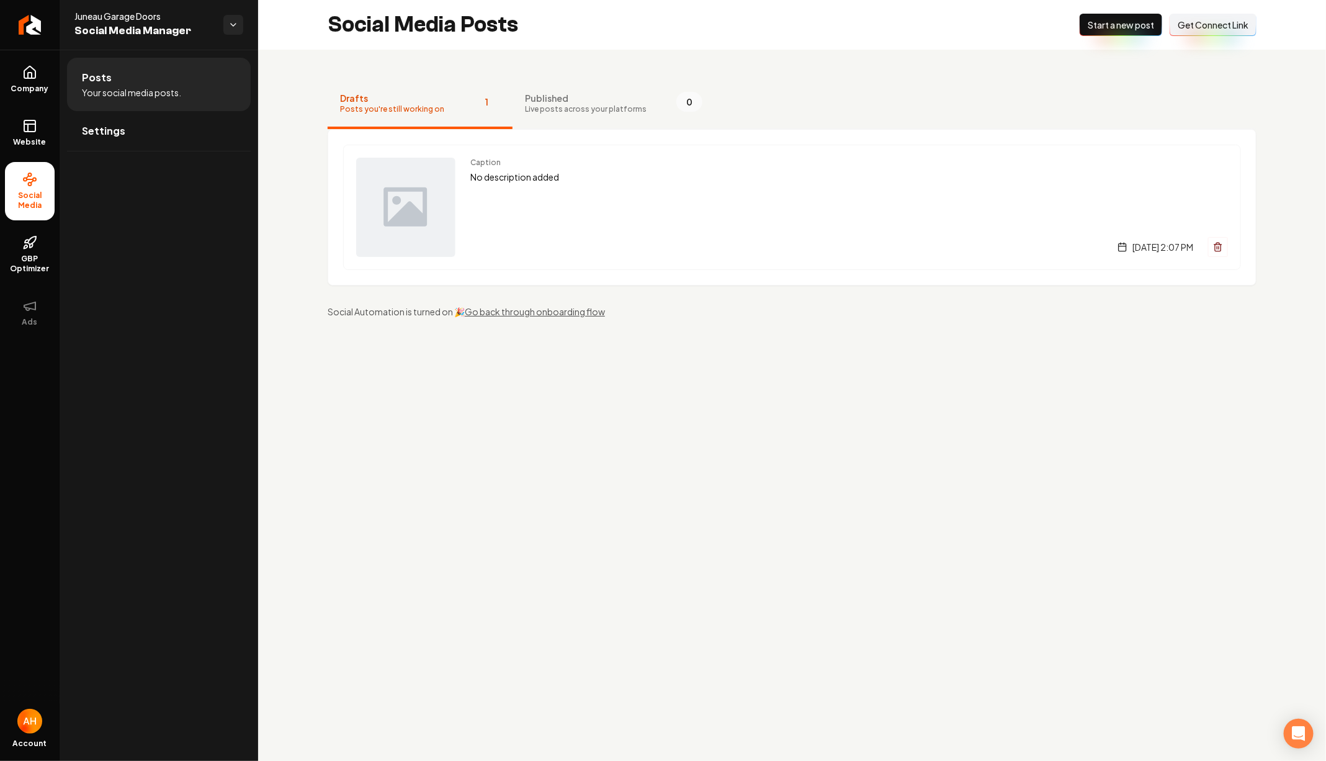
click at [560, 186] on div "Caption No description added Saturday, September 13, 2025 | 2:07 PM" at bounding box center [849, 207] width 758 height 99
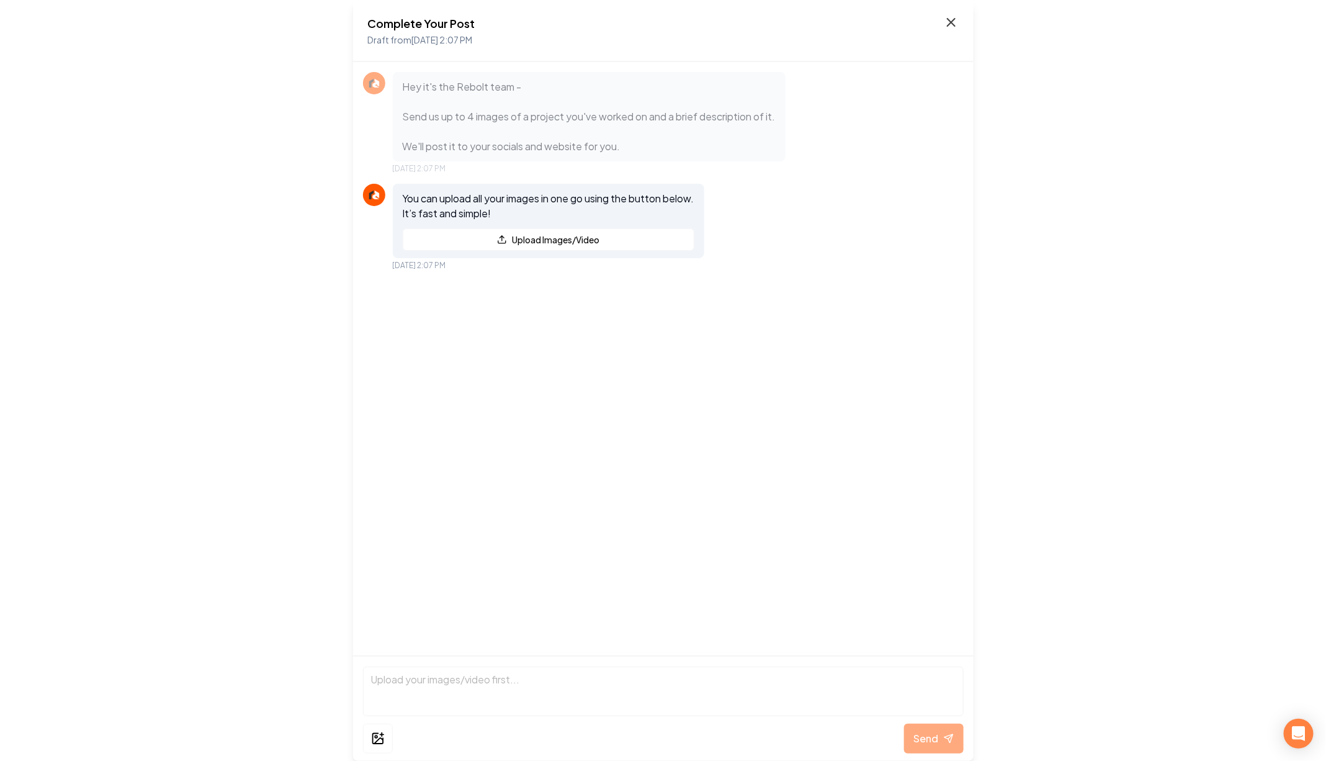
click at [956, 24] on icon at bounding box center [951, 22] width 15 height 15
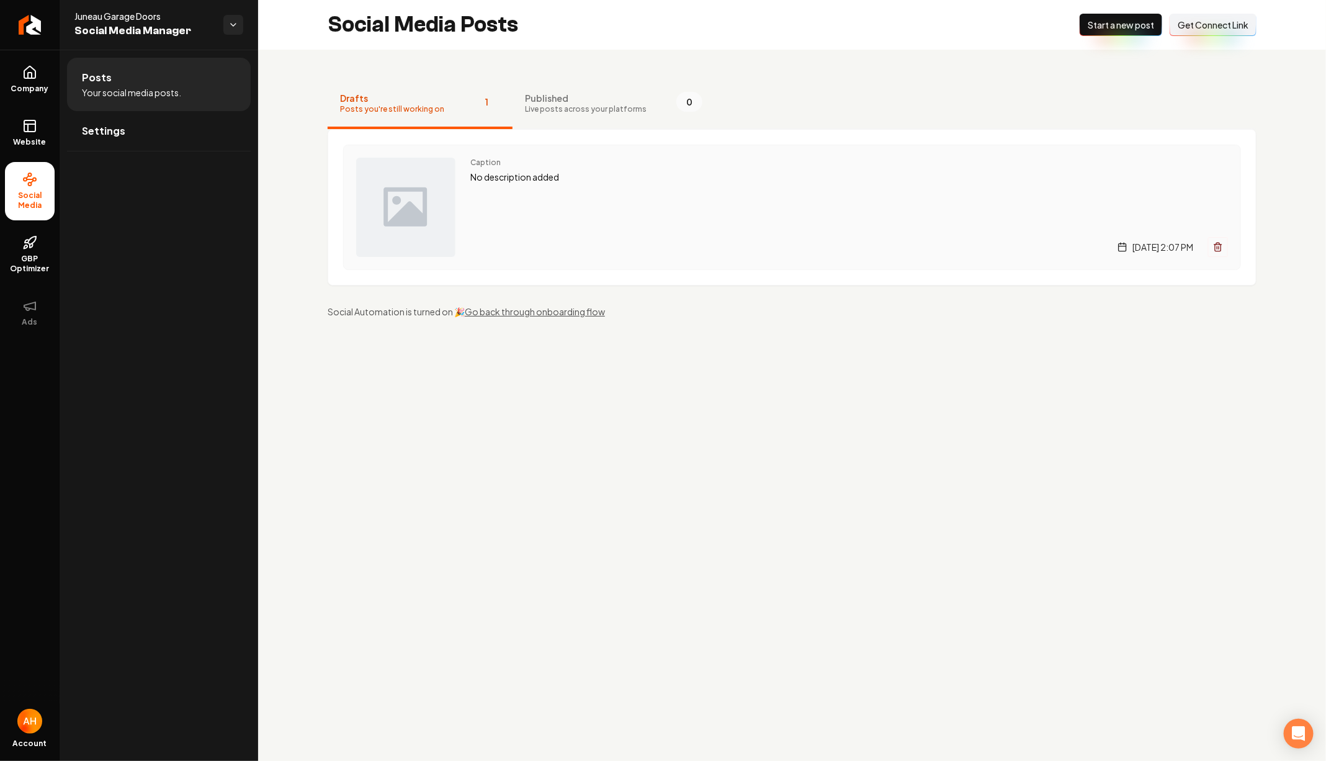
click at [650, 183] on p "No description added" at bounding box center [849, 177] width 758 height 14
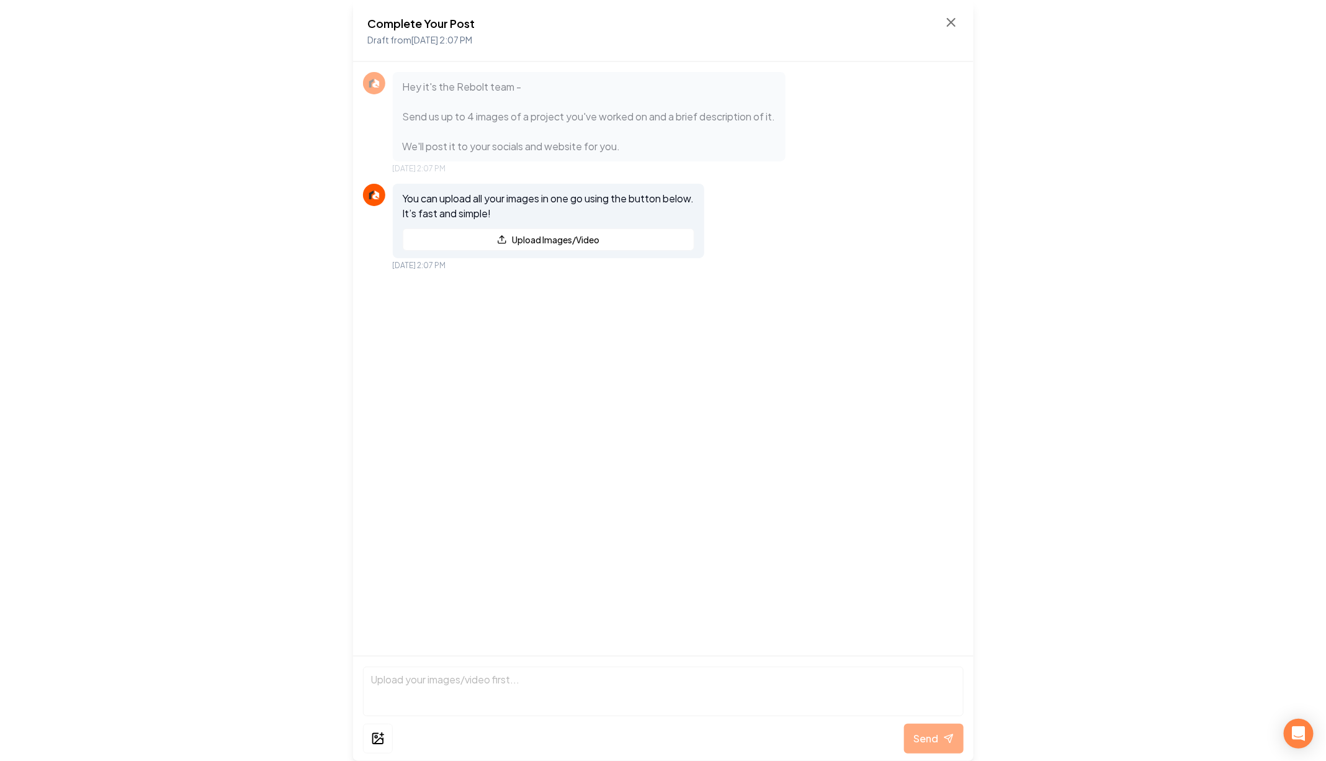
click at [942, 24] on div "Complete Your Post Draft from Sep 13, 2025 2:07 PM" at bounding box center [663, 31] width 591 height 32
click at [963, 24] on div "Complete Your Post Draft from Sep 13, 2025 2:07 PM" at bounding box center [663, 31] width 621 height 62
click at [950, 20] on icon at bounding box center [951, 22] width 15 height 15
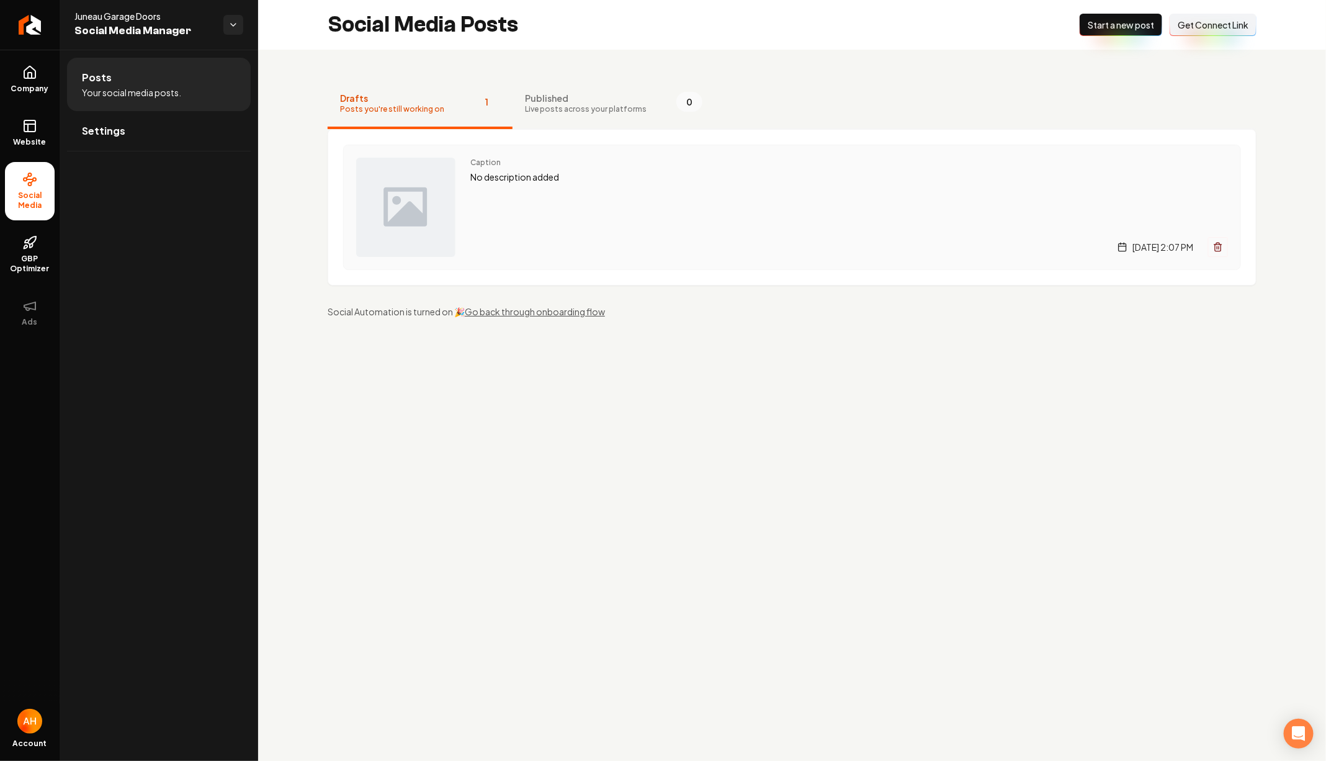
click at [609, 187] on div "Caption No description added Saturday, September 13, 2025 | 2:07 PM" at bounding box center [849, 207] width 758 height 99
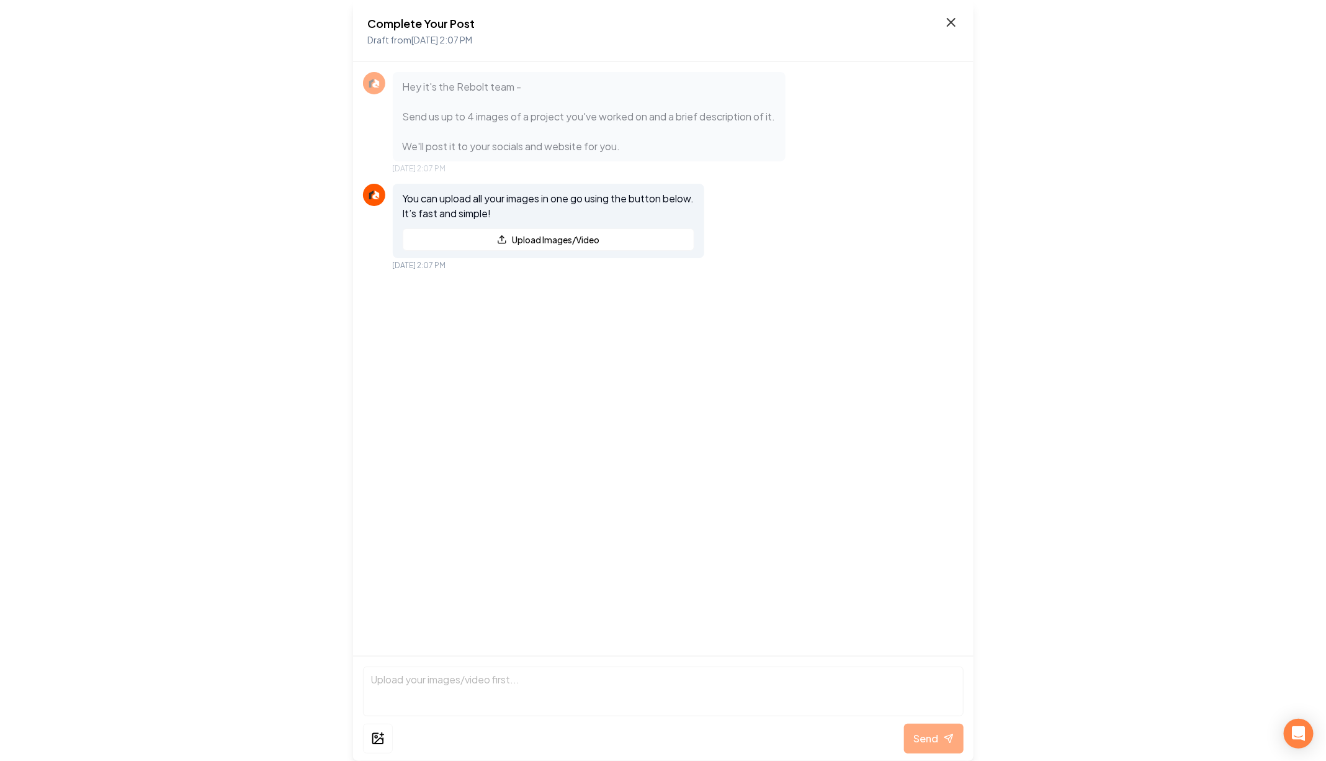
click at [951, 26] on icon at bounding box center [951, 22] width 15 height 15
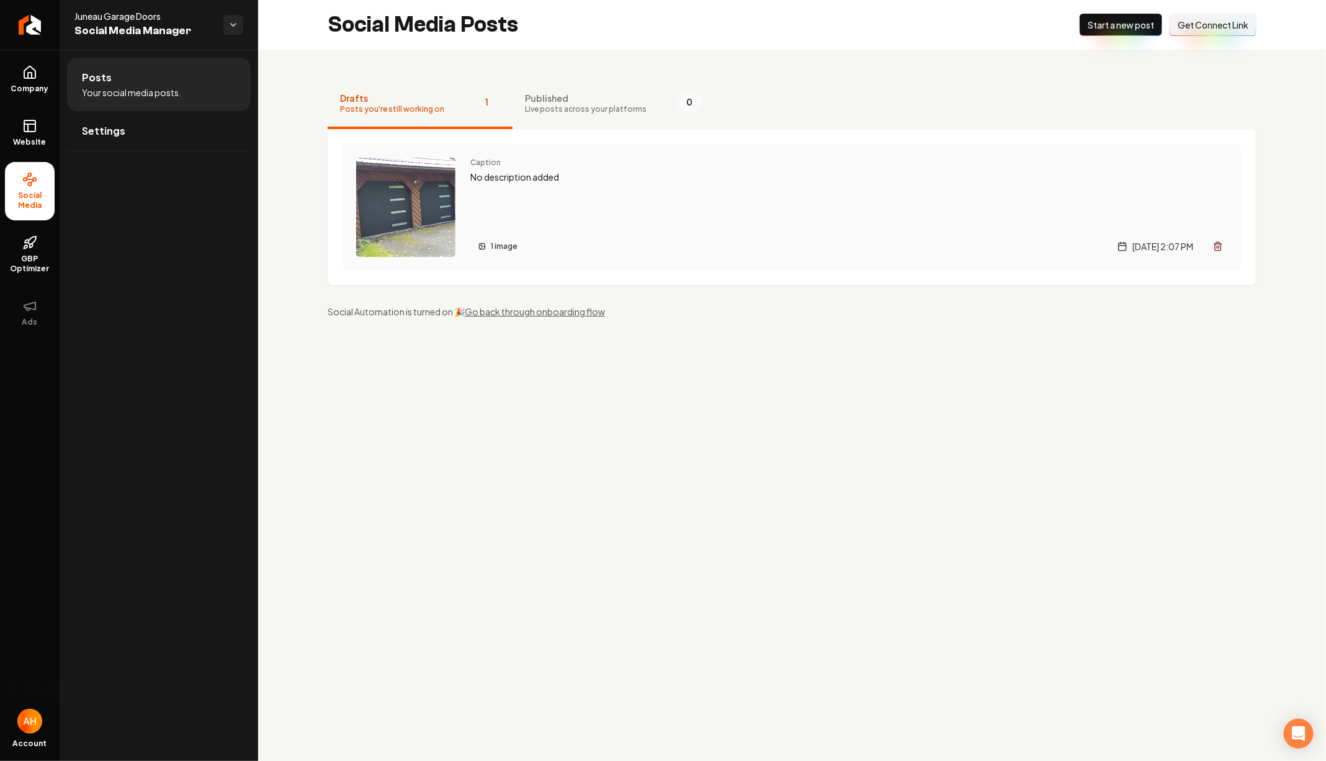
click at [650, 163] on span "Caption" at bounding box center [849, 163] width 758 height 10
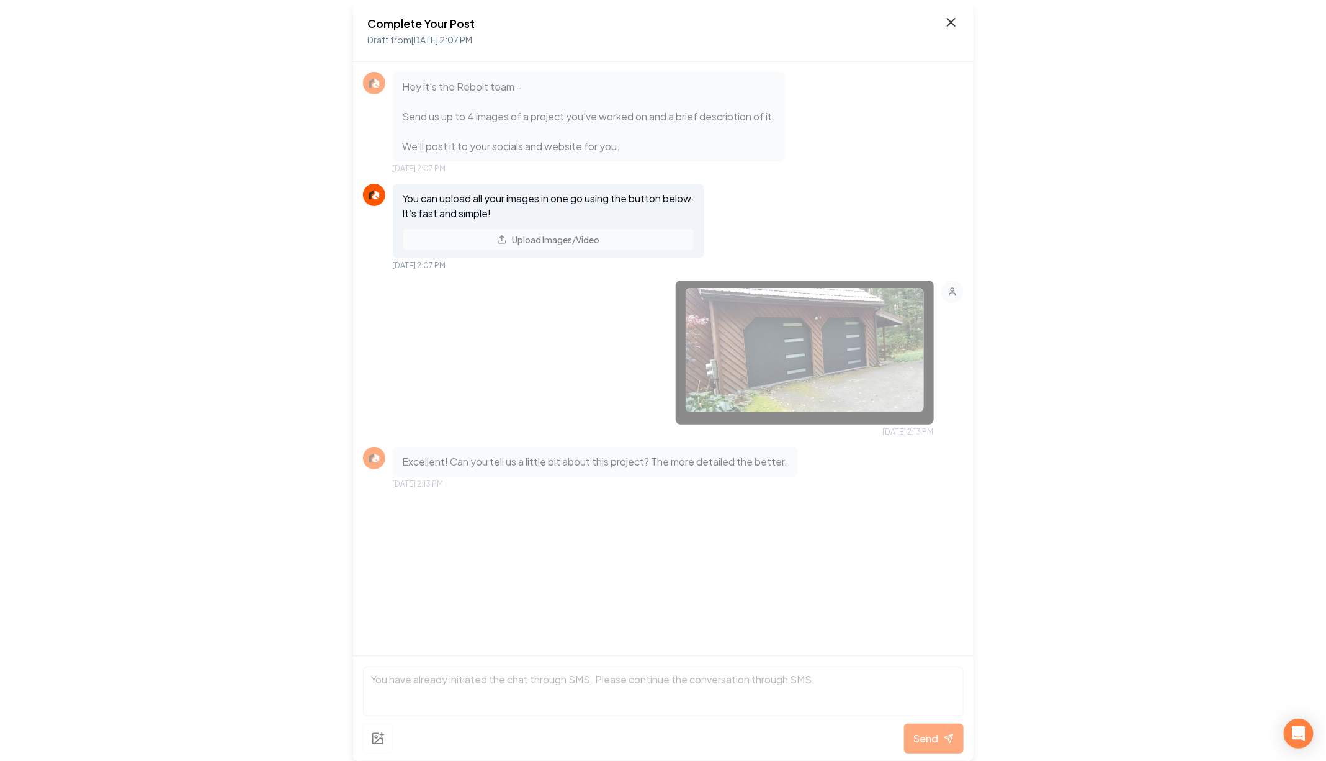
click at [952, 24] on icon at bounding box center [951, 22] width 7 height 7
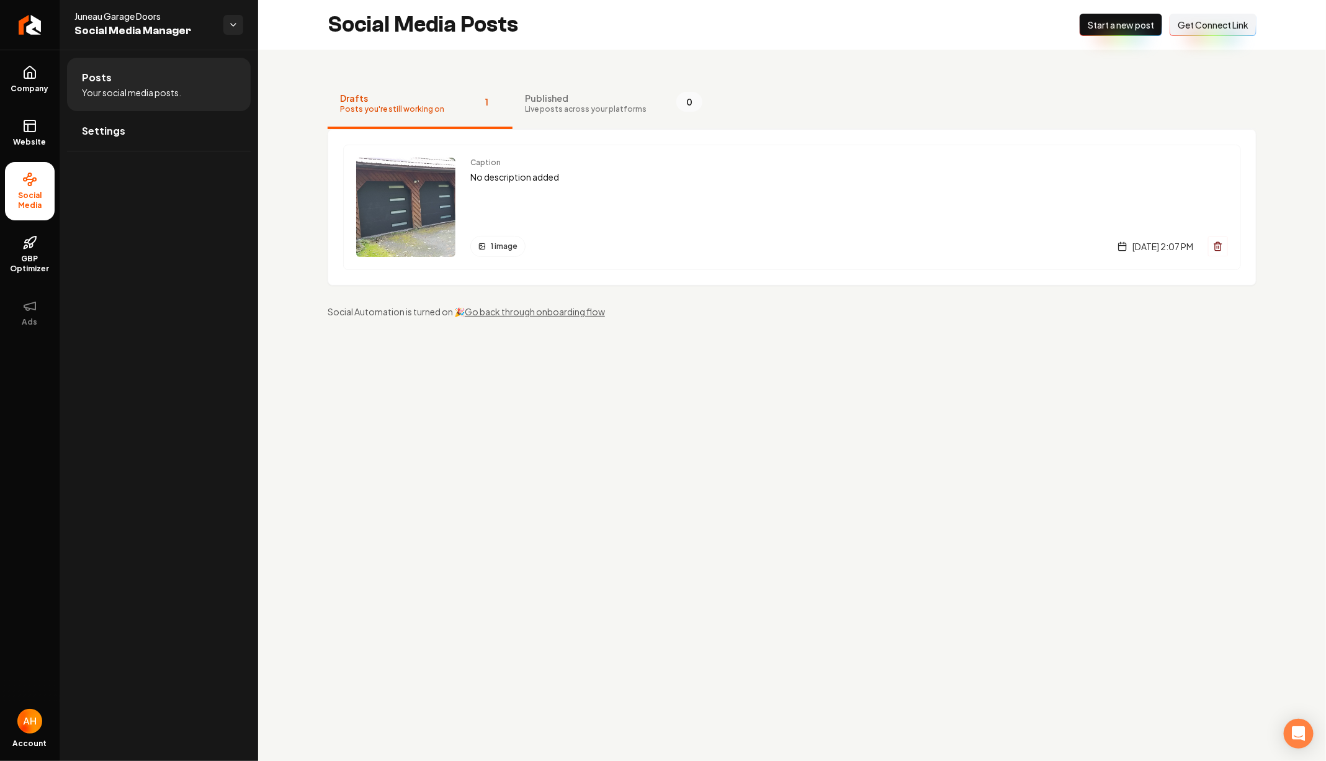
click at [747, 65] on div "Drafts Posts you're still working on 1 Published Live posts across your platfor…" at bounding box center [792, 199] width 1068 height 298
click at [19, 133] on link "Website" at bounding box center [30, 133] width 50 height 48
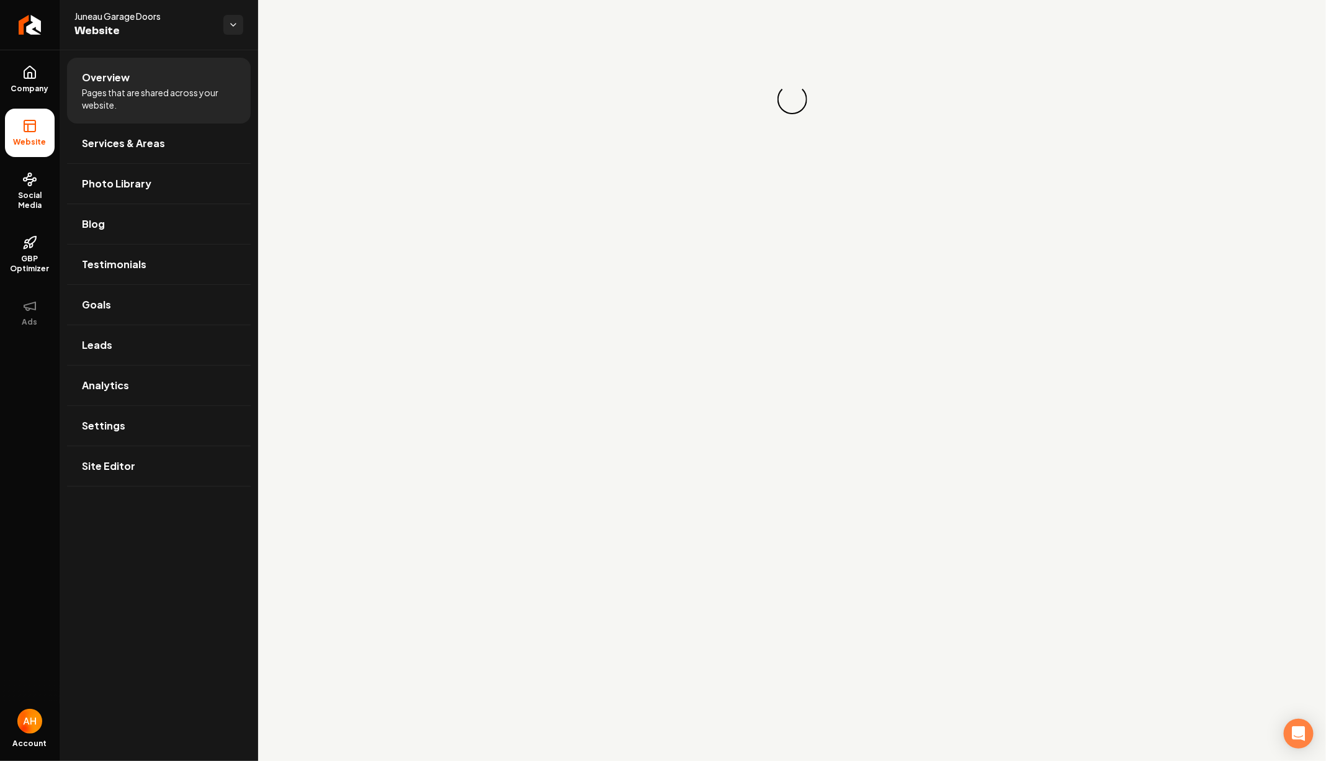
click at [1241, 17] on div "Loading... Loading..." at bounding box center [792, 99] width 1068 height 199
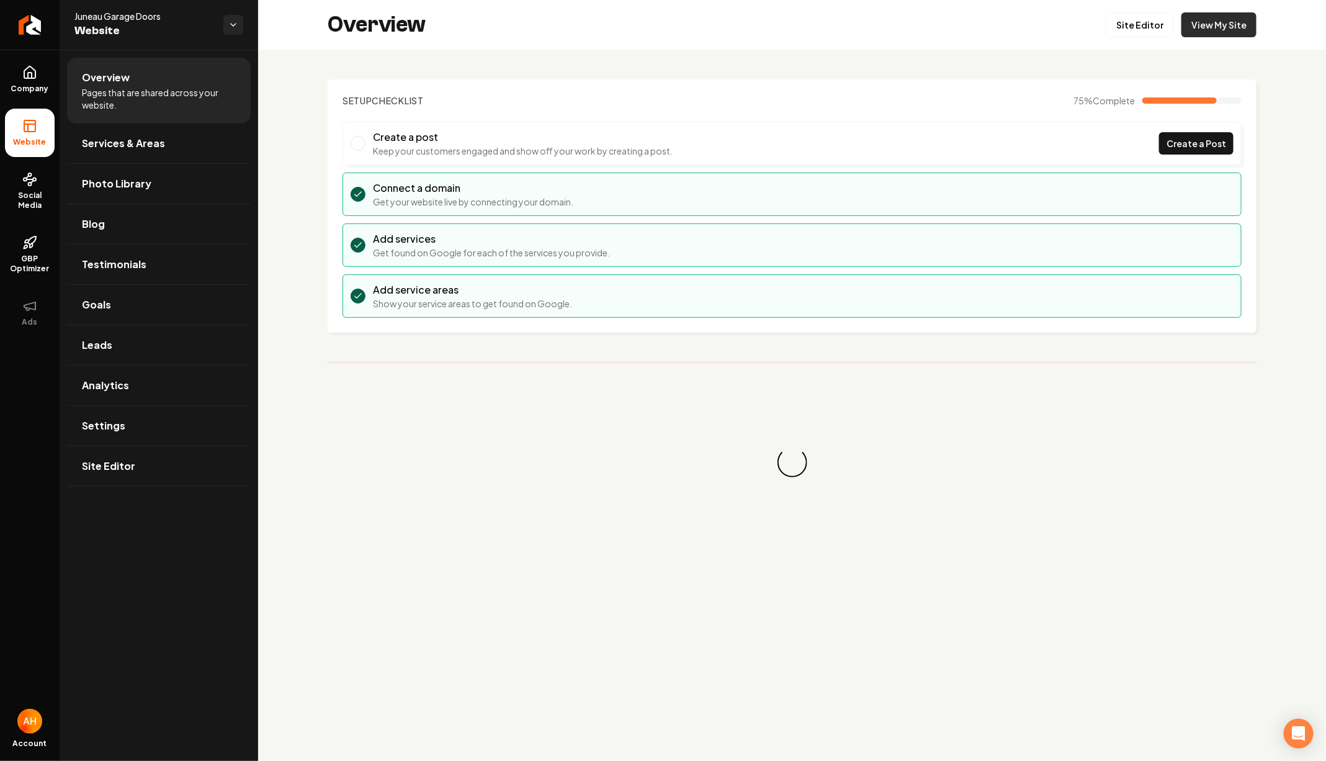
click at [1221, 17] on link "View My Site" at bounding box center [1219, 24] width 75 height 25
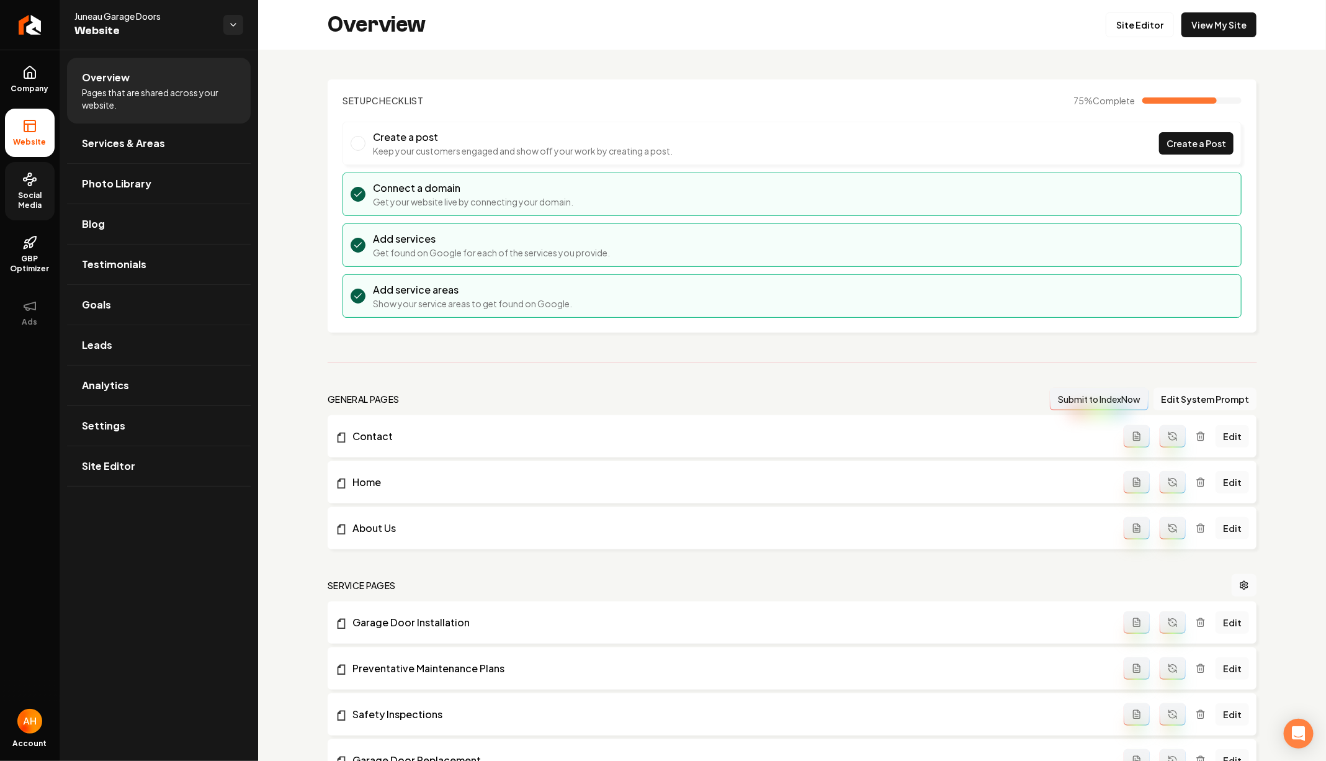
click at [41, 185] on link "Social Media" at bounding box center [30, 191] width 50 height 58
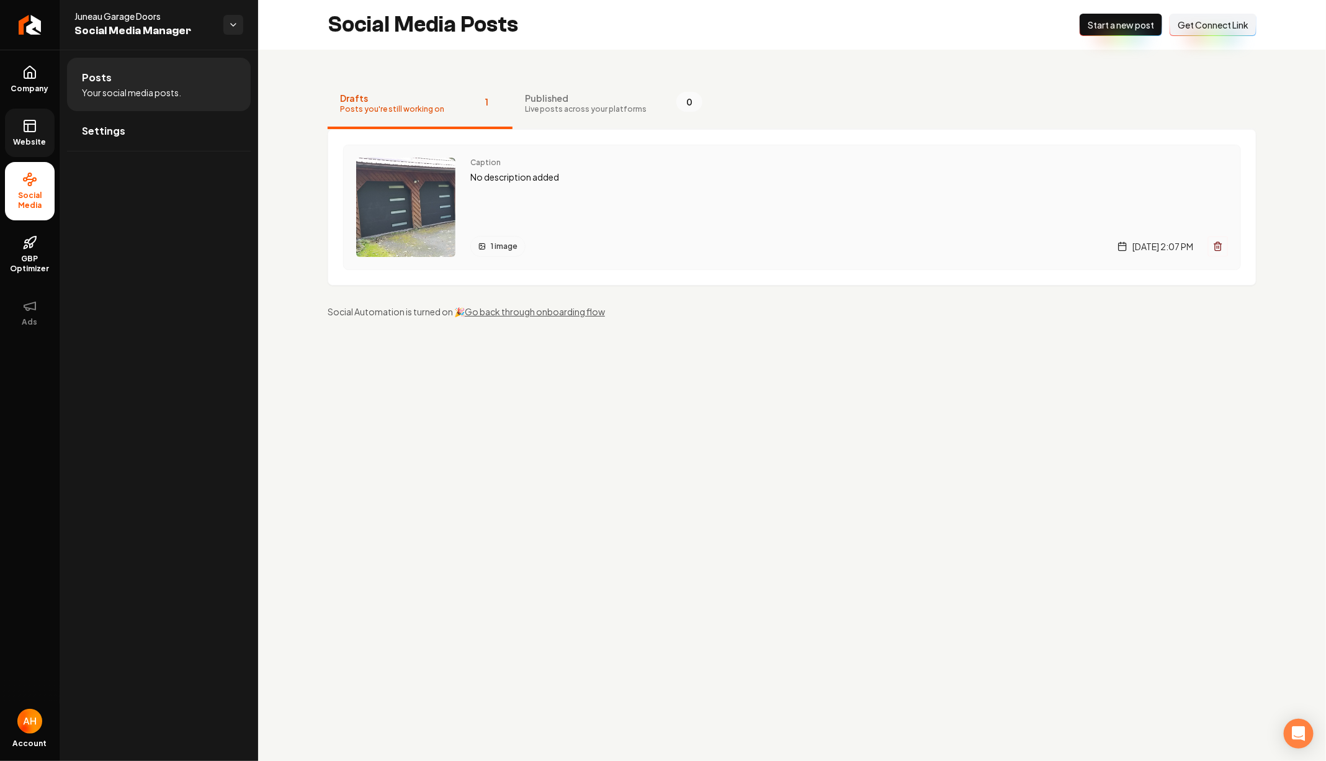
click at [521, 187] on div "Caption No description added 1 image [DATE] 2:07 PM" at bounding box center [849, 207] width 758 height 99
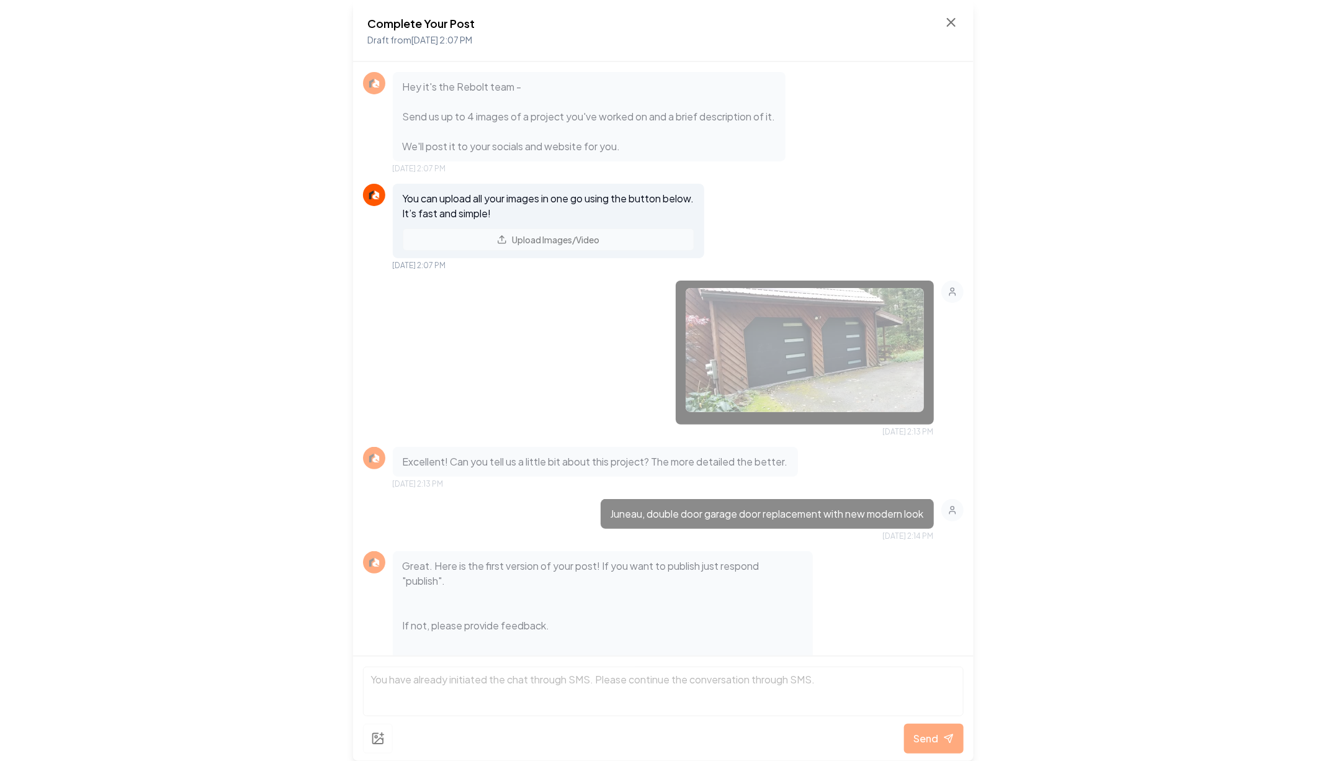
scroll to position [111, 0]
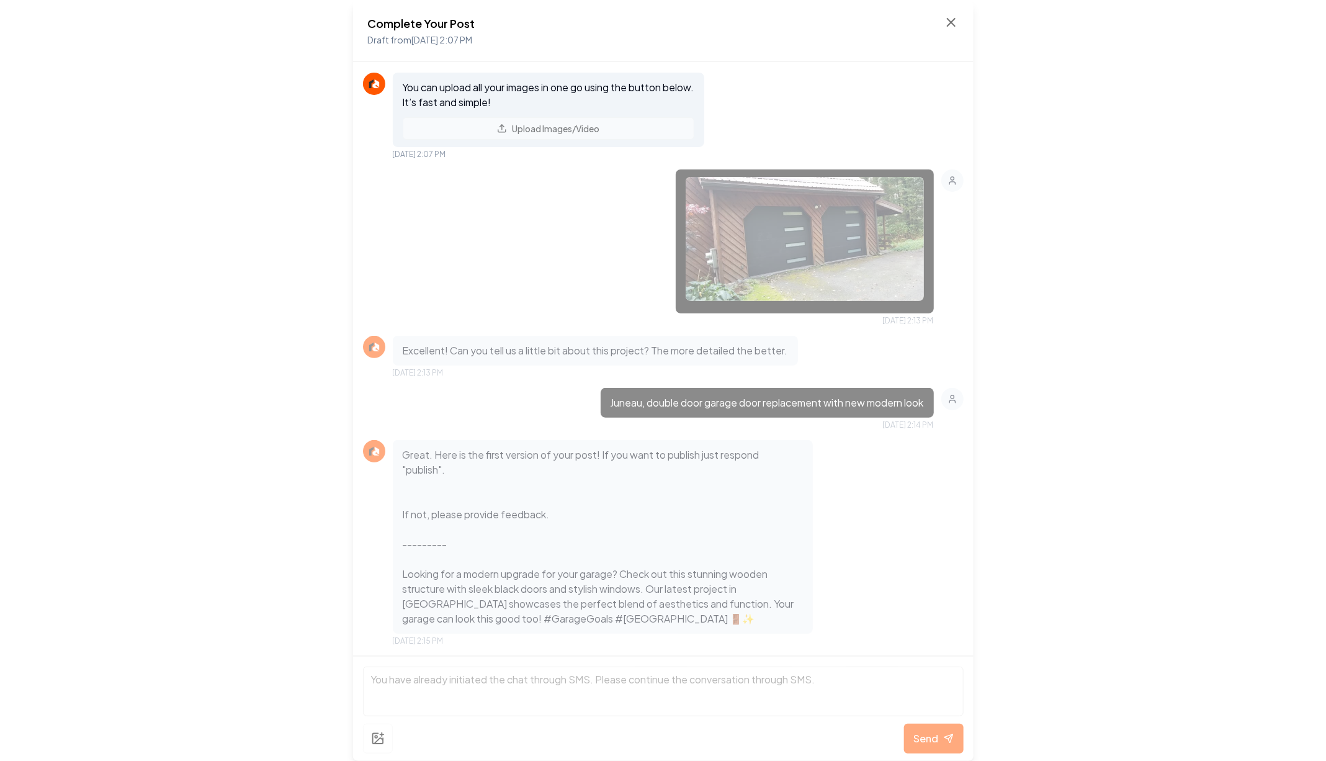
click at [1141, 151] on div "Complete Your Post Draft from [DATE] 2:07 PM Hey it's the Rebolt team - Send us…" at bounding box center [663, 380] width 1326 height 761
click at [949, 25] on icon at bounding box center [951, 22] width 7 height 7
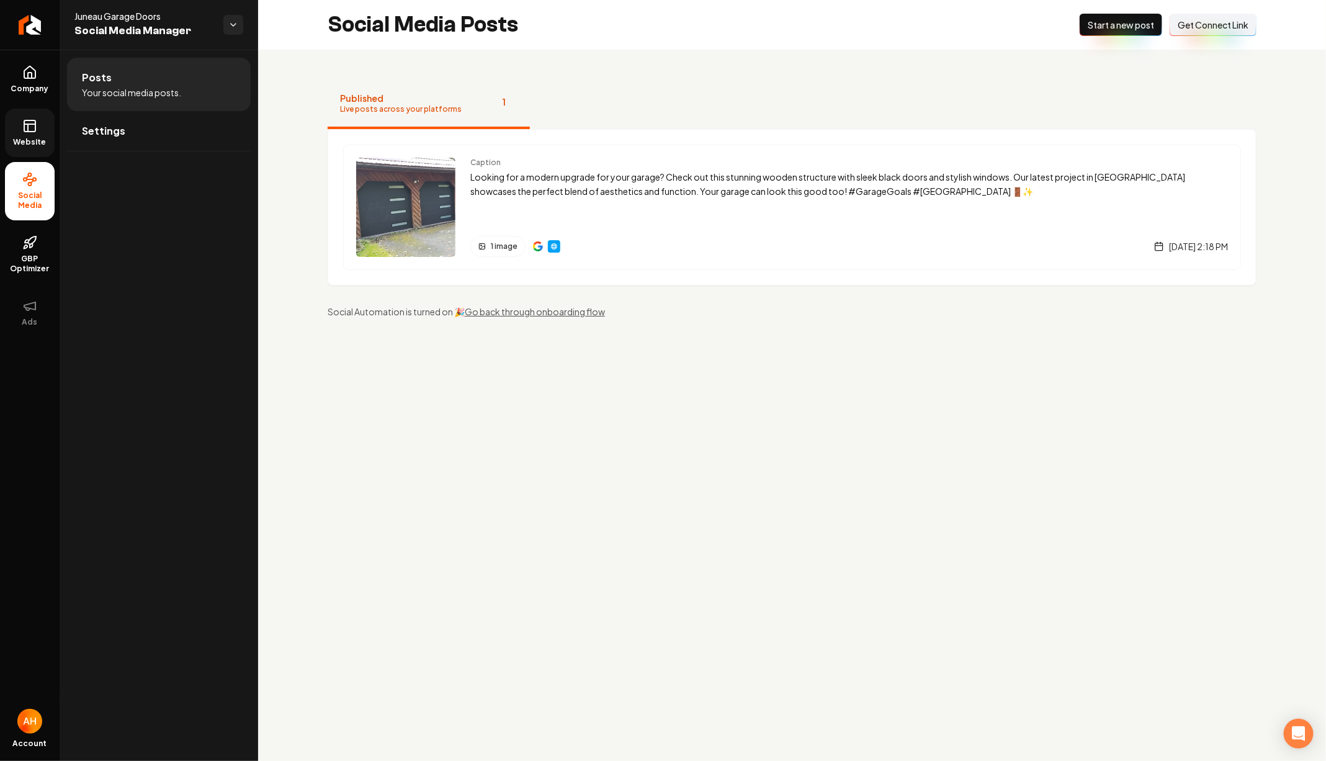
click at [28, 127] on icon at bounding box center [28, 127] width 0 height 7
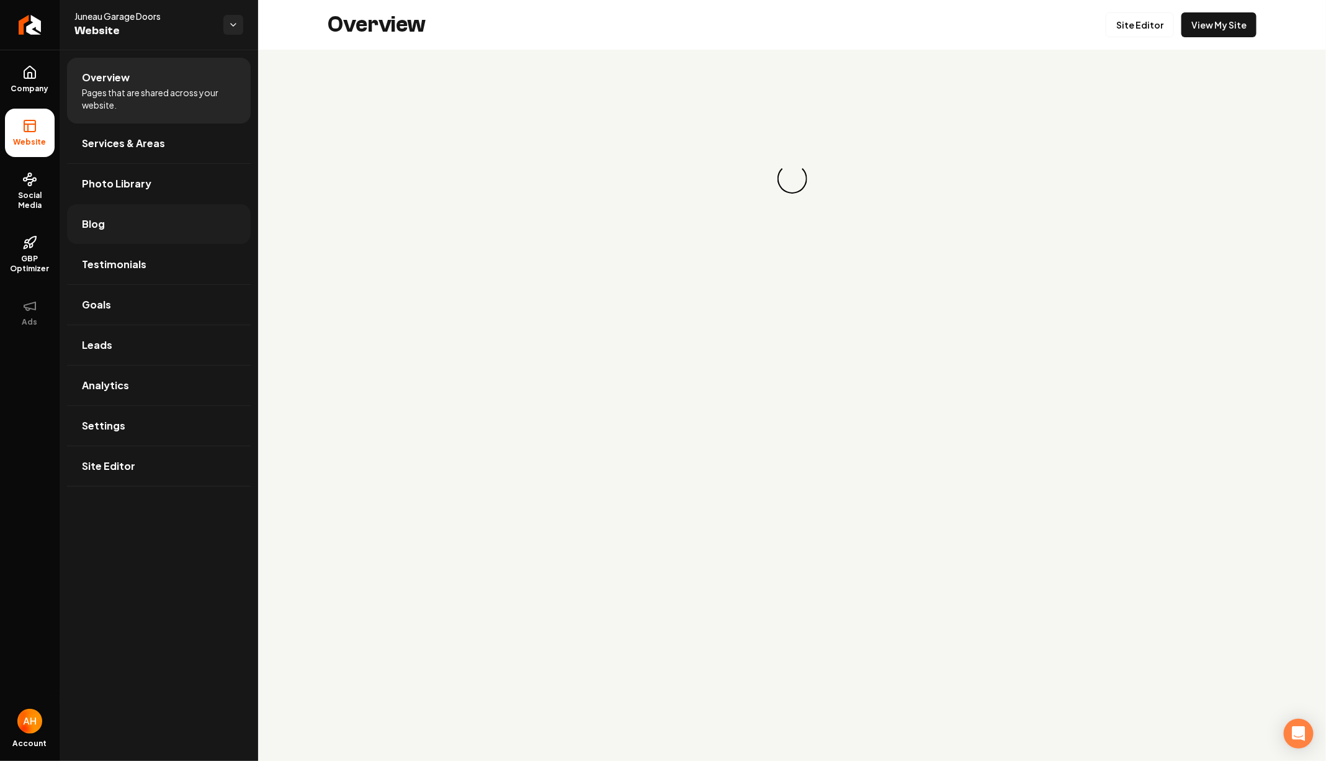
click at [169, 225] on link "Blog" at bounding box center [159, 224] width 184 height 40
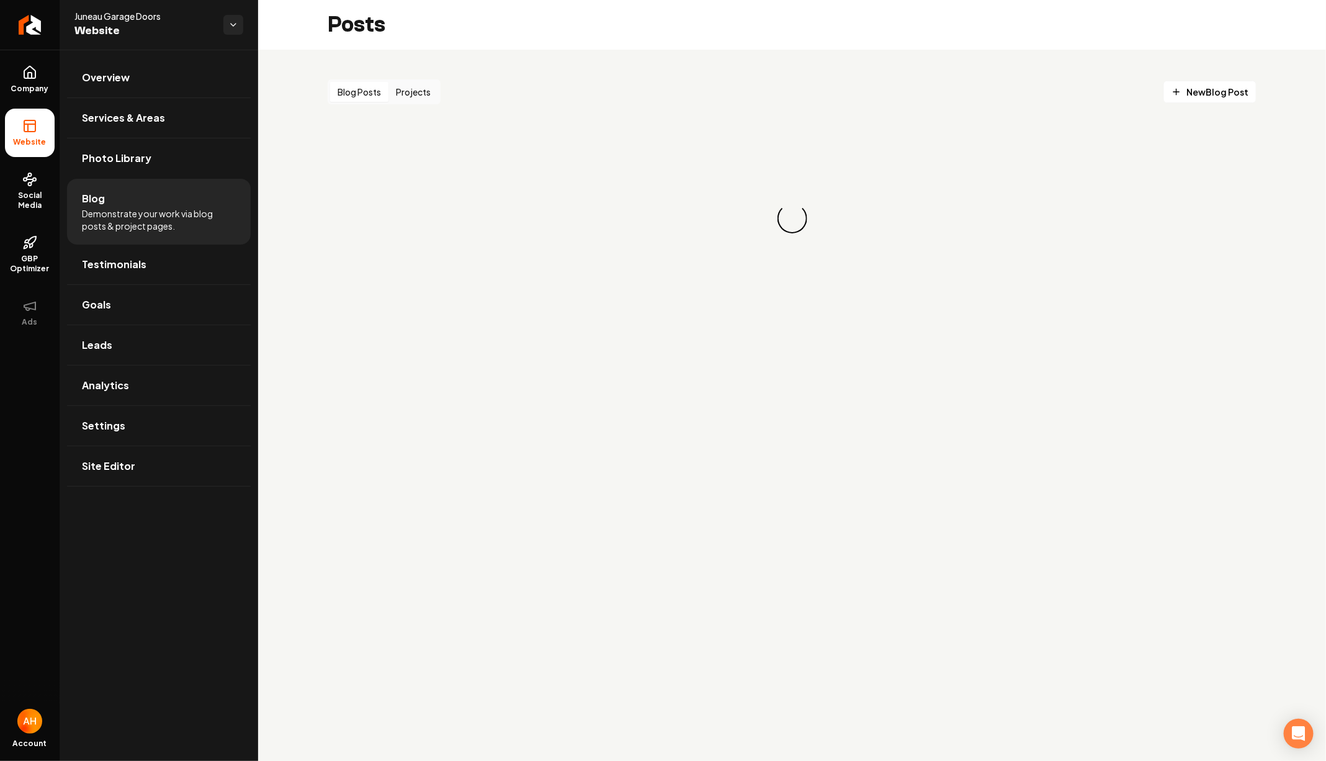
click at [415, 99] on button "Projects" at bounding box center [414, 92] width 50 height 20
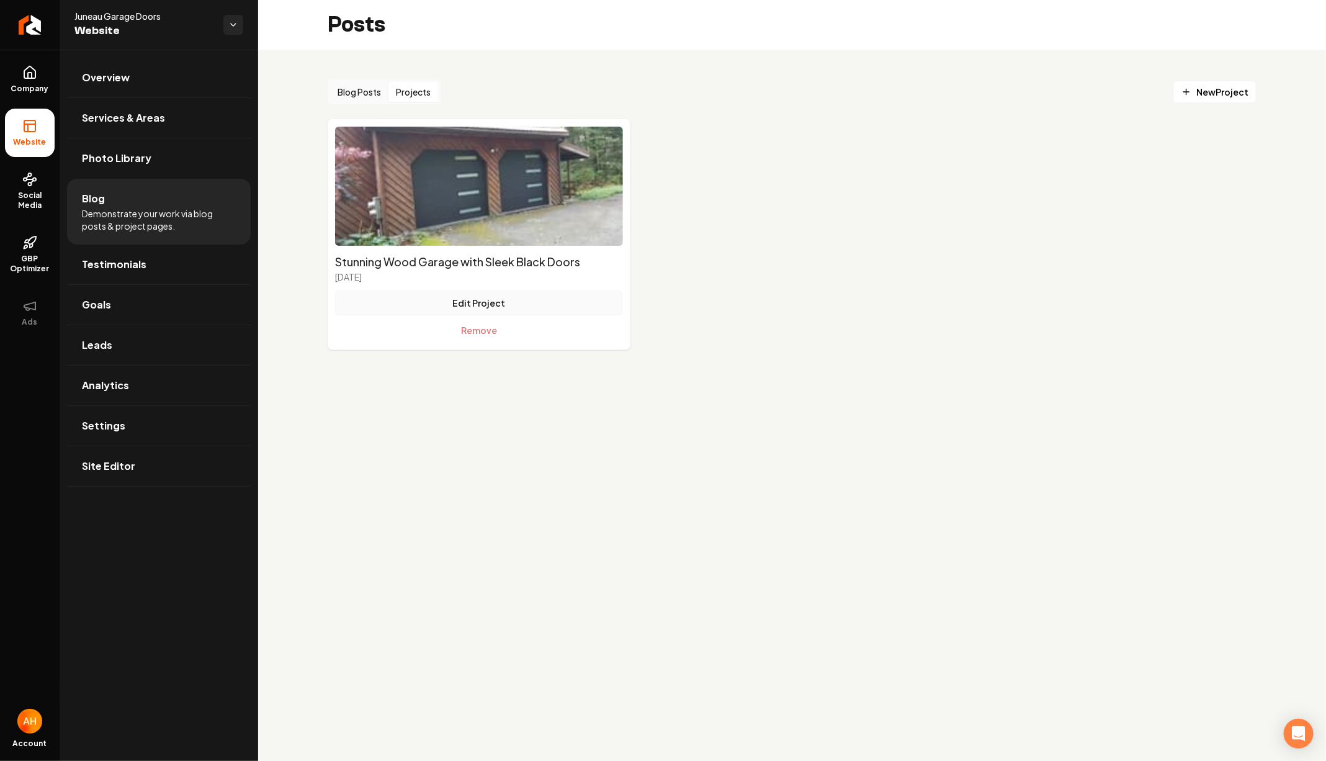
click at [519, 299] on button "Edit Project" at bounding box center [479, 302] width 288 height 25
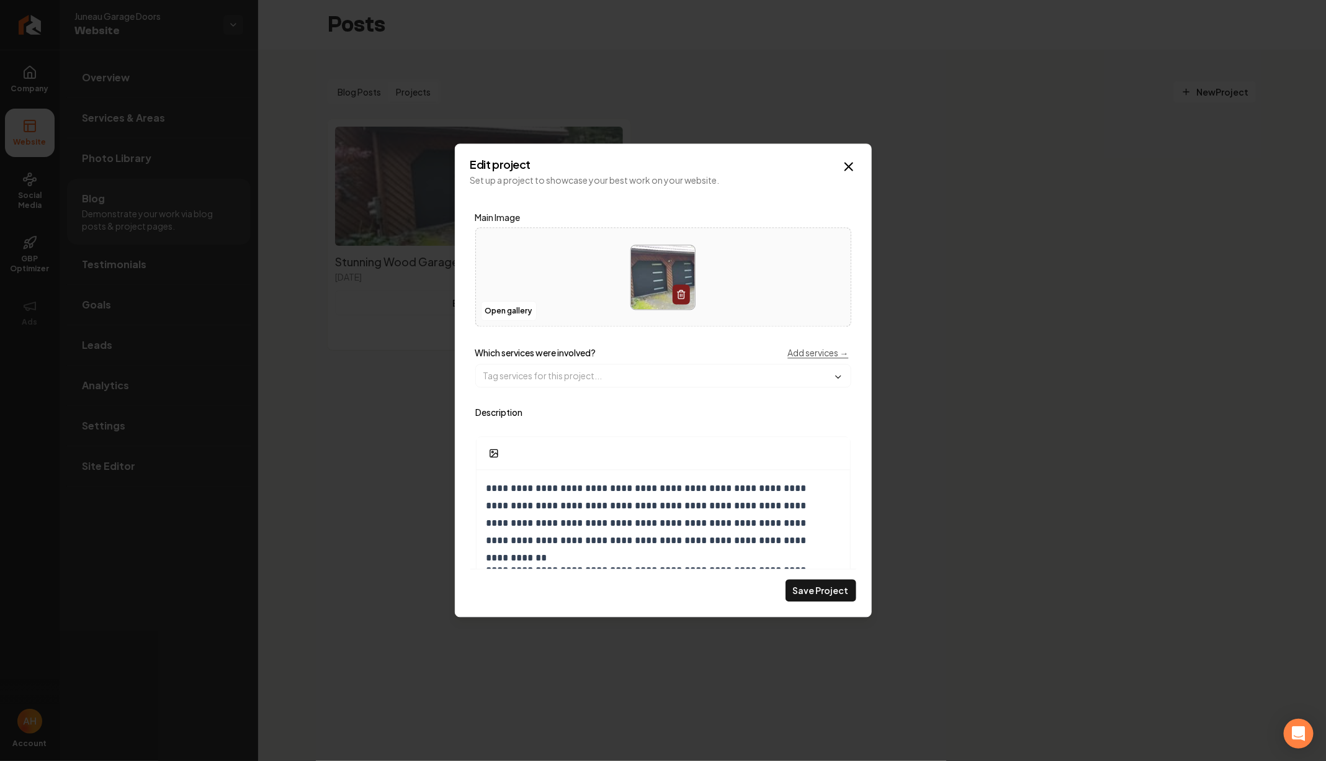
scroll to position [70, 0]
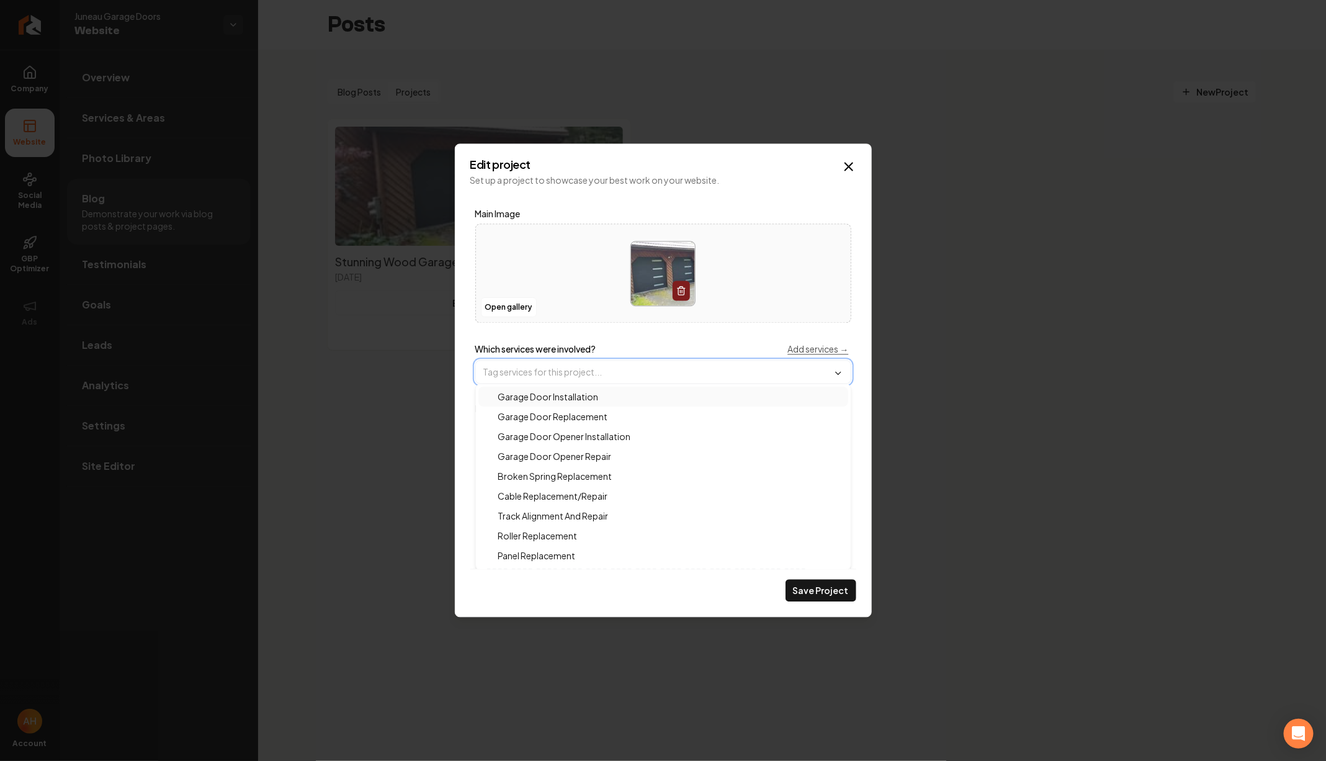
click at [607, 366] on input "Main content area" at bounding box center [663, 372] width 375 height 22
click at [613, 403] on div "Garage Door Installation" at bounding box center [664, 397] width 370 height 20
click at [616, 415] on div "Garage Door Replacement" at bounding box center [664, 418] width 370 height 20
click at [822, 596] on button "Save Project" at bounding box center [821, 591] width 71 height 22
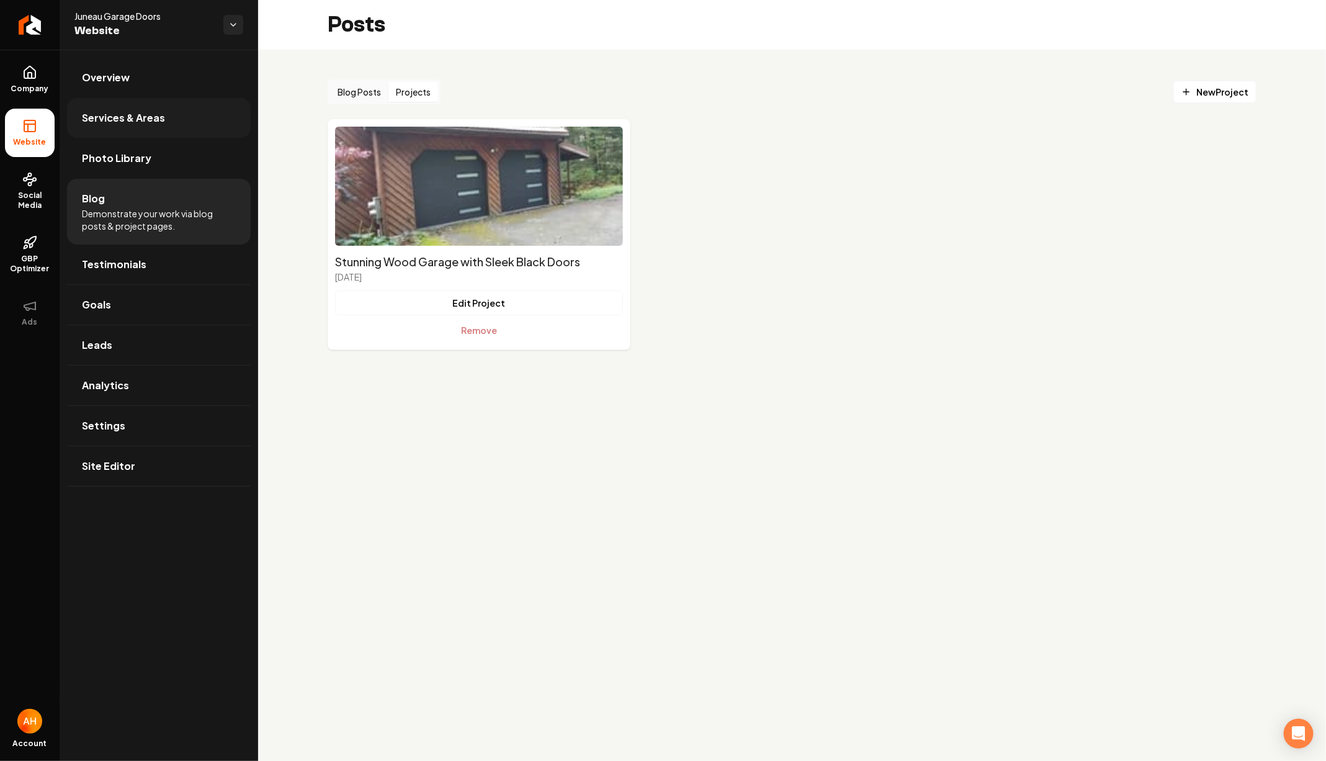
click at [136, 120] on span "Services & Areas" at bounding box center [123, 117] width 83 height 15
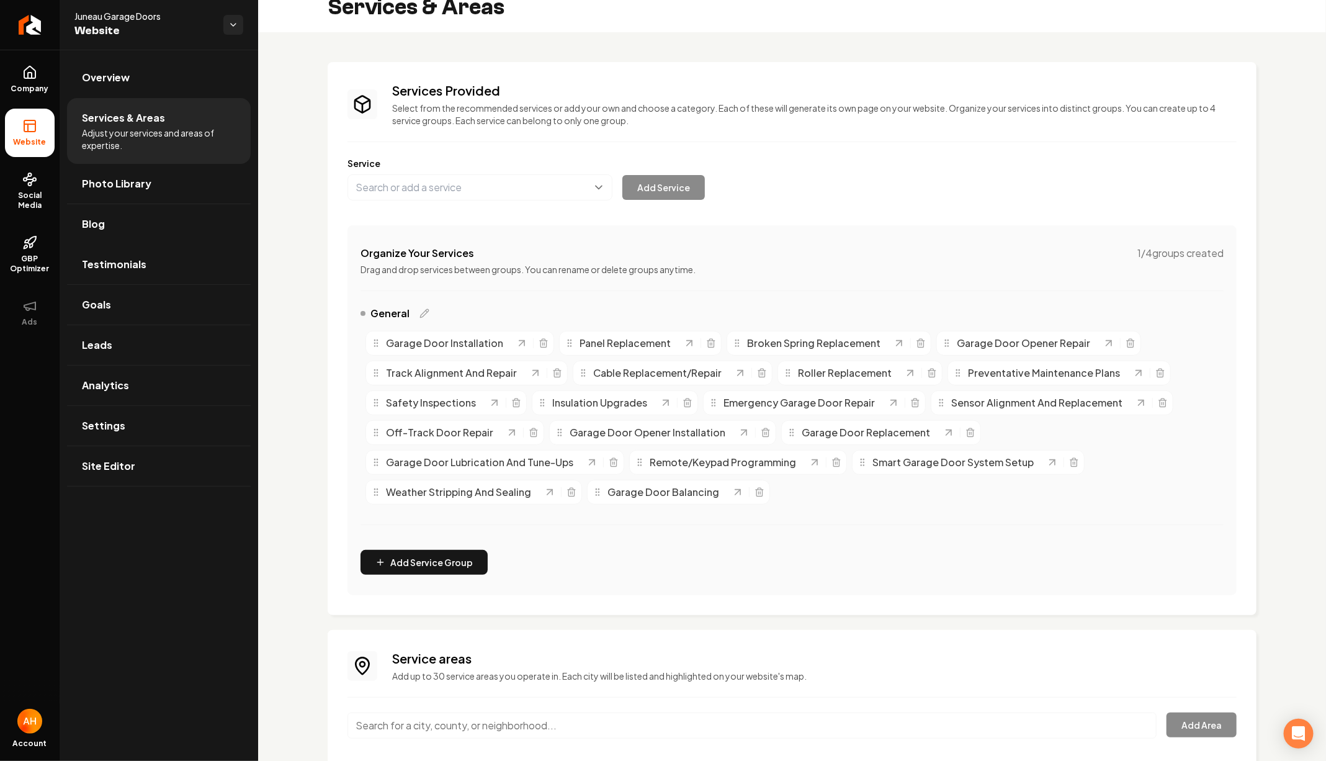
scroll to position [19, 0]
click at [104, 414] on link "Settings" at bounding box center [159, 426] width 184 height 40
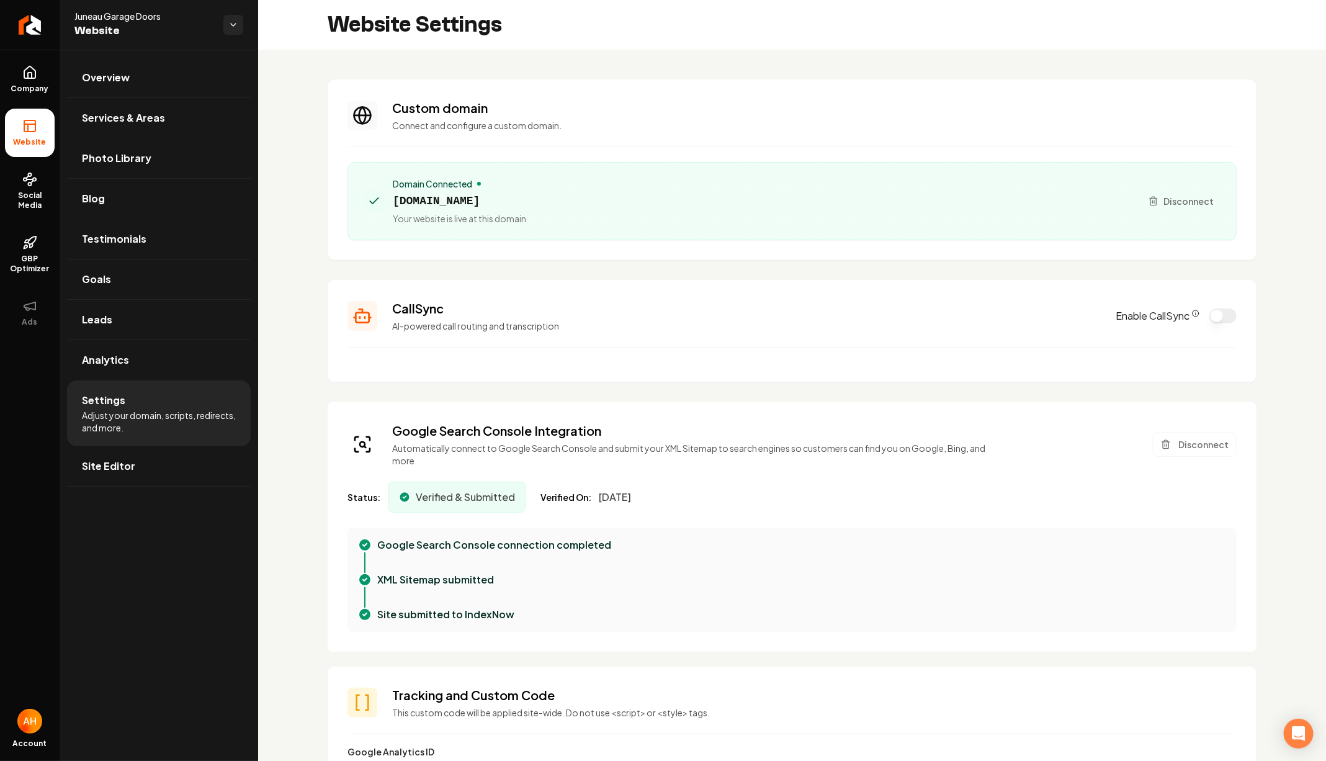
click at [1210, 315] on button "Enable CallSync" at bounding box center [1223, 315] width 27 height 15
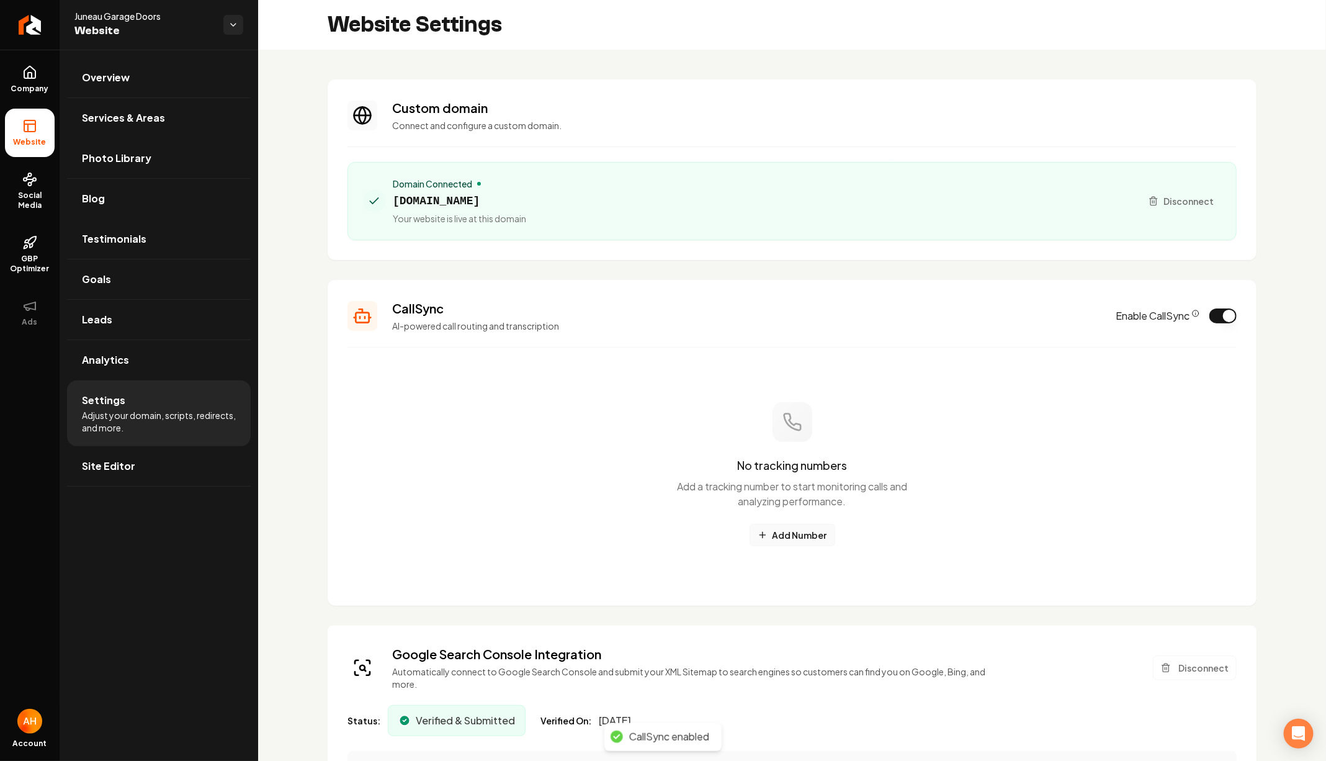
click at [781, 536] on button "Add Number" at bounding box center [793, 535] width 86 height 22
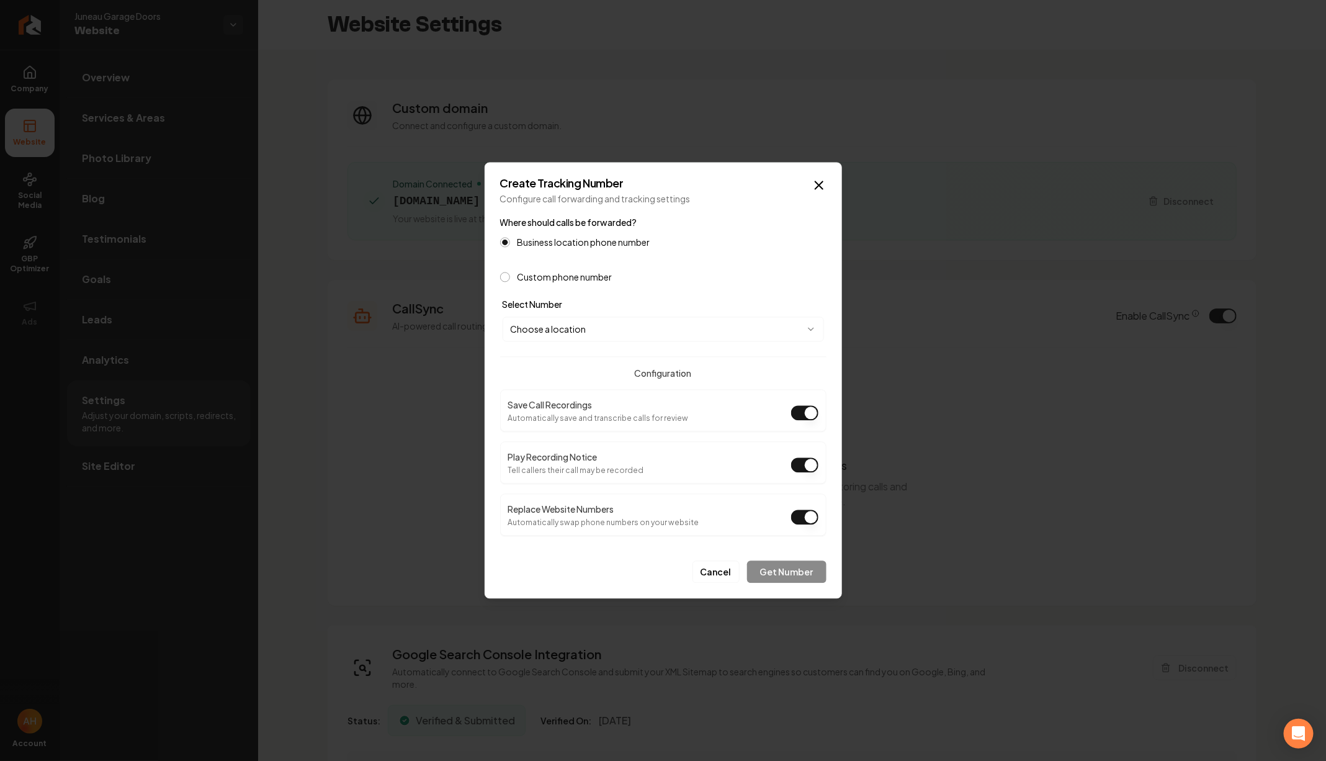
click at [703, 336] on body "Company Website Social Media GBP Optimizer Ads Account Juneau Garage Doors Webs…" at bounding box center [663, 380] width 1326 height 761
select select "**********"
click at [808, 561] on button "Get Number" at bounding box center [786, 572] width 79 height 22
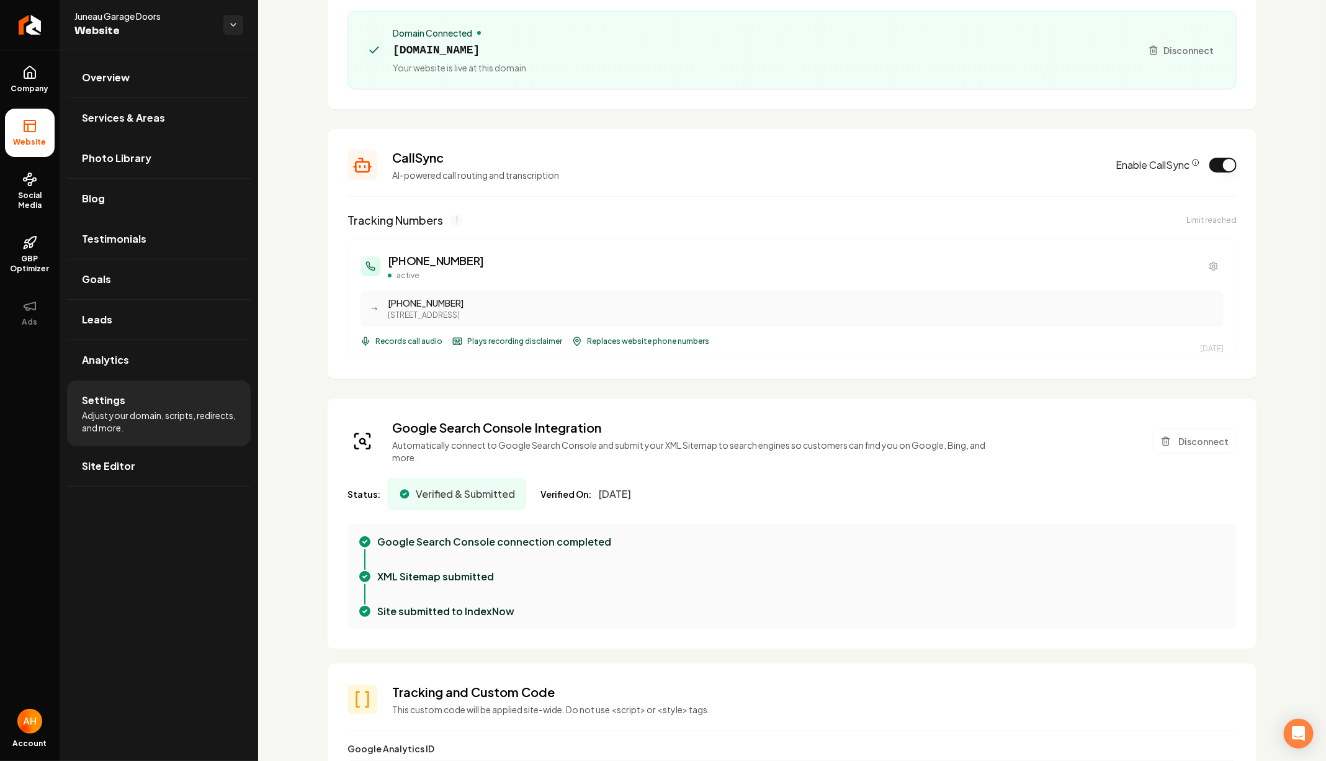
scroll to position [149, 0]
click at [162, 86] on link "Overview" at bounding box center [159, 78] width 184 height 40
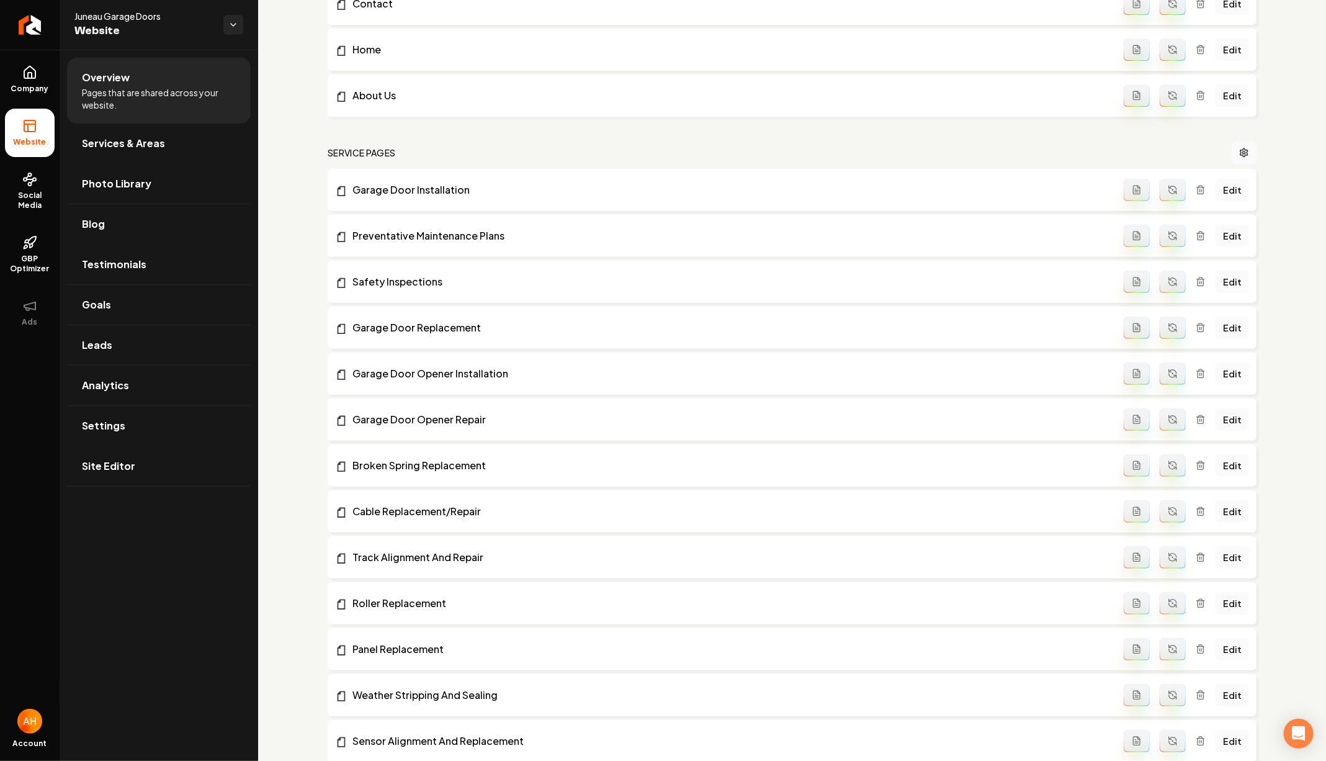
scroll to position [119, 0]
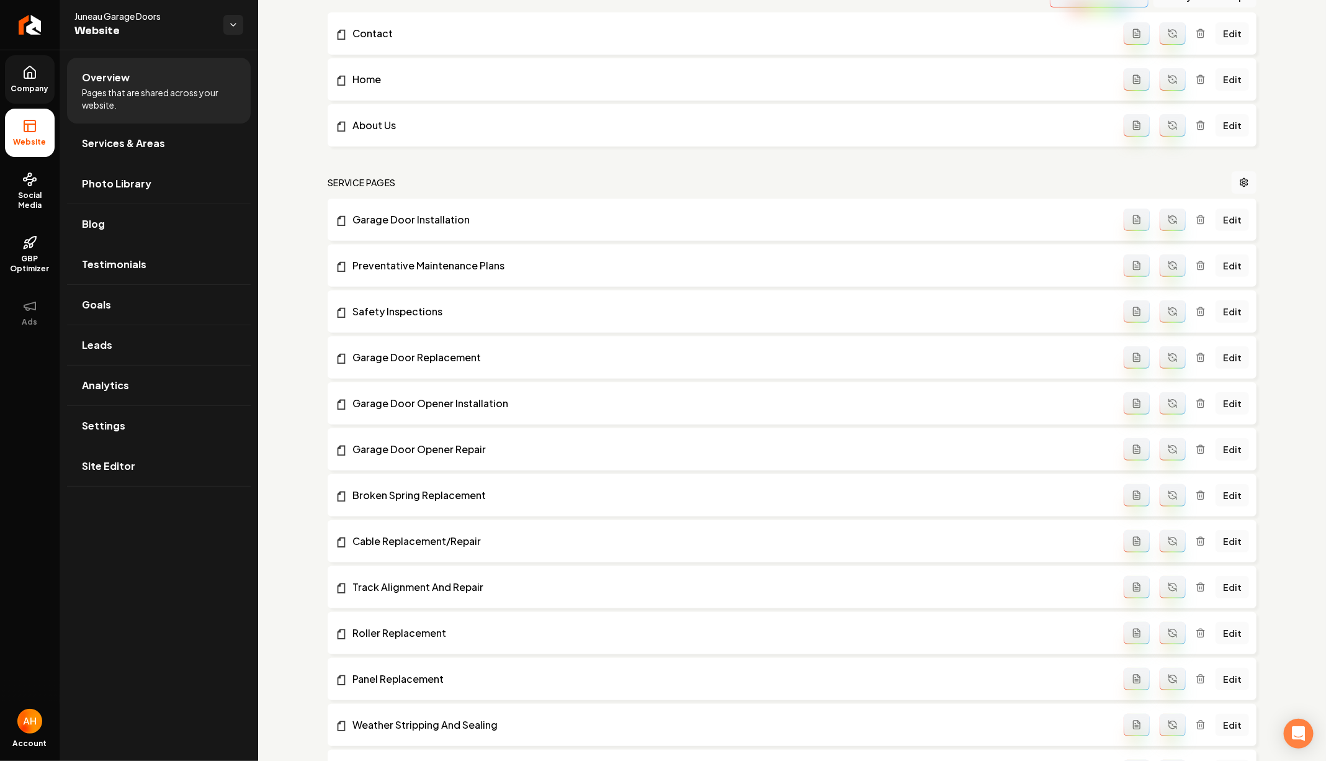
click at [19, 66] on link "Company" at bounding box center [30, 79] width 50 height 48
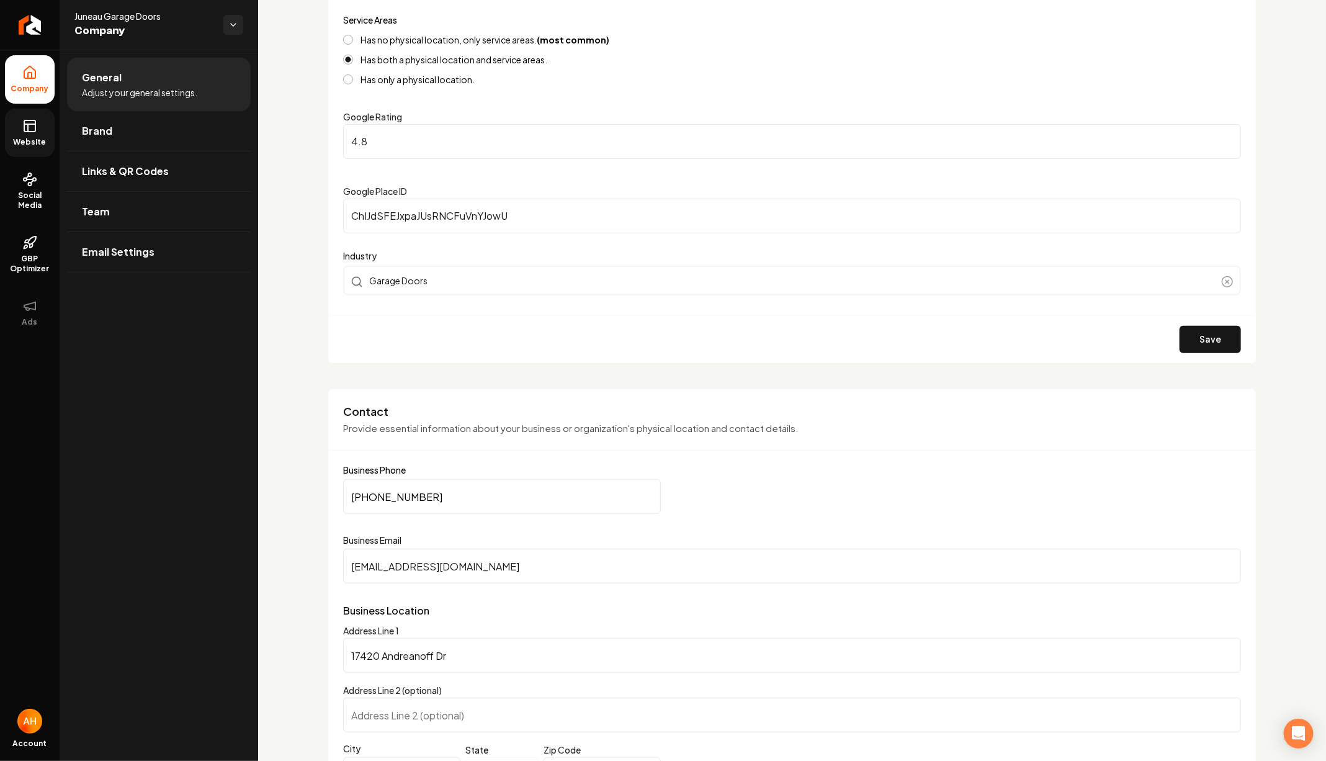
scroll to position [286, 0]
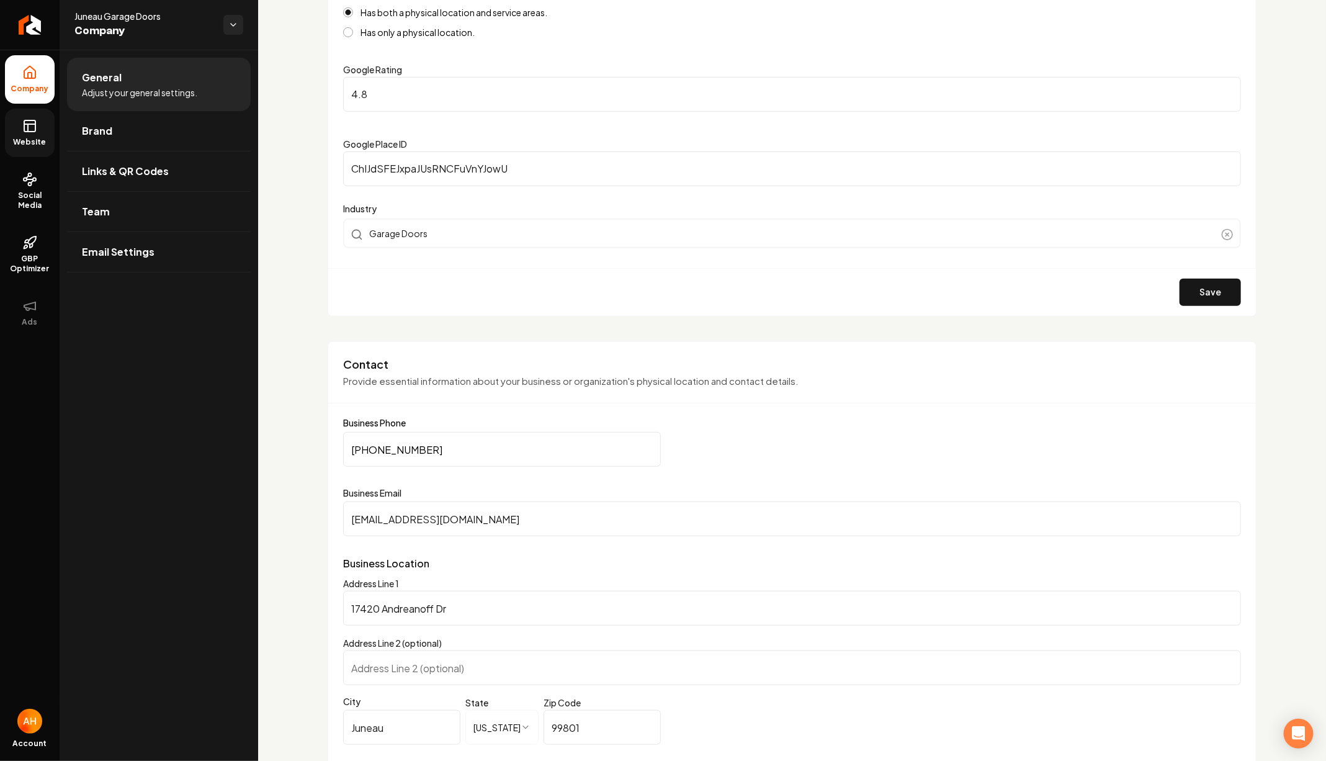
click at [604, 514] on input "JuneauGaragedoors@gmail.com" at bounding box center [792, 518] width 898 height 35
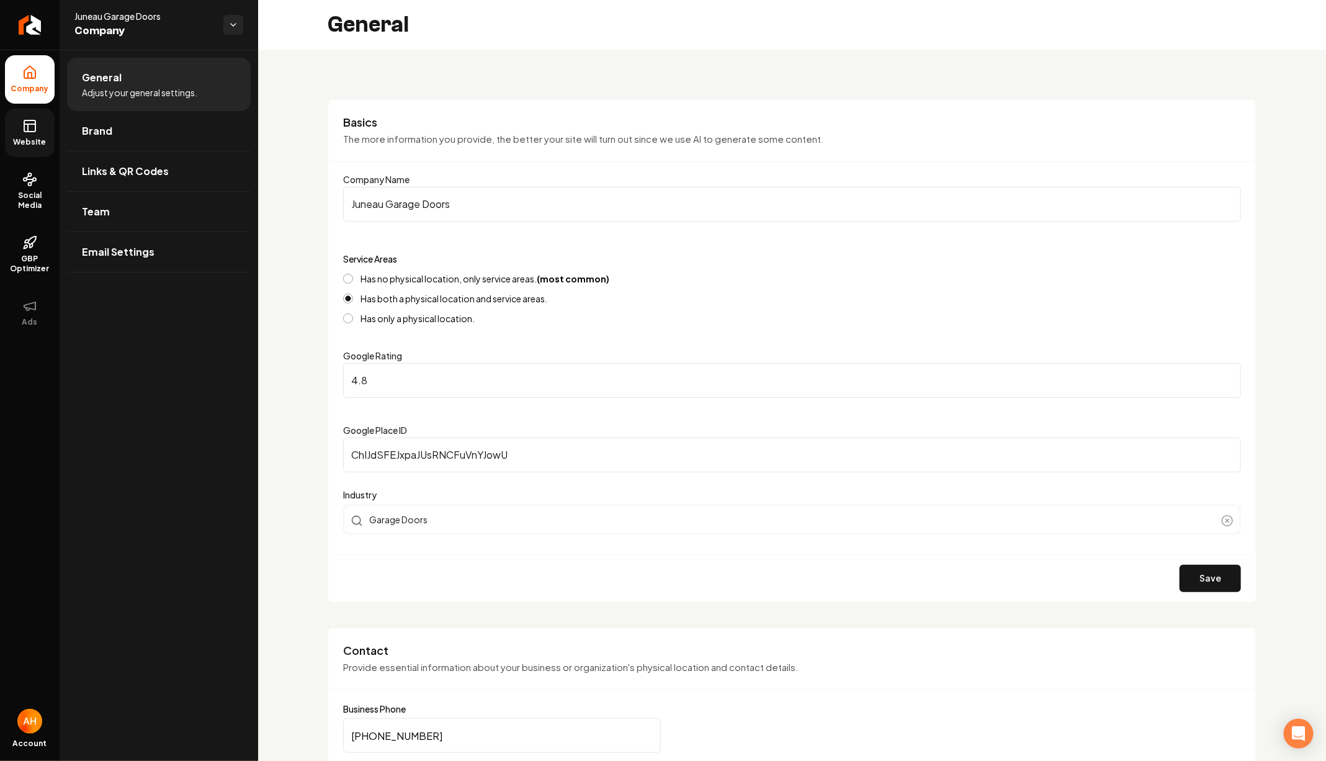
click at [528, 196] on input "Juneau Garage Doors" at bounding box center [792, 204] width 898 height 35
type input "Juneau Garage Doors"
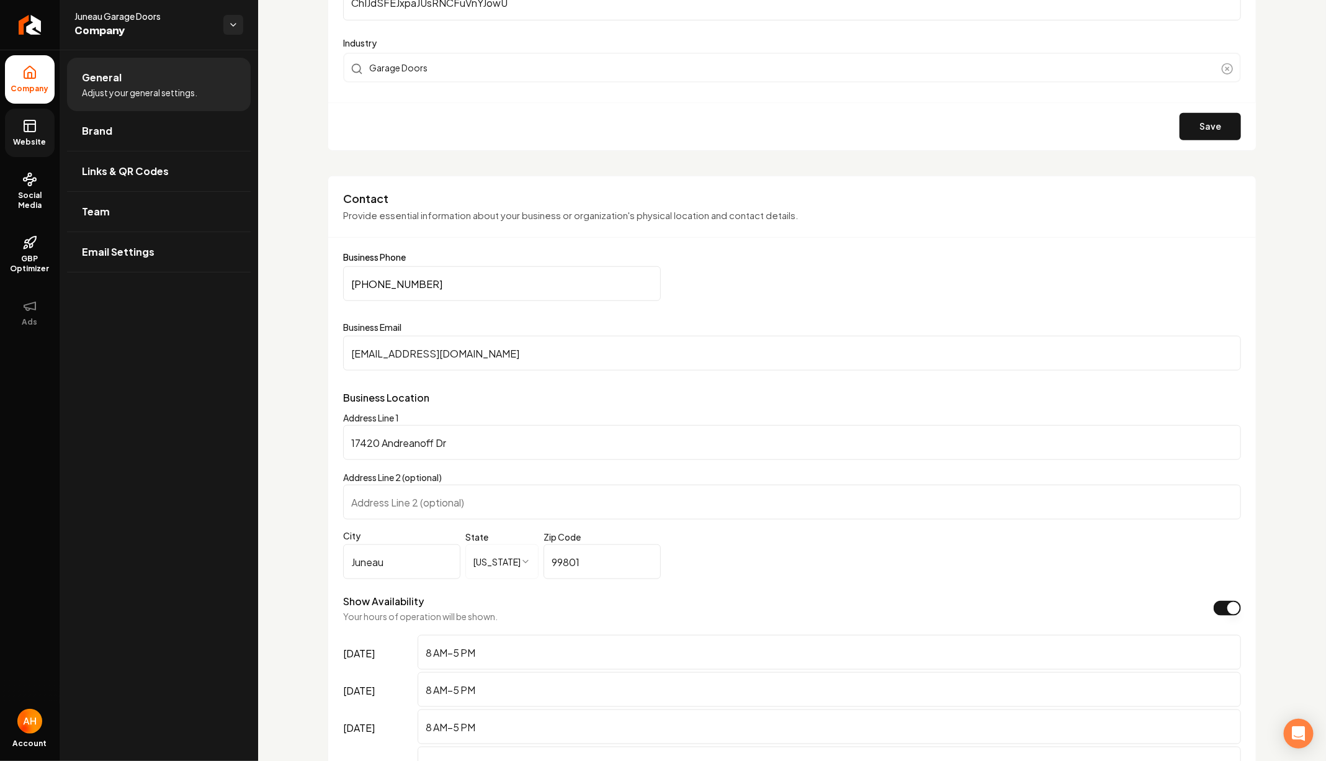
scroll to position [454, 0]
click at [601, 337] on input "JuneauGaragedoors@gmail.com" at bounding box center [792, 351] width 898 height 35
